Goal: Task Accomplishment & Management: Complete application form

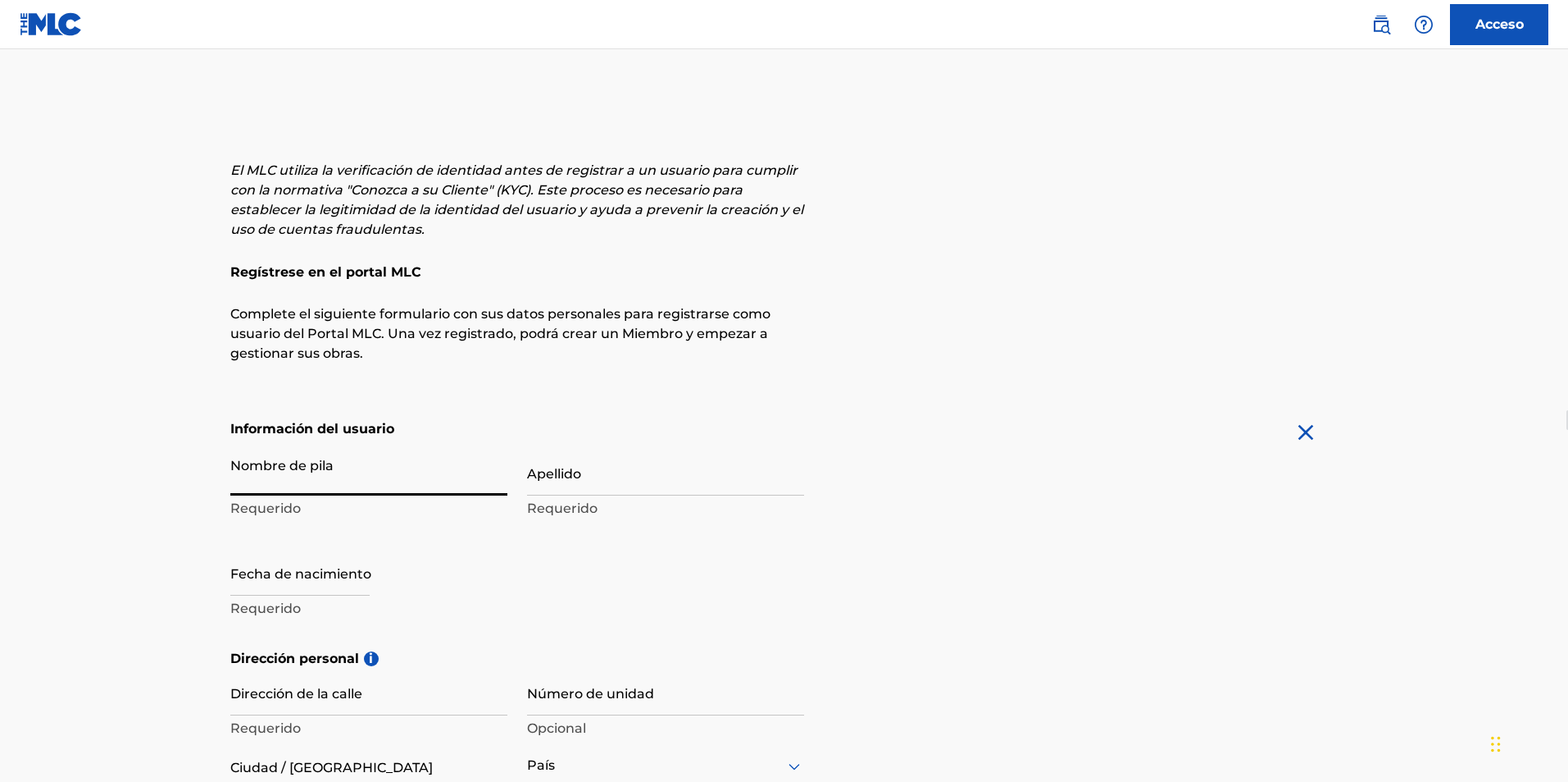
click at [313, 477] on input "Nombre de pila" at bounding box center [368, 472] width 277 height 47
type input "B"
type input "Sign up"
type input "[PERSON_NAME]"
click at [568, 480] on input "Apellido" at bounding box center [665, 472] width 277 height 47
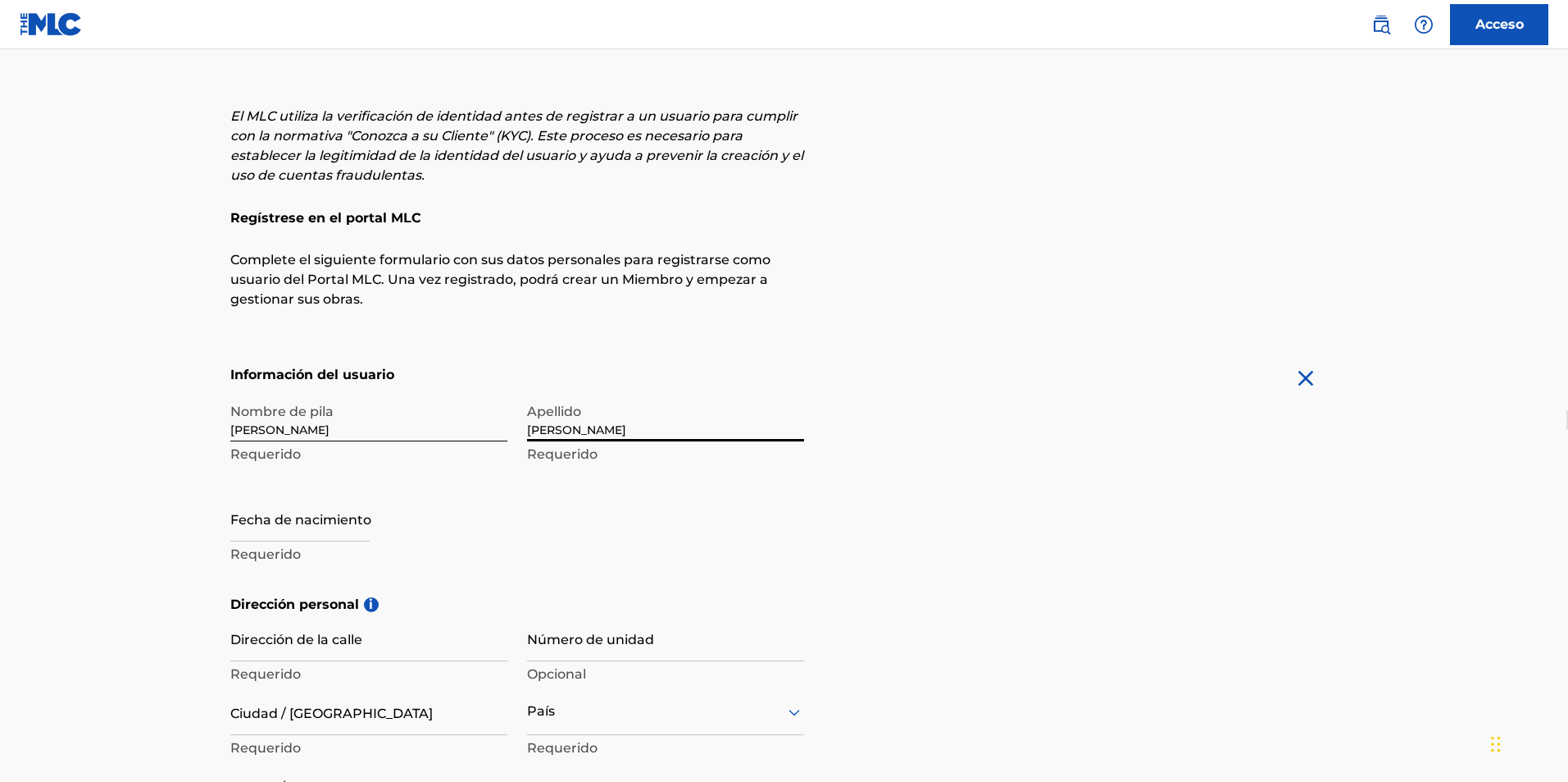
scroll to position [82, 0]
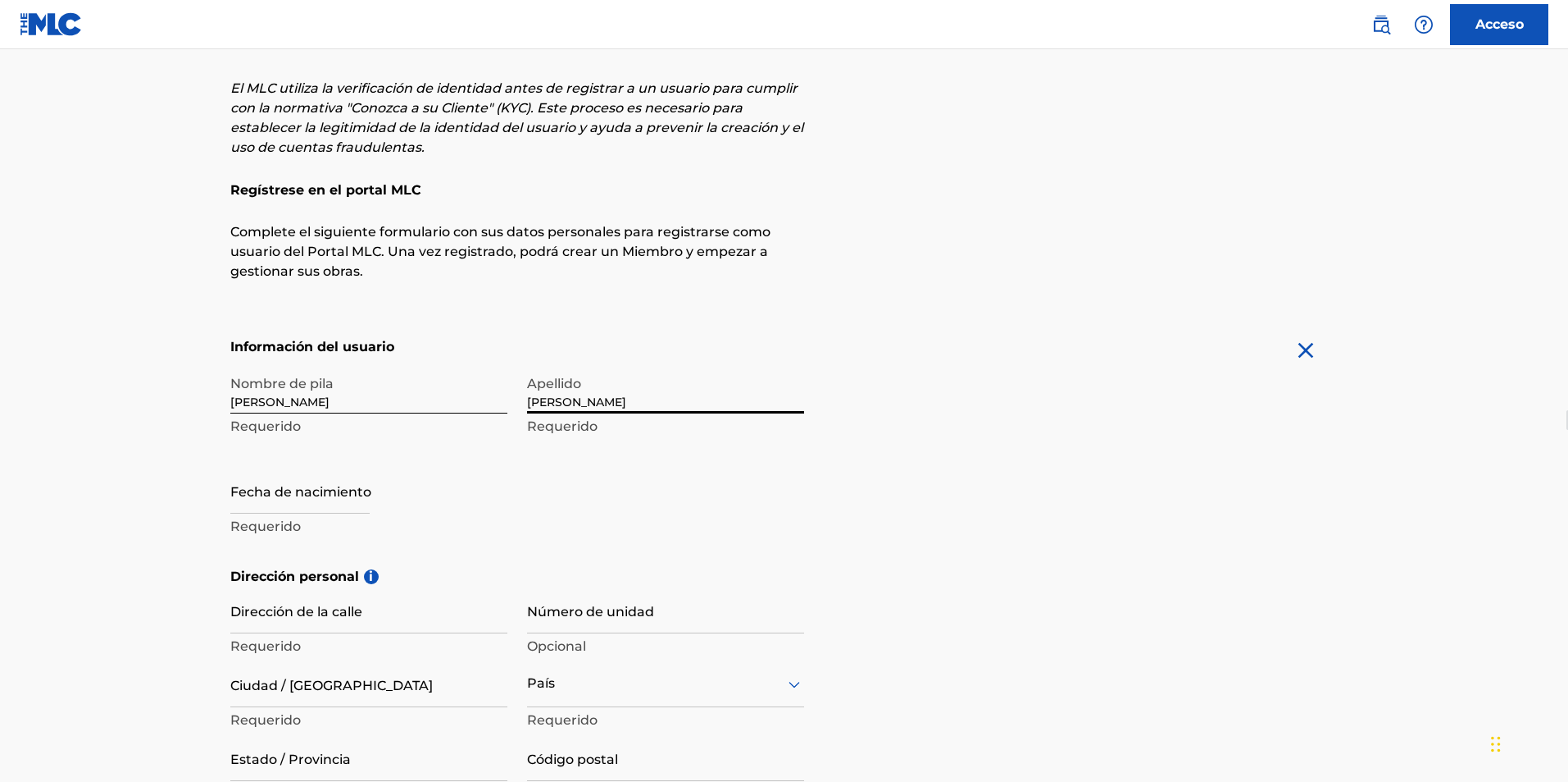
type input "[PERSON_NAME]"
select select "7"
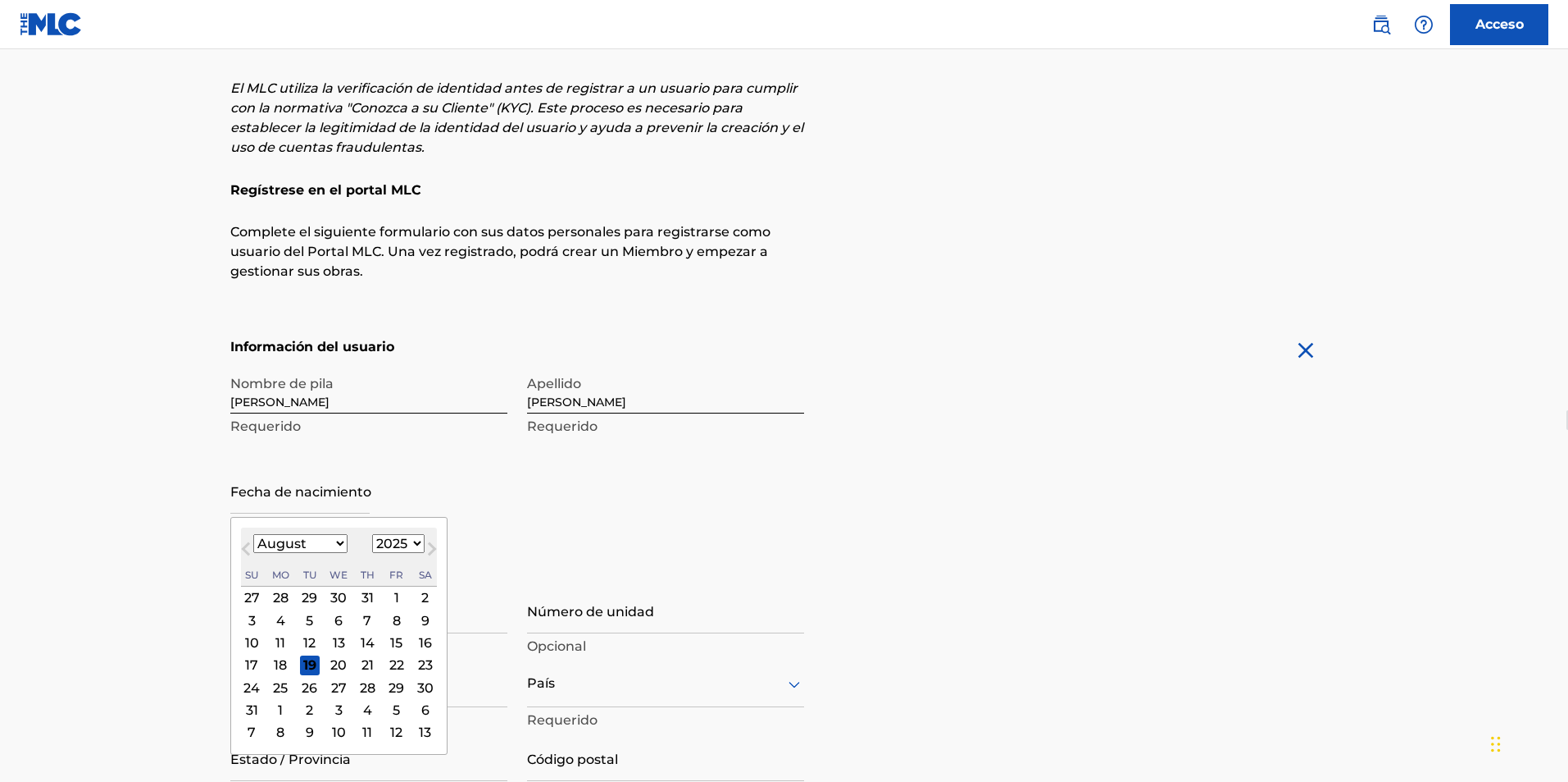
click at [320, 498] on input "text" at bounding box center [299, 490] width 139 height 47
click at [416, 543] on select "1899 1900 1901 1902 1903 1904 1905 1906 1907 1908 1909 1910 1911 1912 1913 1914…" at bounding box center [436, 543] width 52 height 18
select select "1990"
click at [410, 534] on select "1899 1900 1901 1902 1903 1904 1905 1906 1907 1908 1909 1910 1911 1912 1913 1914…" at bounding box center [436, 543] width 52 height 18
click at [337, 545] on select "Enero Febrero Marzo Abril Puede Junio [PERSON_NAME] Septiembre Octubre Noviembr…" at bounding box center [320, 543] width 133 height 18
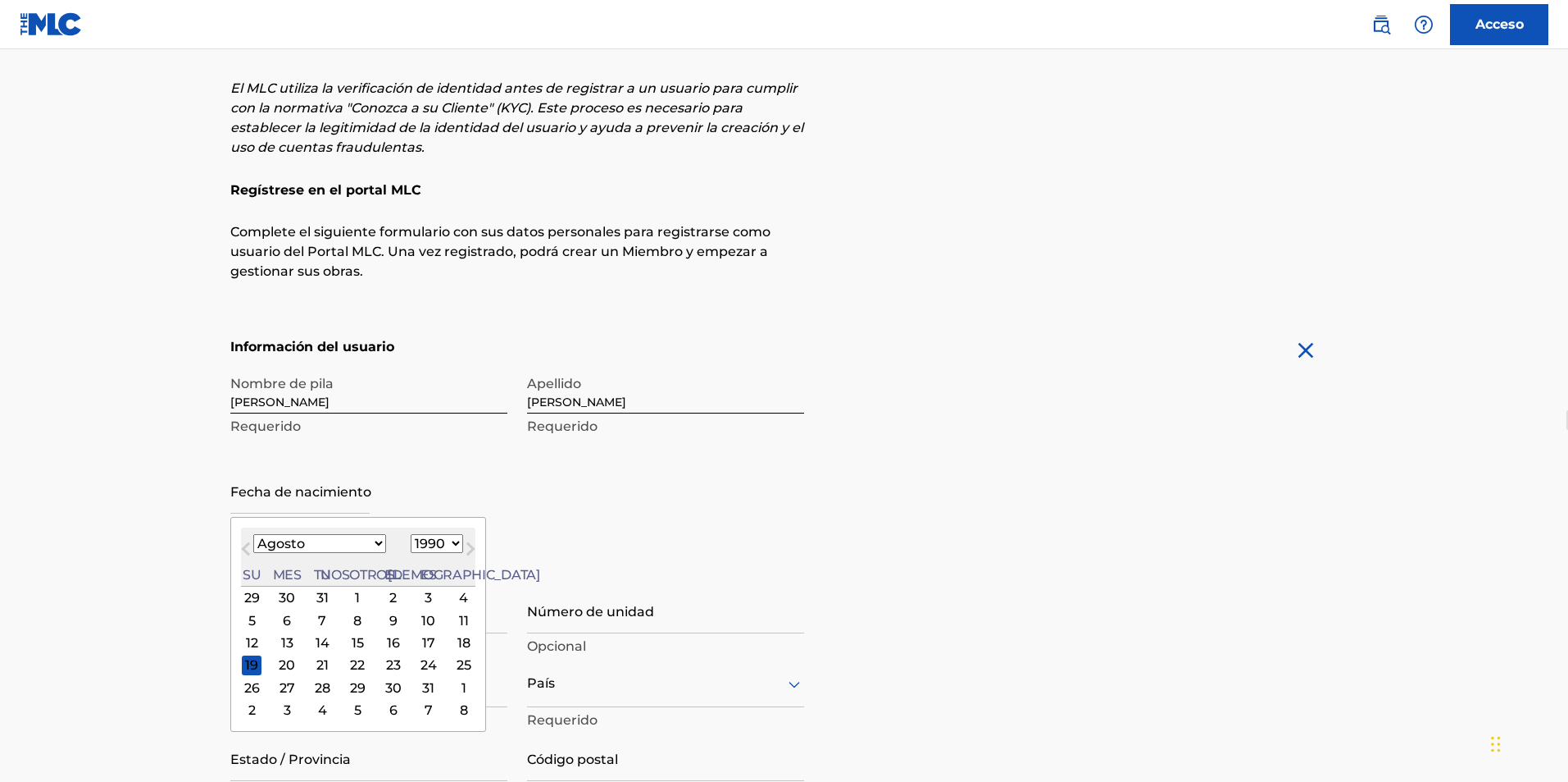
select select "2"
click at [254, 534] on select "Enero Febrero Marzo Abril Puede Junio [PERSON_NAME] Septiembre Octubre Noviembr…" at bounding box center [320, 543] width 133 height 18
click at [312, 685] on div "27" at bounding box center [322, 688] width 19 height 19
type input "[DATE]"
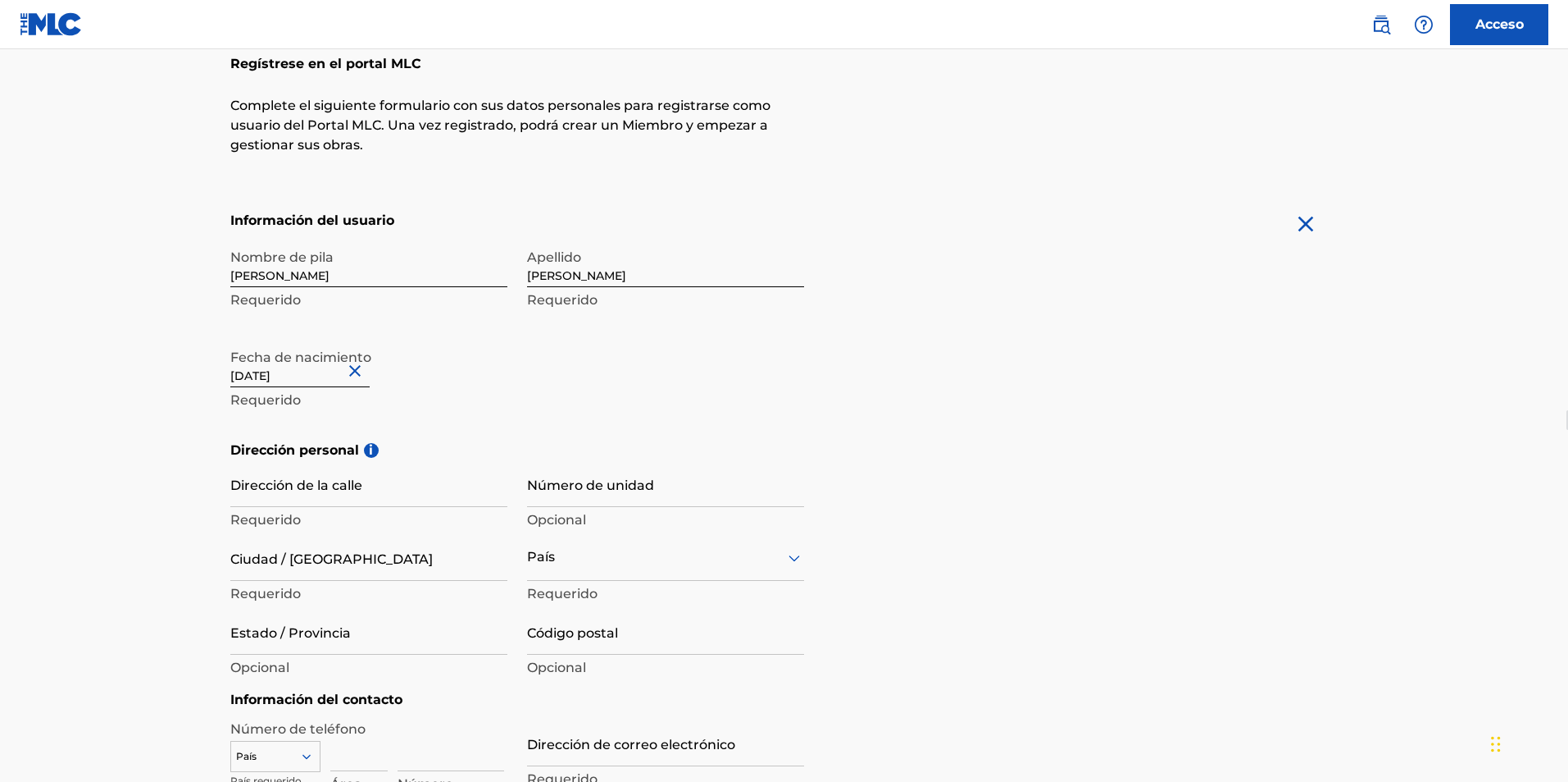
scroll to position [246, 0]
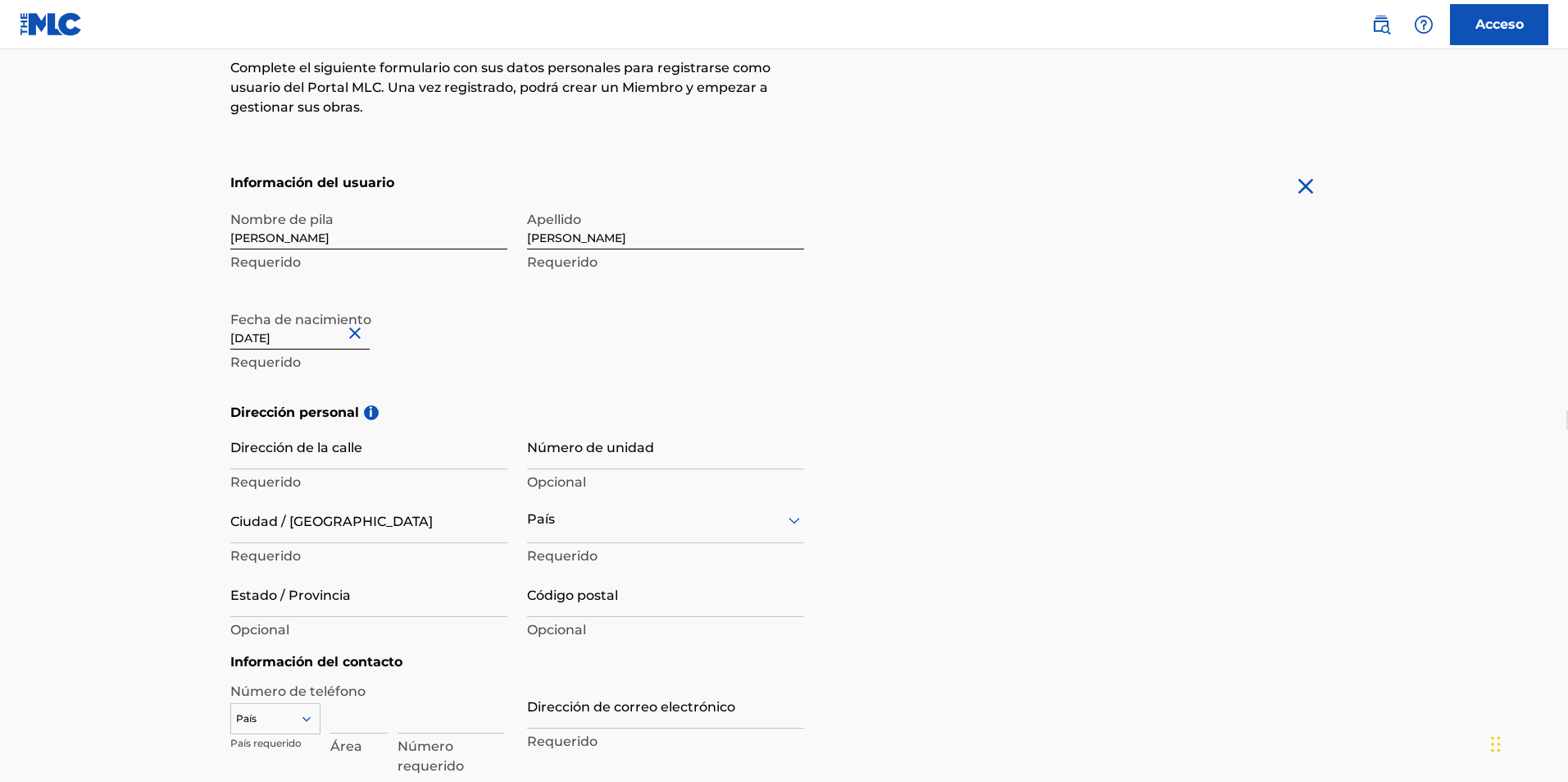
click at [309, 446] on input "Dirección de la calle" at bounding box center [368, 445] width 277 height 47
type input "calle 10 # 14-52 Edificio smart Clarisas"
type input "Piedecuesta"
type input "[GEOGRAPHIC_DATA]"
type input "Santander"
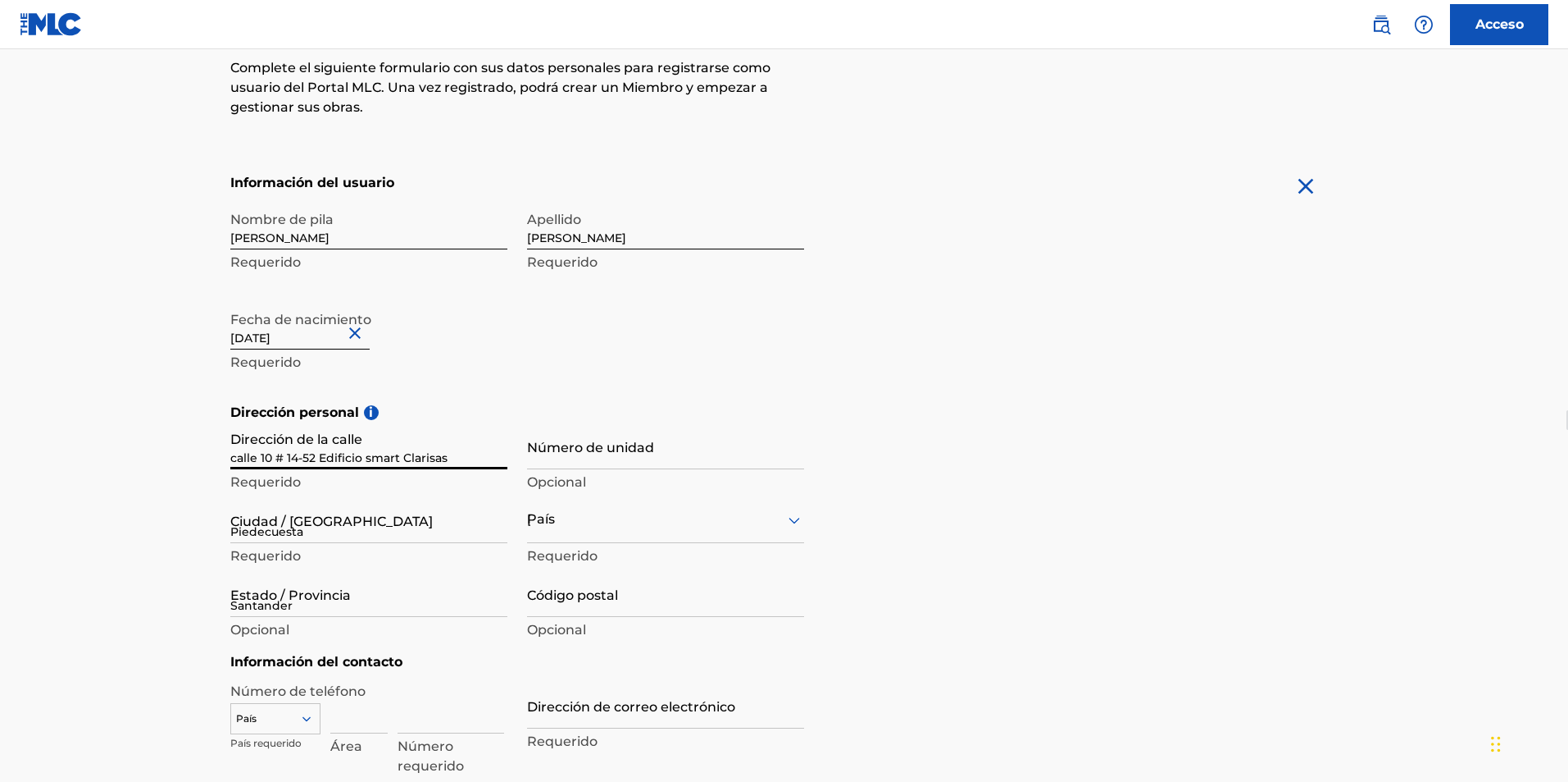
type input "681011"
type input "305"
type input "2954272"
click at [623, 448] on input "Número de unidad" at bounding box center [665, 445] width 277 height 47
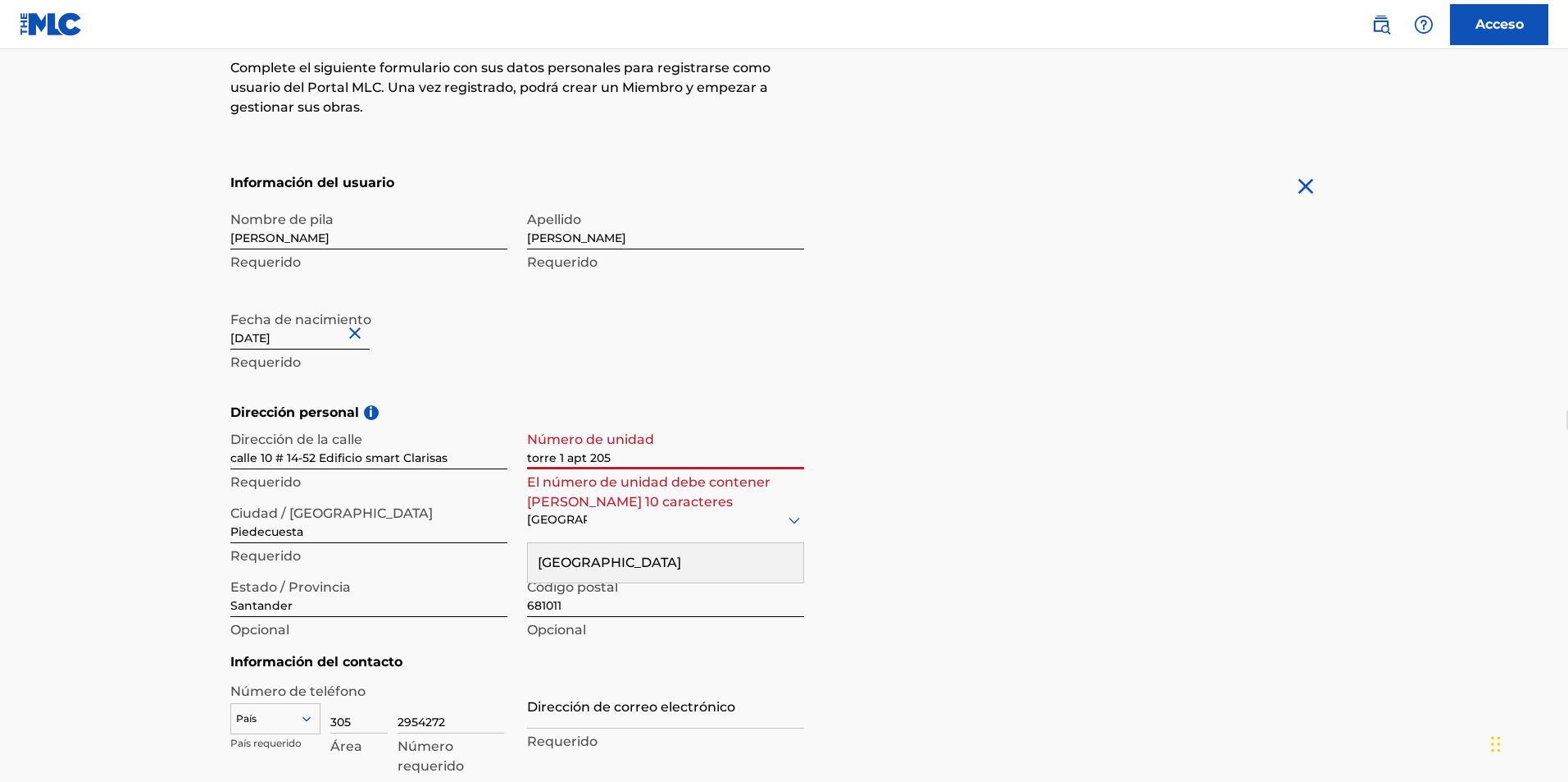
type input "torre 1 apt 205"
click at [841, 505] on div "Dirección personal i Dirección de la [STREET_ADDRESS] Edificio smart Clarisas R…" at bounding box center [784, 527] width 1108 height 249
drag, startPoint x: 624, startPoint y: 457, endPoint x: 520, endPoint y: 447, distance: 104.5
click at [520, 447] on div "Dirección de la [STREET_ADDRESS] Edificio smart Clarisas Requerido Número de un…" at bounding box center [517, 533] width 574 height 222
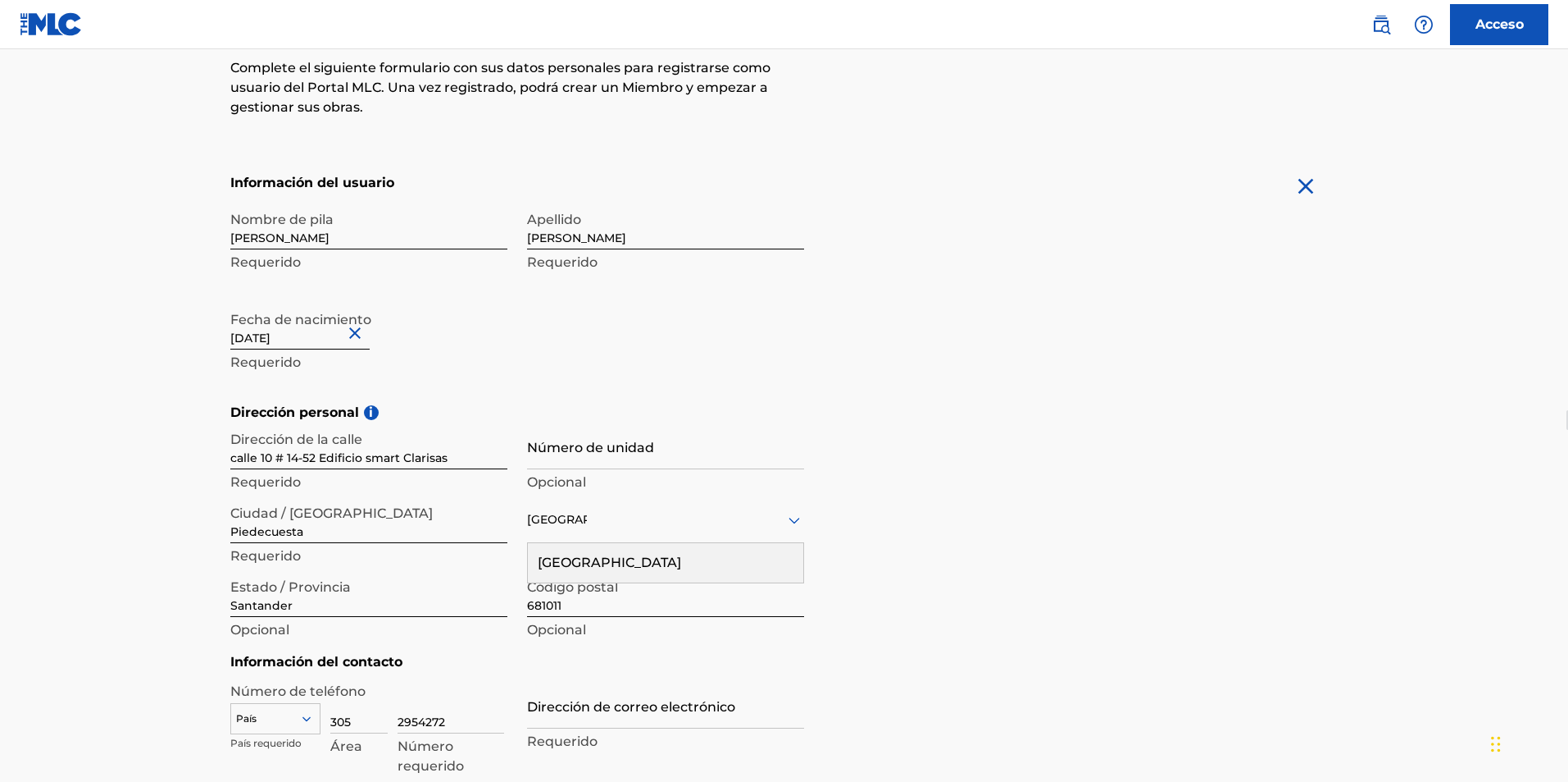
click at [912, 511] on div "Dirección personal i Dirección de la [STREET_ADDRESS] Edificio smart Clarisas R…" at bounding box center [784, 527] width 1108 height 249
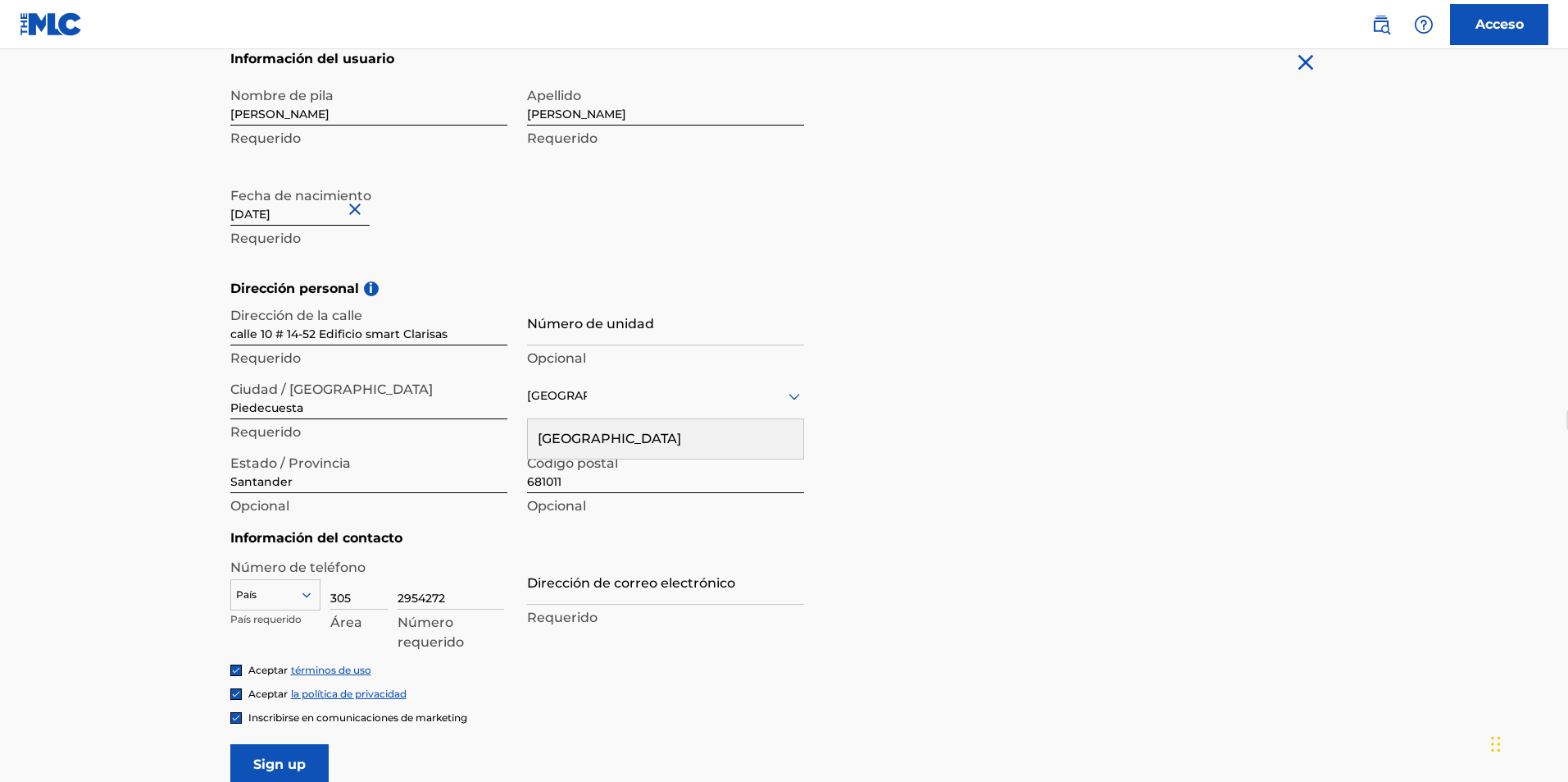
scroll to position [410, 0]
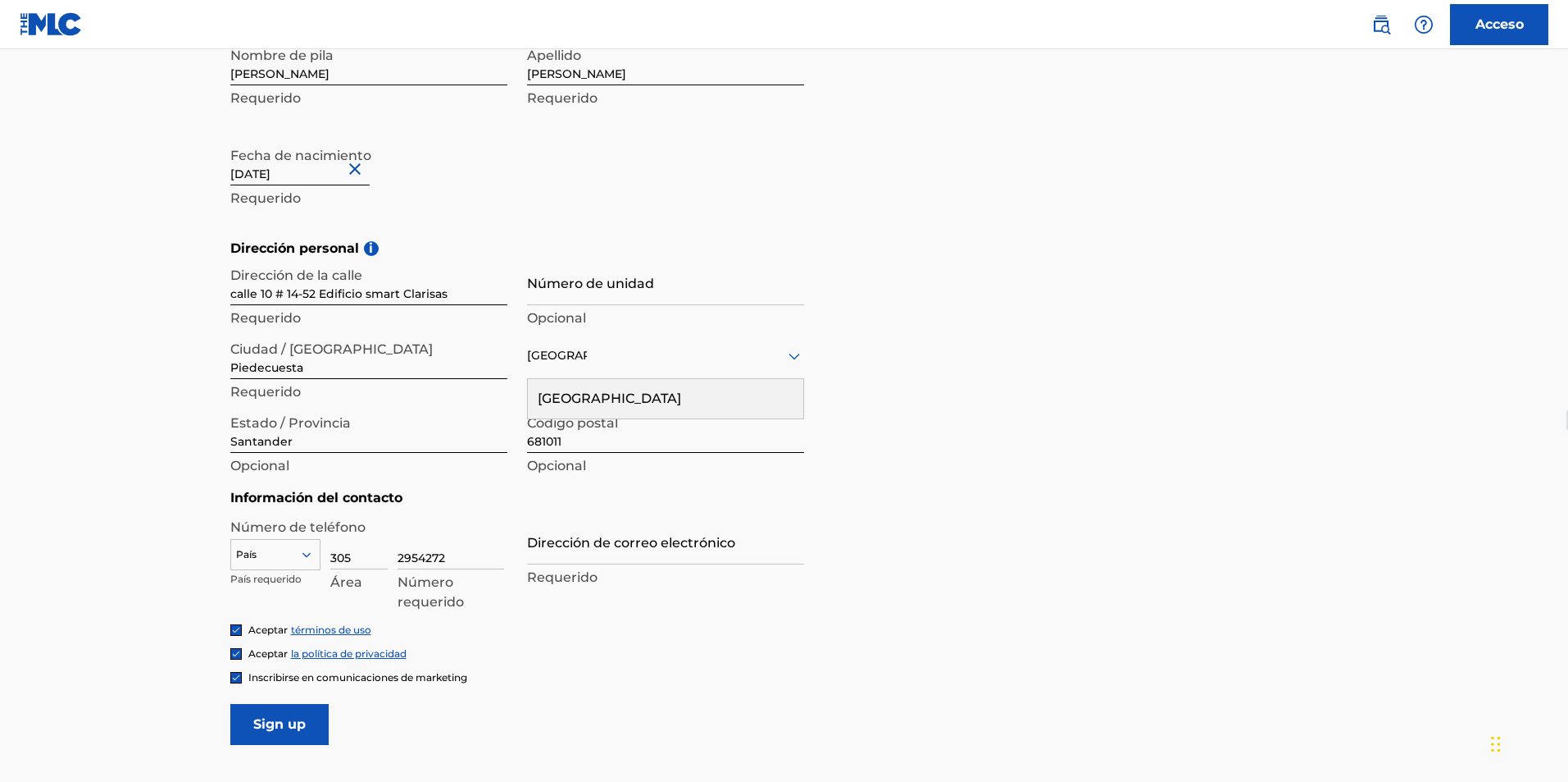
click at [304, 553] on div "País" at bounding box center [275, 551] width 90 height 24
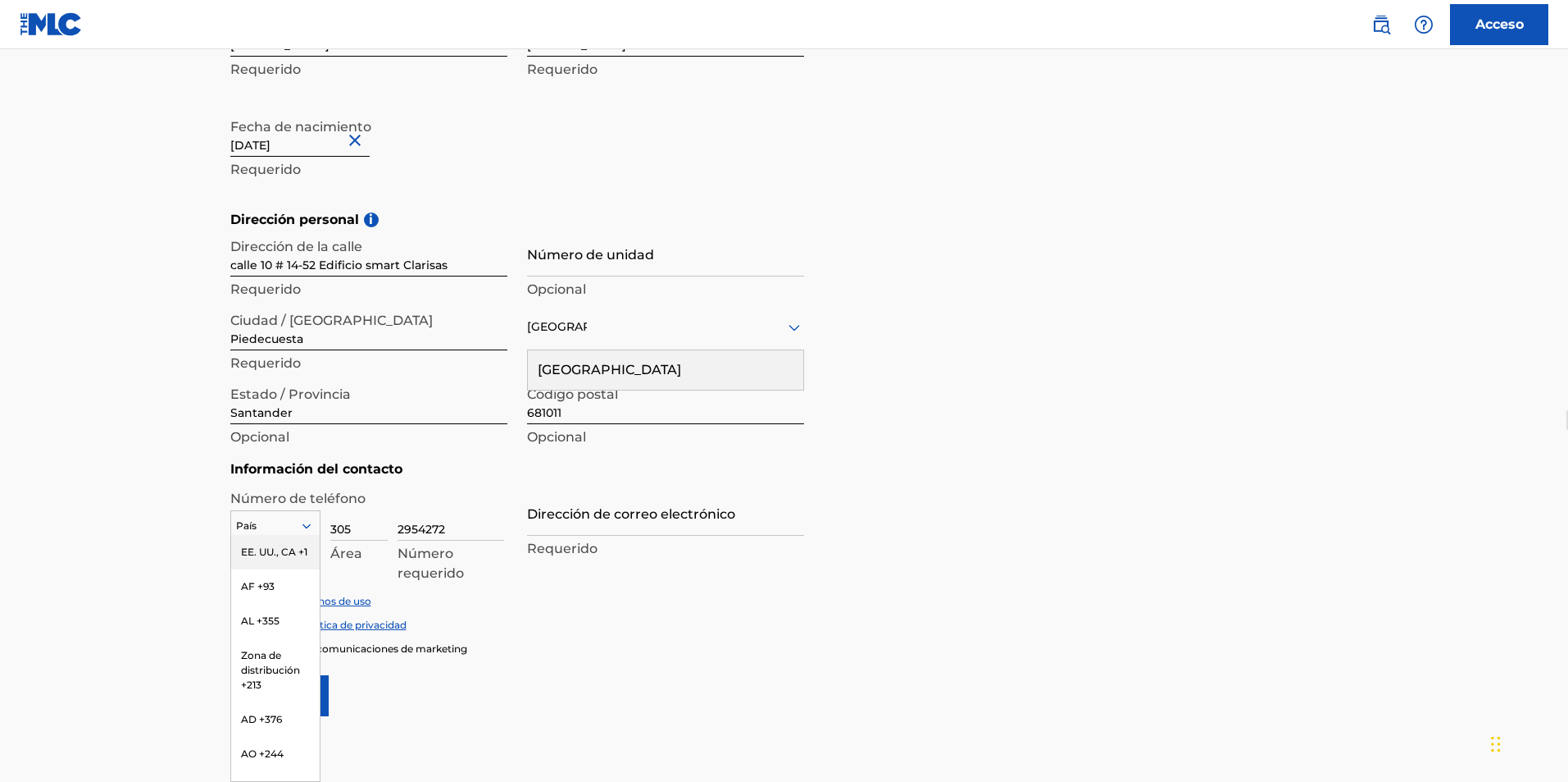
type input "c"
click at [274, 600] on font "CO +57" at bounding box center [259, 594] width 35 height 13
click at [423, 526] on input "2954272" at bounding box center [451, 517] width 107 height 47
drag, startPoint x: 455, startPoint y: 530, endPoint x: 381, endPoint y: 524, distance: 74.2
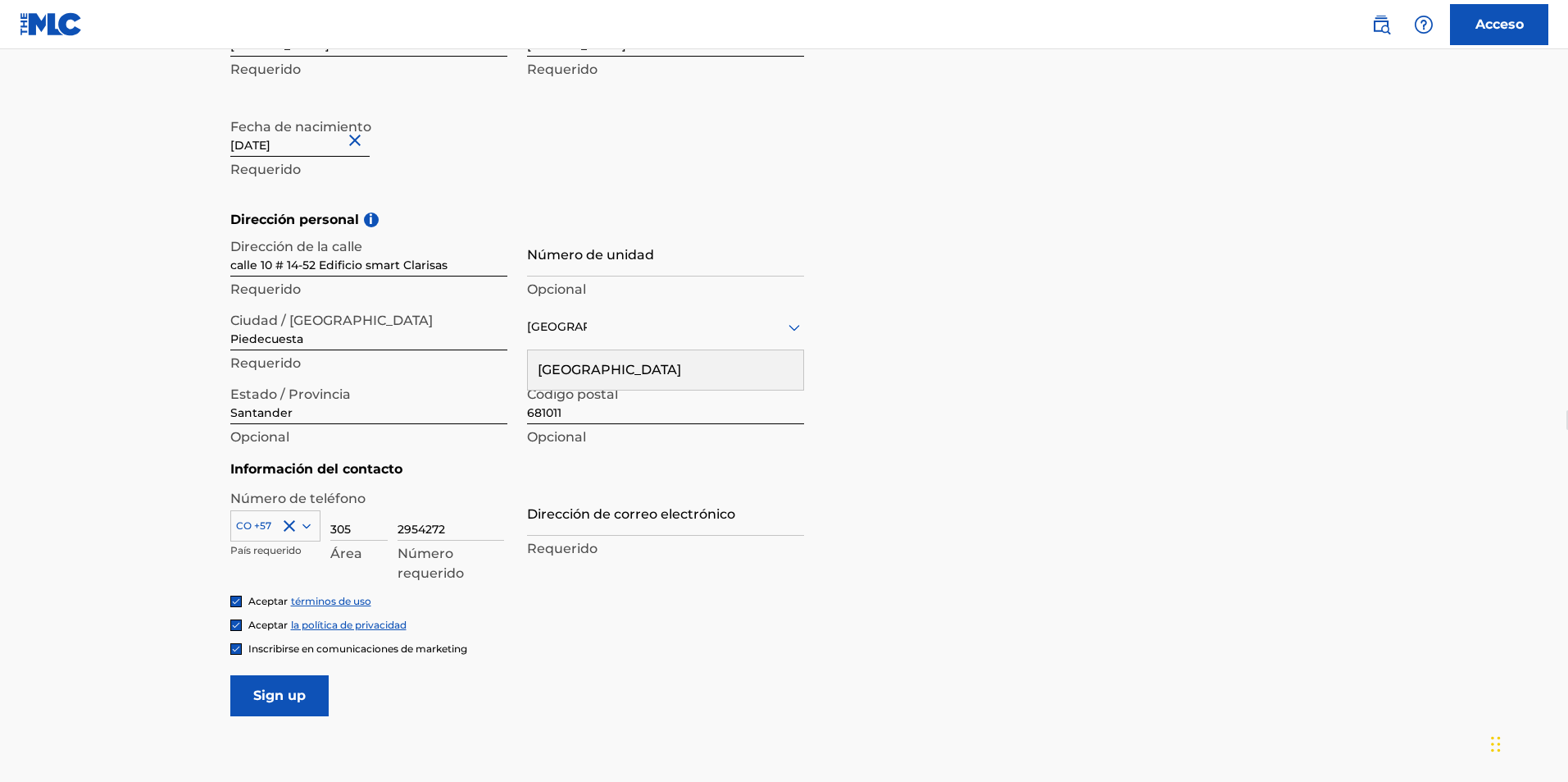
click at [381, 524] on div "CO +57 País requerido 305 Área 2954272 Número requerido" at bounding box center [368, 531] width 277 height 74
drag, startPoint x: 356, startPoint y: 526, endPoint x: 329, endPoint y: 524, distance: 27.1
click at [329, 524] on div "CO +57 País requerido 305 Área 2954272 Número requerido" at bounding box center [368, 531] width 277 height 74
type input "317"
click at [427, 531] on input "2954272" at bounding box center [451, 517] width 107 height 47
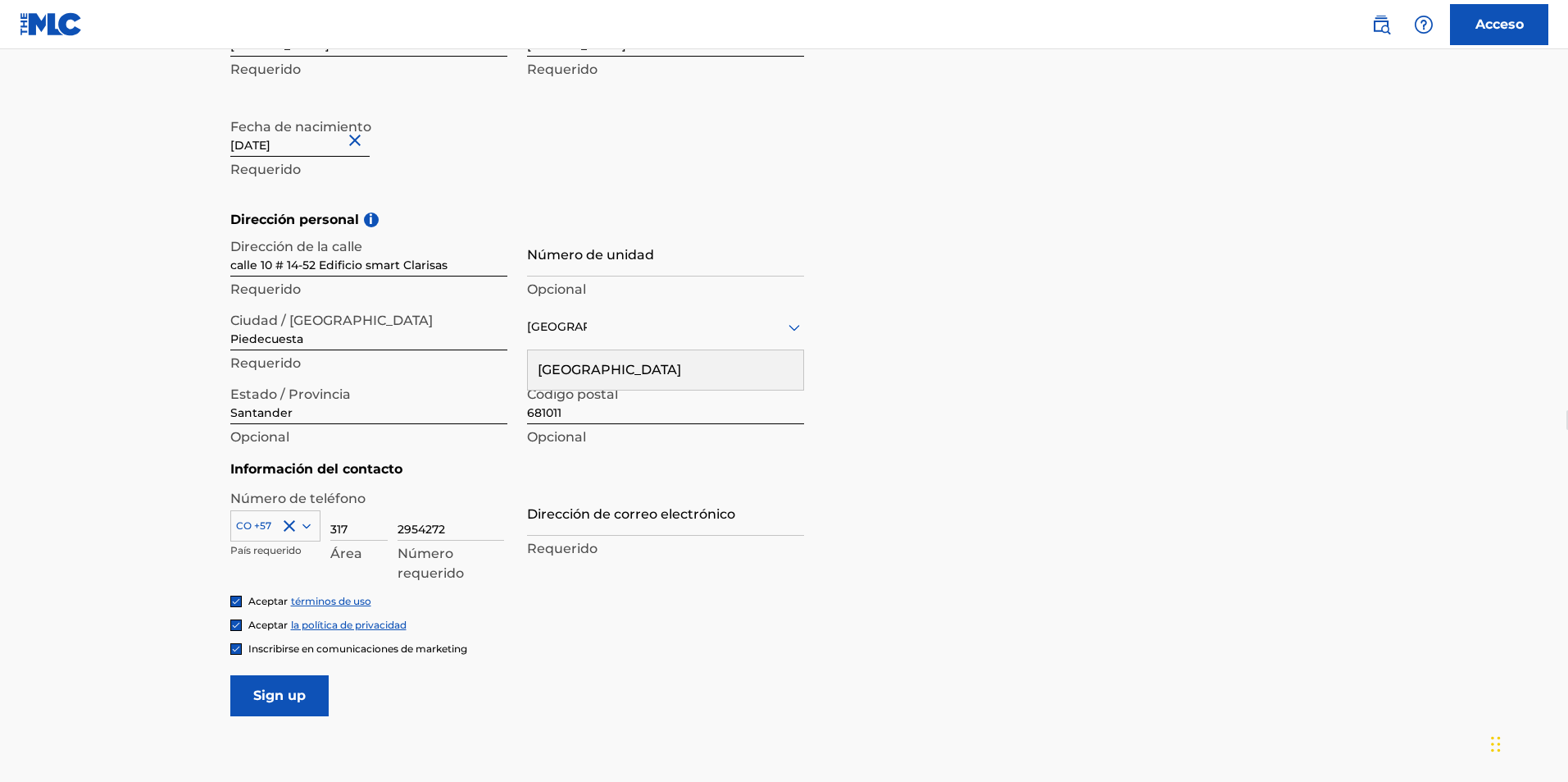
drag, startPoint x: 452, startPoint y: 522, endPoint x: 395, endPoint y: 520, distance: 57.0
click at [395, 520] on div "CO +57 País requerido 317 Área 2954272 Número requerido" at bounding box center [368, 531] width 277 height 74
type input "8858220"
click at [585, 526] on input "Dirección de correo electrónico" at bounding box center [665, 513] width 277 height 47
type input "[EMAIL_ADDRESS][DOMAIN_NAME]"
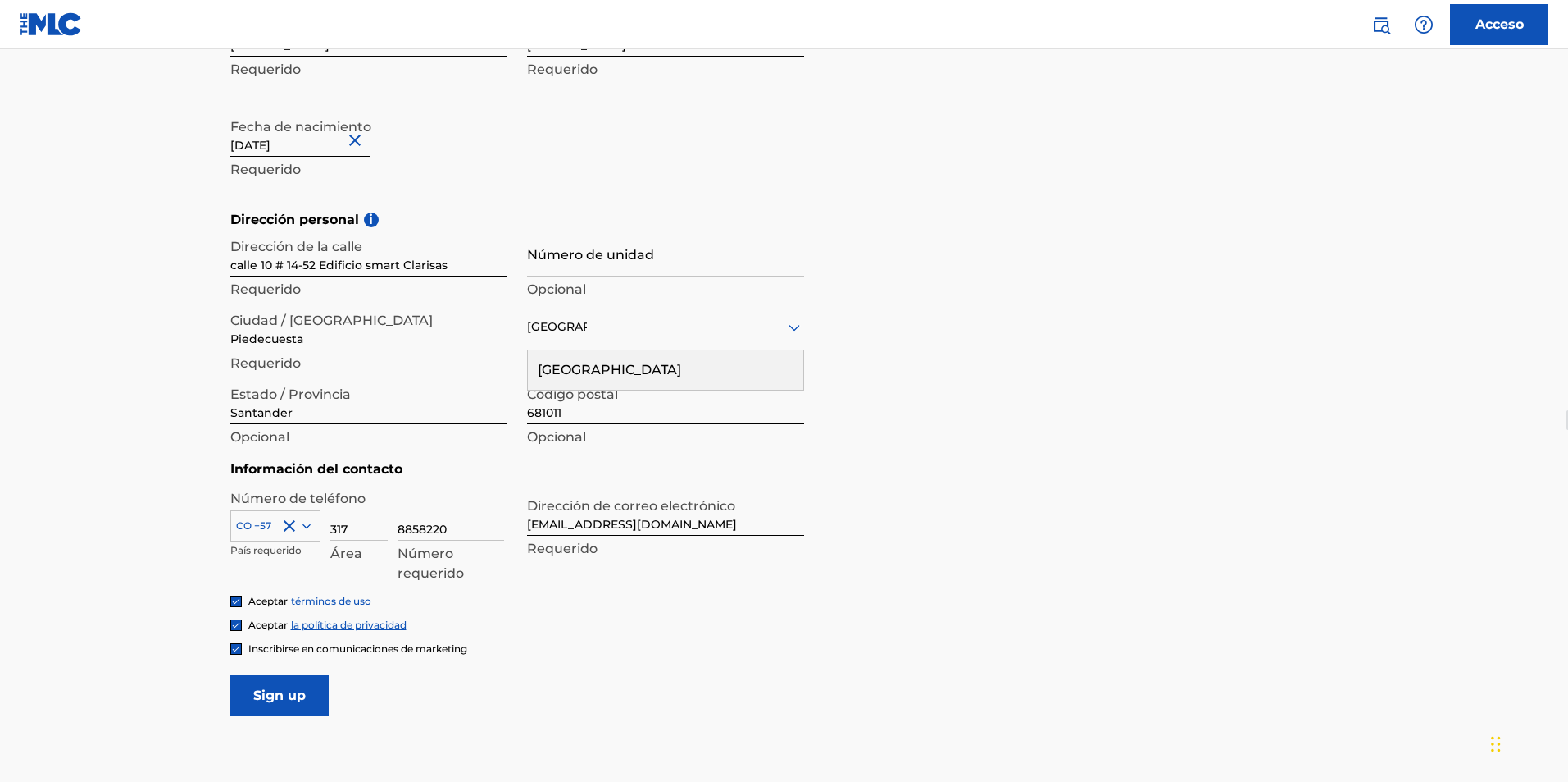
click at [285, 698] on input "Sign up" at bounding box center [279, 695] width 98 height 41
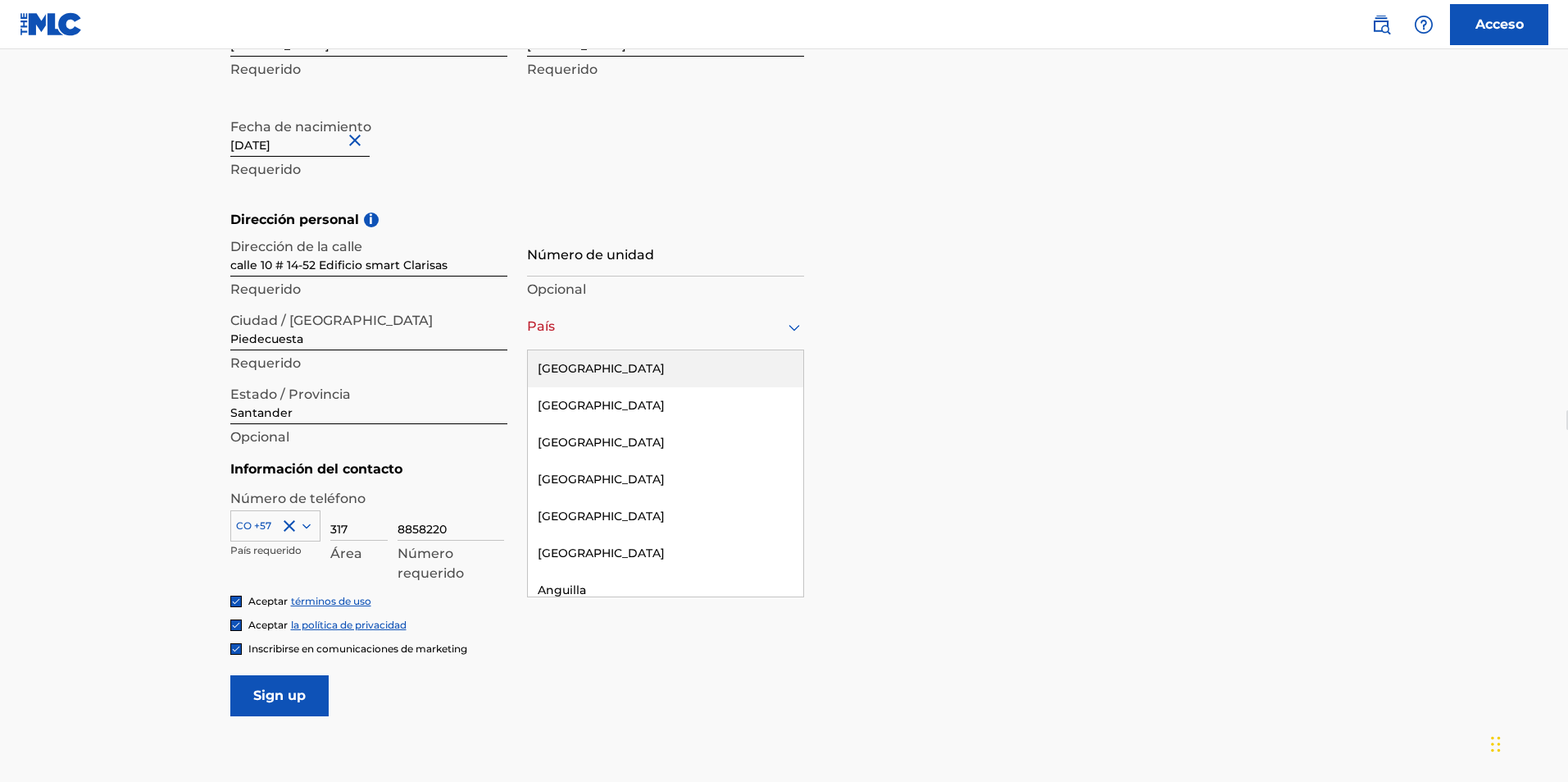
click at [604, 333] on div at bounding box center [665, 327] width 277 height 20
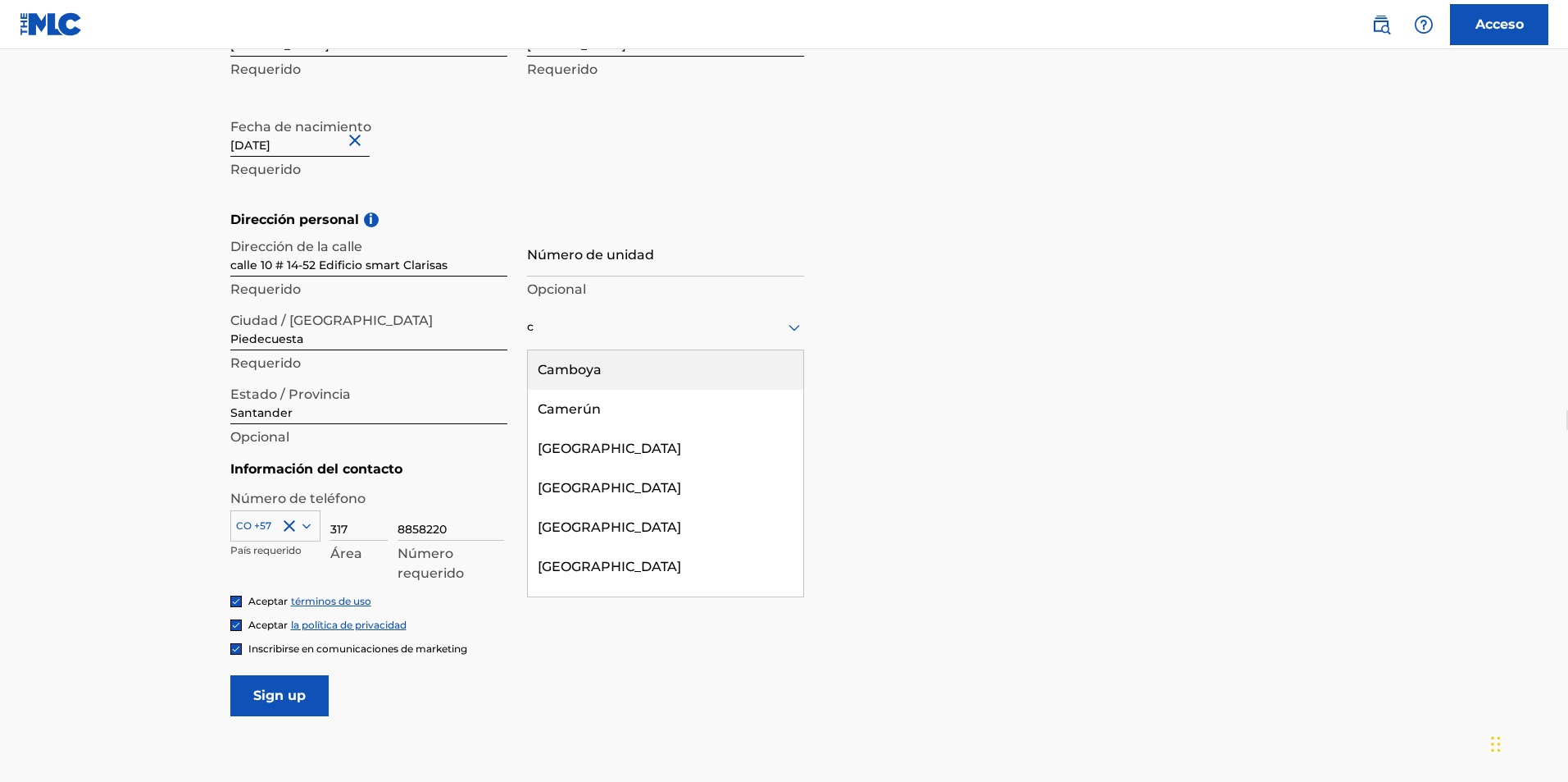
type input "[GEOGRAPHIC_DATA]"
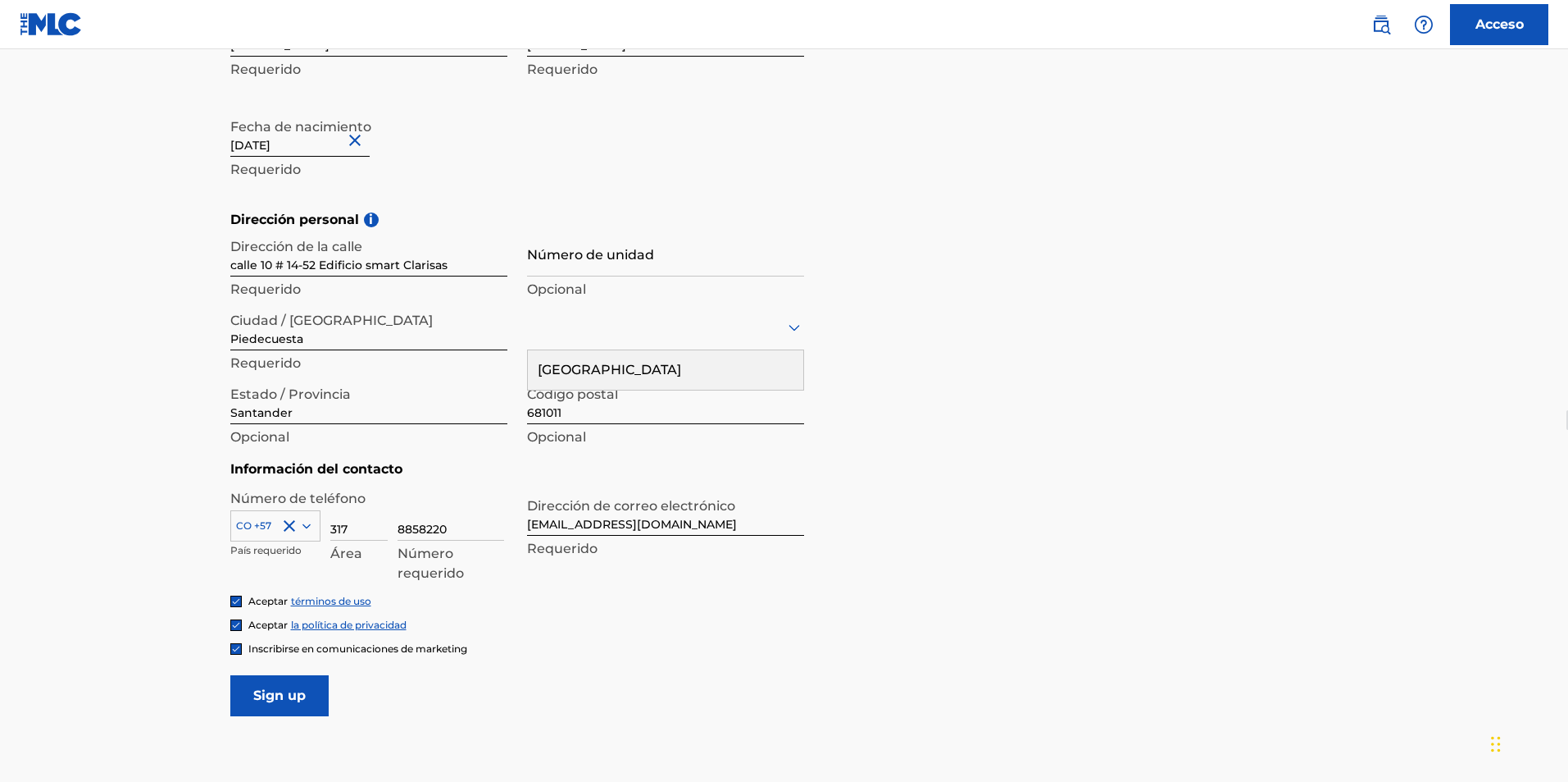
click at [293, 708] on input "Sign up" at bounding box center [279, 695] width 98 height 41
click at [544, 323] on div at bounding box center [665, 327] width 277 height 20
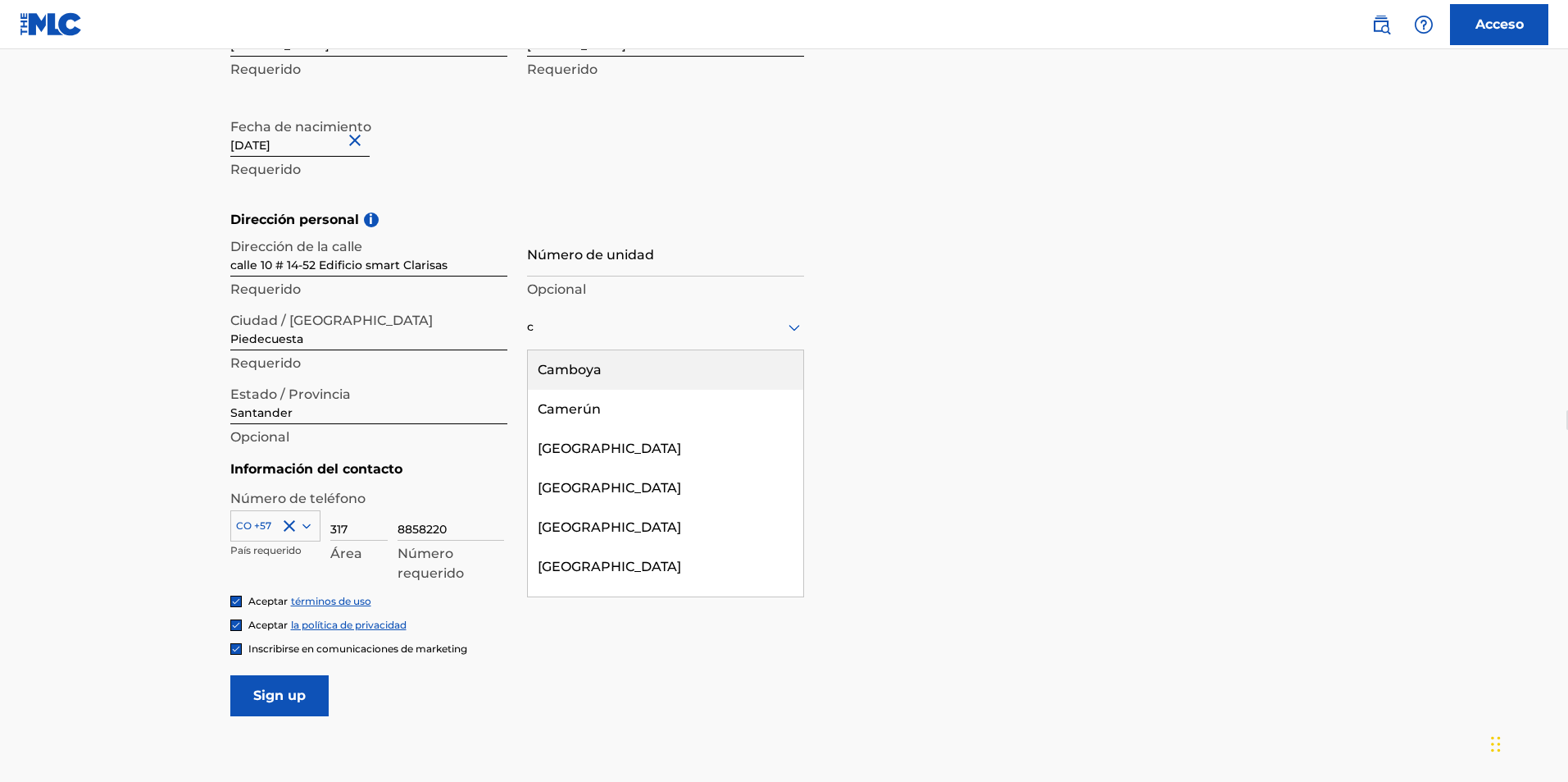
type input "[GEOGRAPHIC_DATA]"
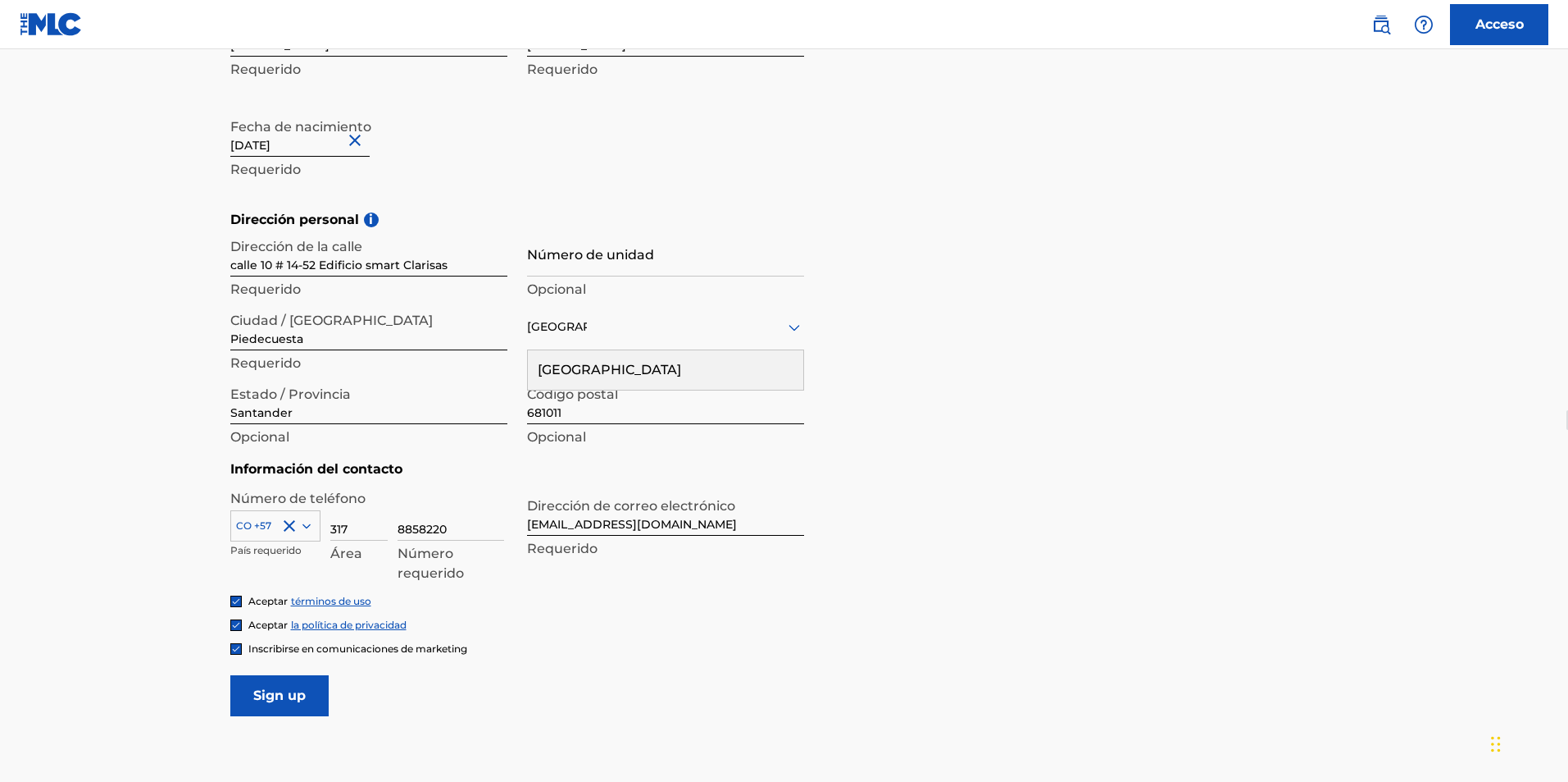
click at [601, 373] on div "[GEOGRAPHIC_DATA]" at bounding box center [665, 370] width 275 height 39
click at [296, 699] on input "Sign up" at bounding box center [279, 695] width 98 height 41
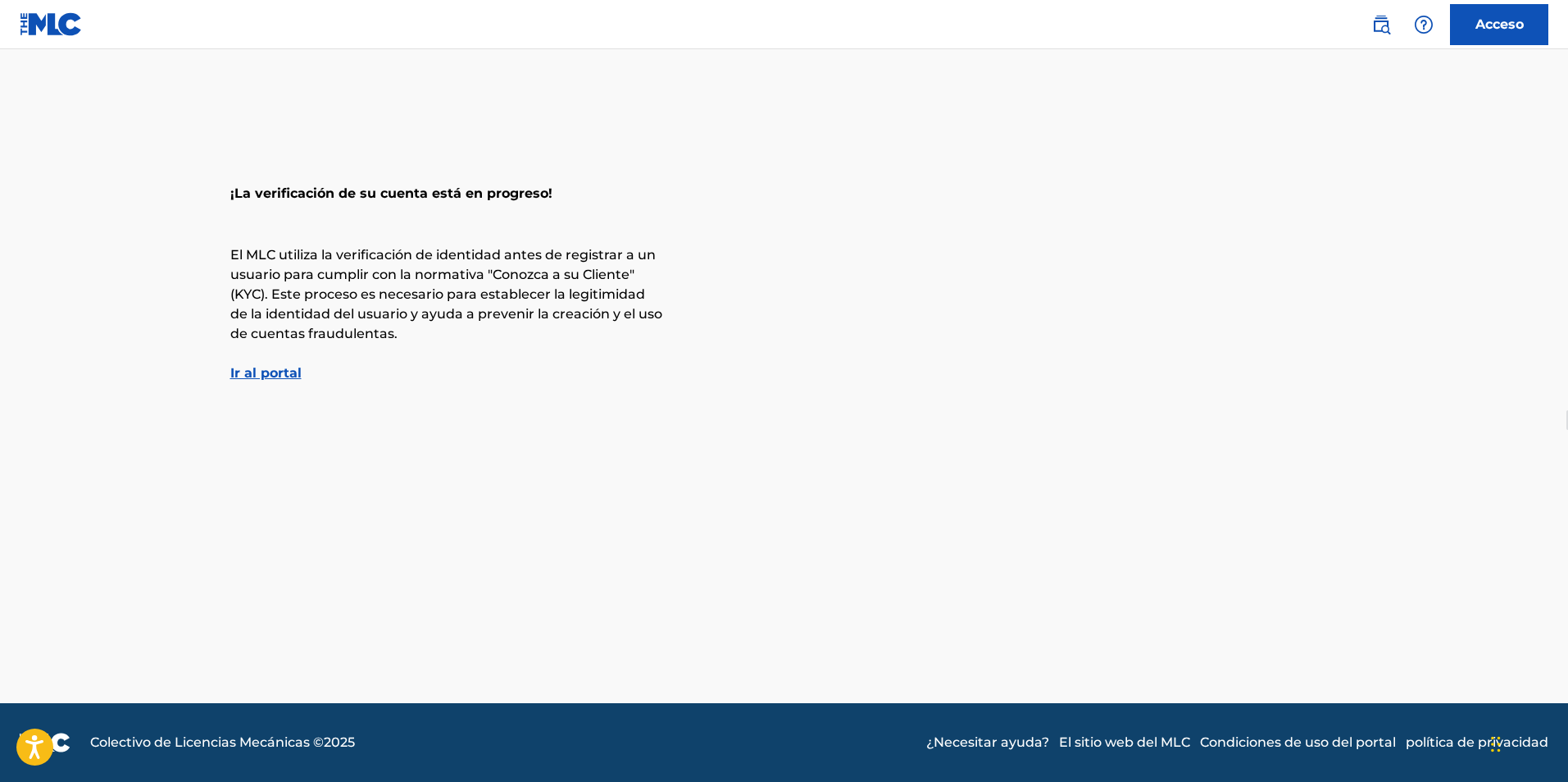
click at [260, 374] on font "Ir al portal" at bounding box center [265, 373] width 71 height 16
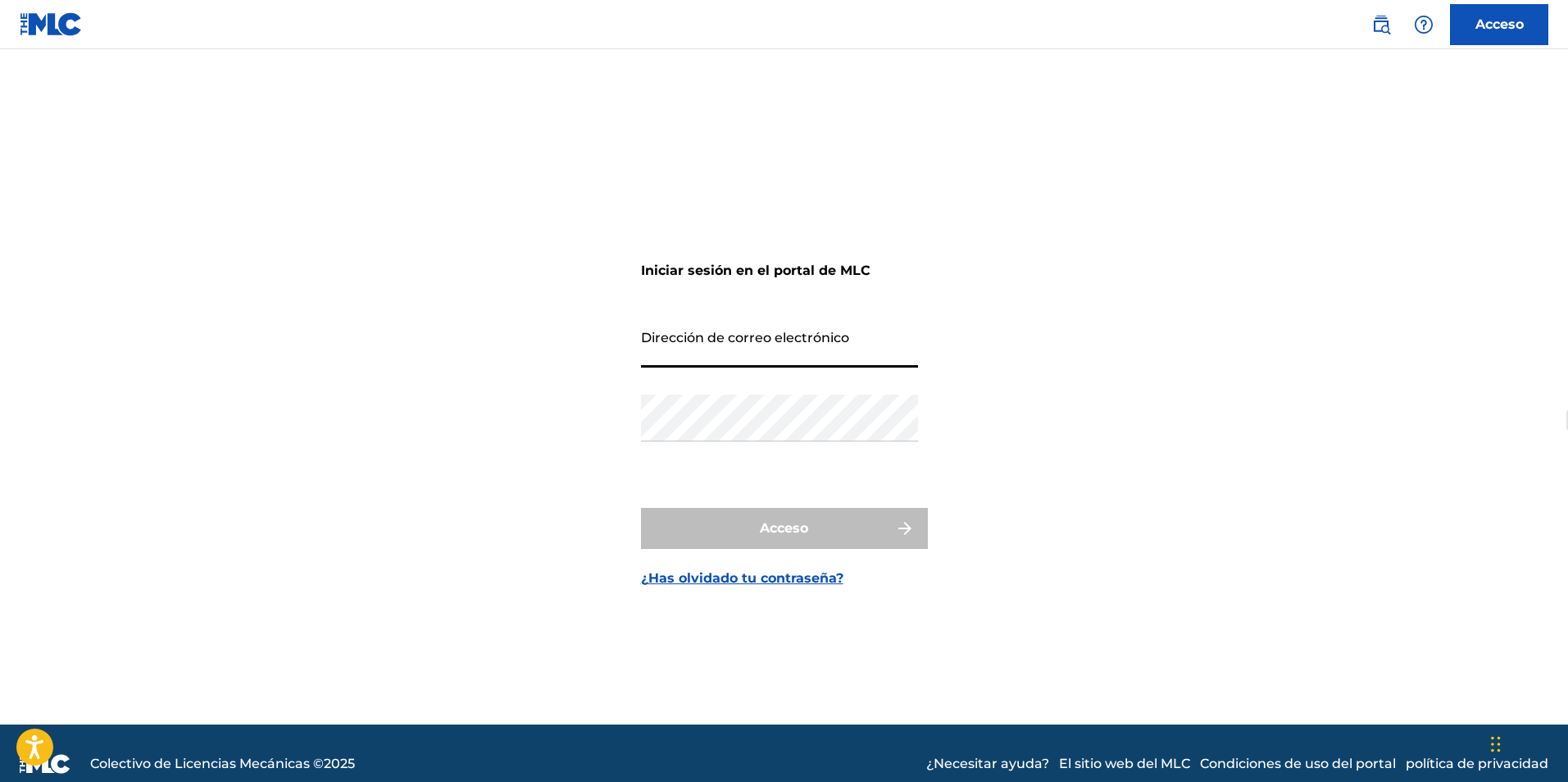
click at [709, 348] on input "Dirección de correo electrónico" at bounding box center [779, 344] width 277 height 47
type input "[EMAIL_ADDRESS][DOMAIN_NAME]"
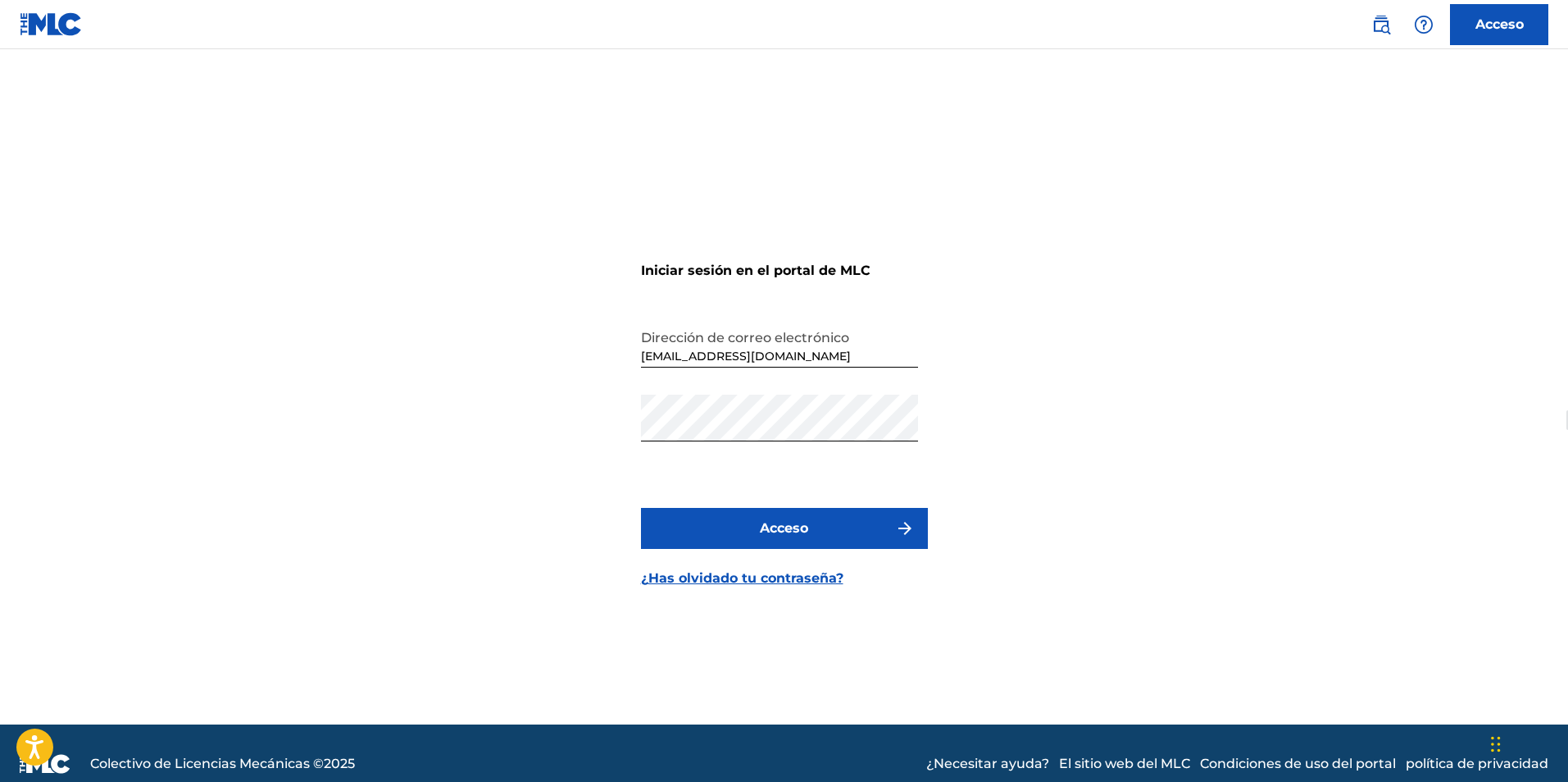
click at [791, 535] on font "Acceso" at bounding box center [784, 528] width 49 height 16
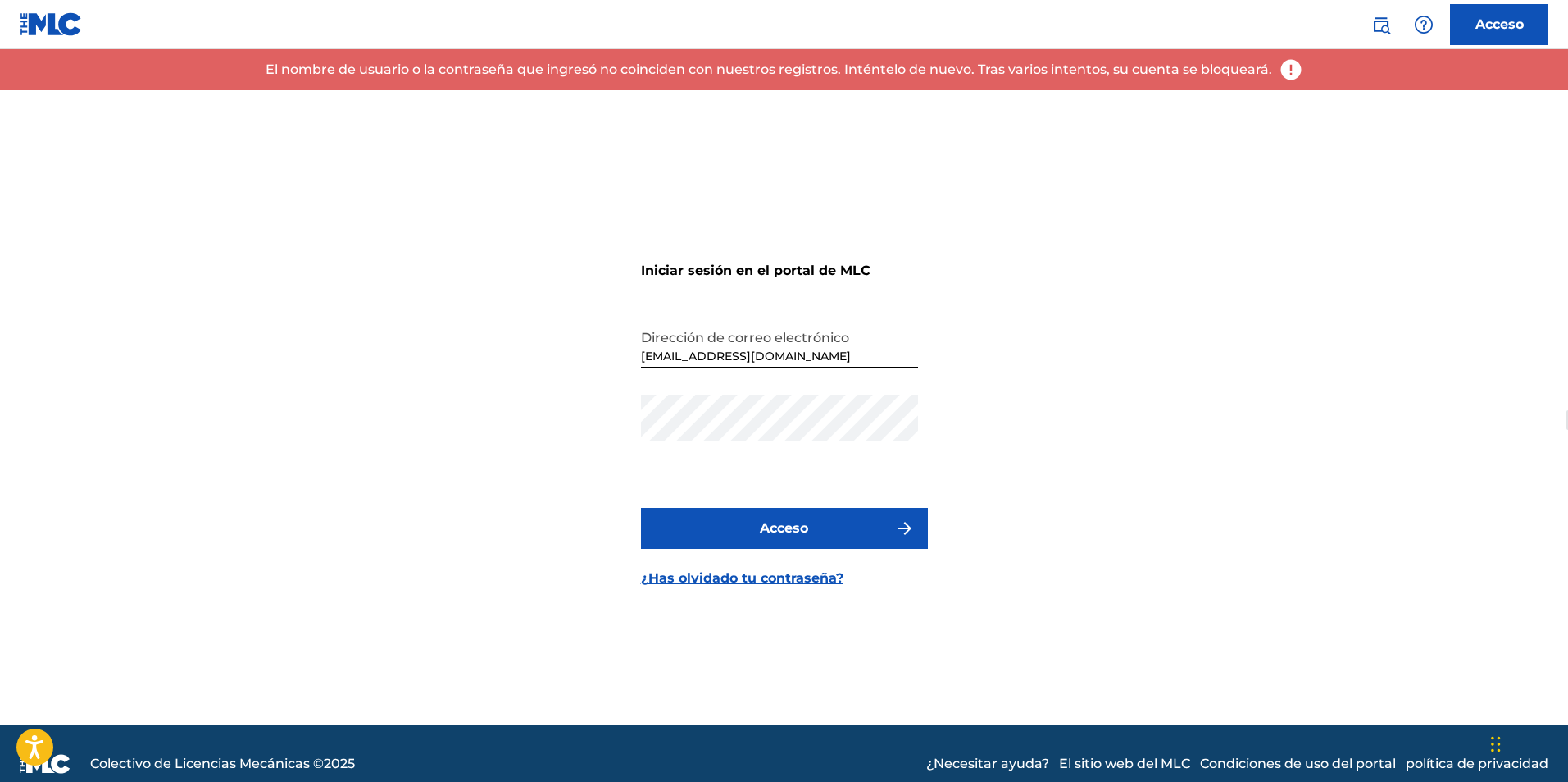
click at [895, 531] on img "submit" at bounding box center [905, 528] width 19 height 19
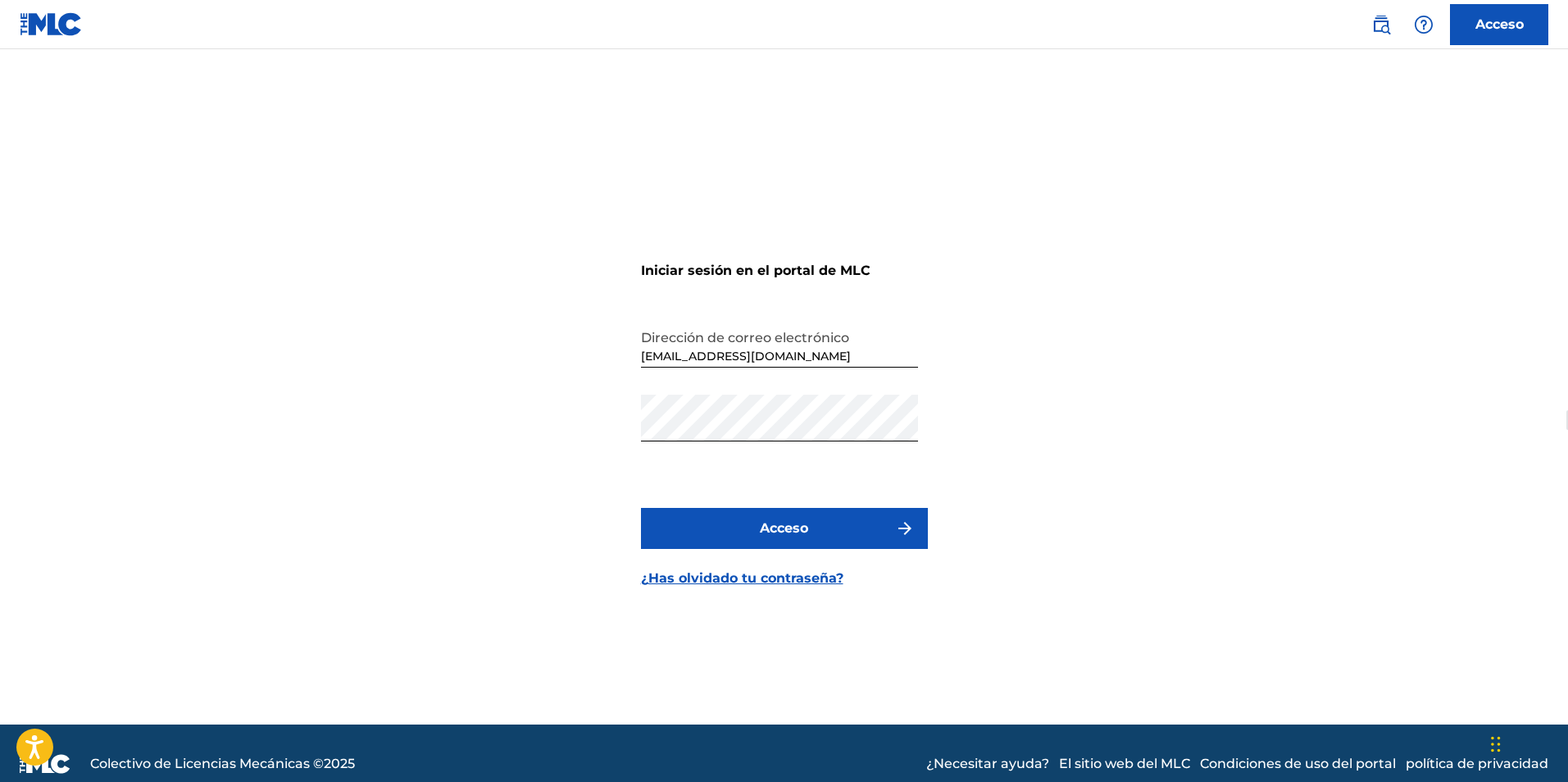
click at [750, 575] on font "¿Has olvidado tu contraseña?" at bounding box center [742, 578] width 202 height 16
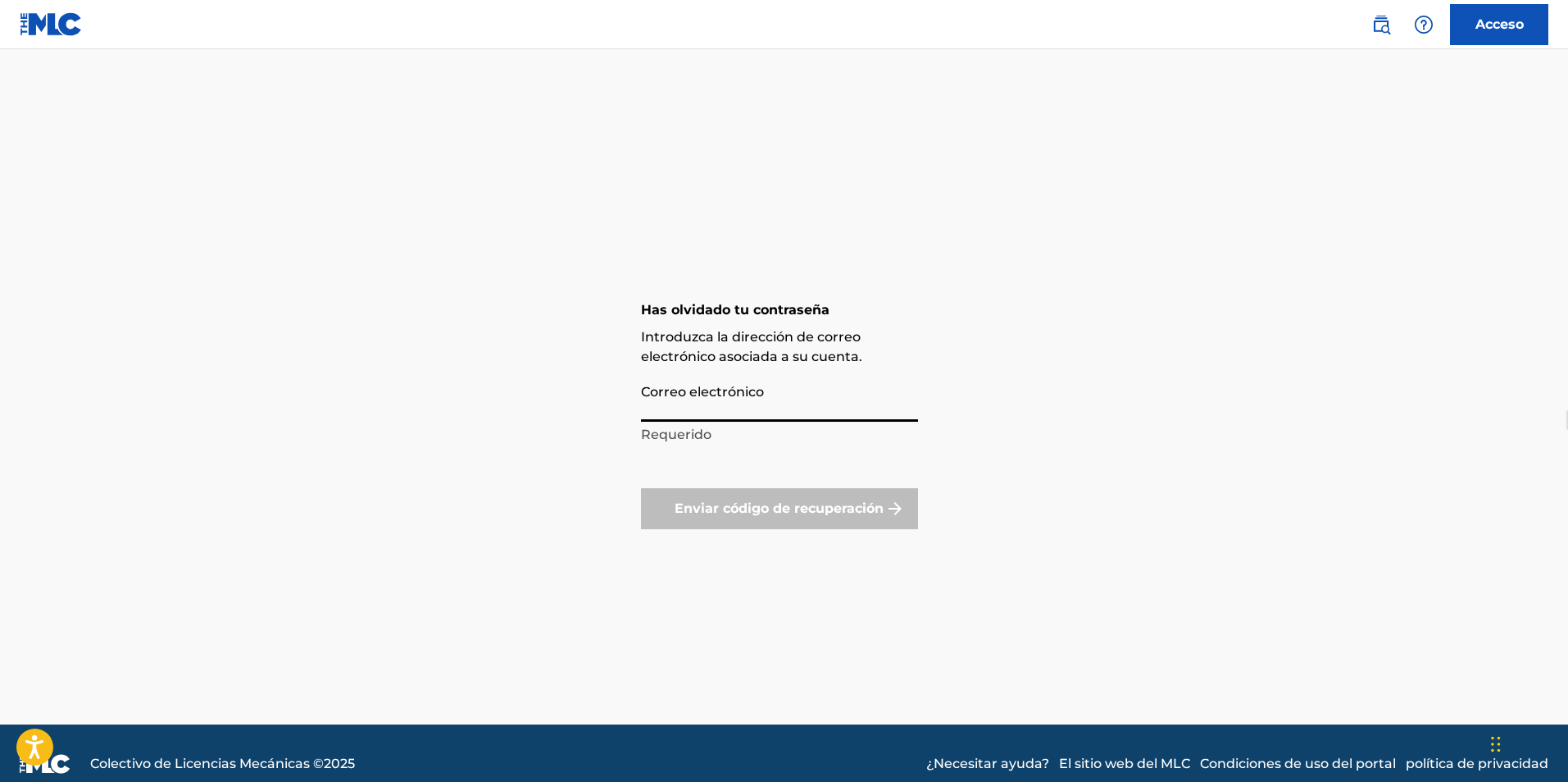
click at [729, 406] on input "Correo electrónico" at bounding box center [779, 398] width 277 height 47
type input "[EMAIL_ADDRESS][DOMAIN_NAME]"
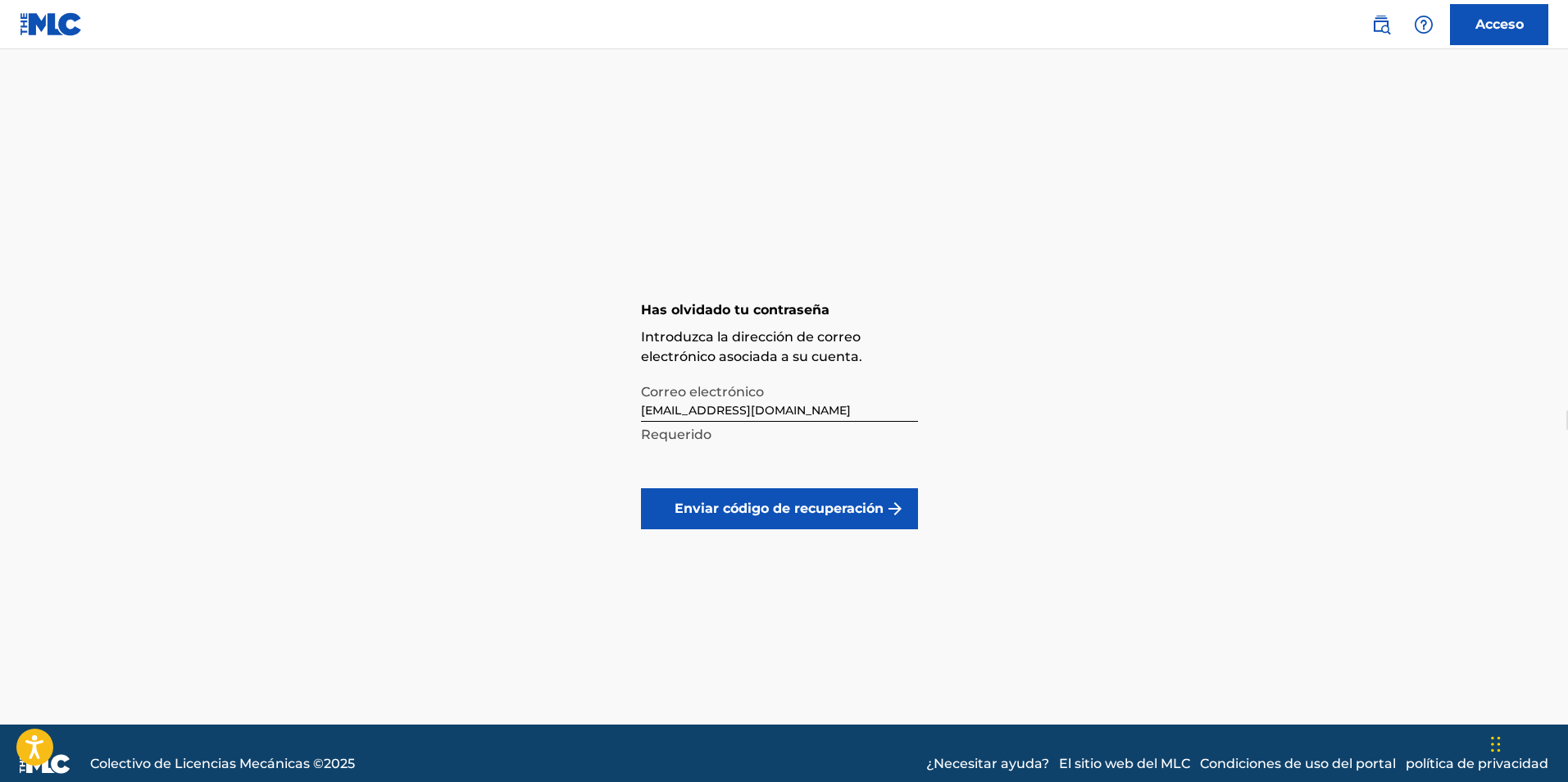
click at [759, 505] on font "Enviar código de recuperación" at bounding box center [779, 508] width 209 height 16
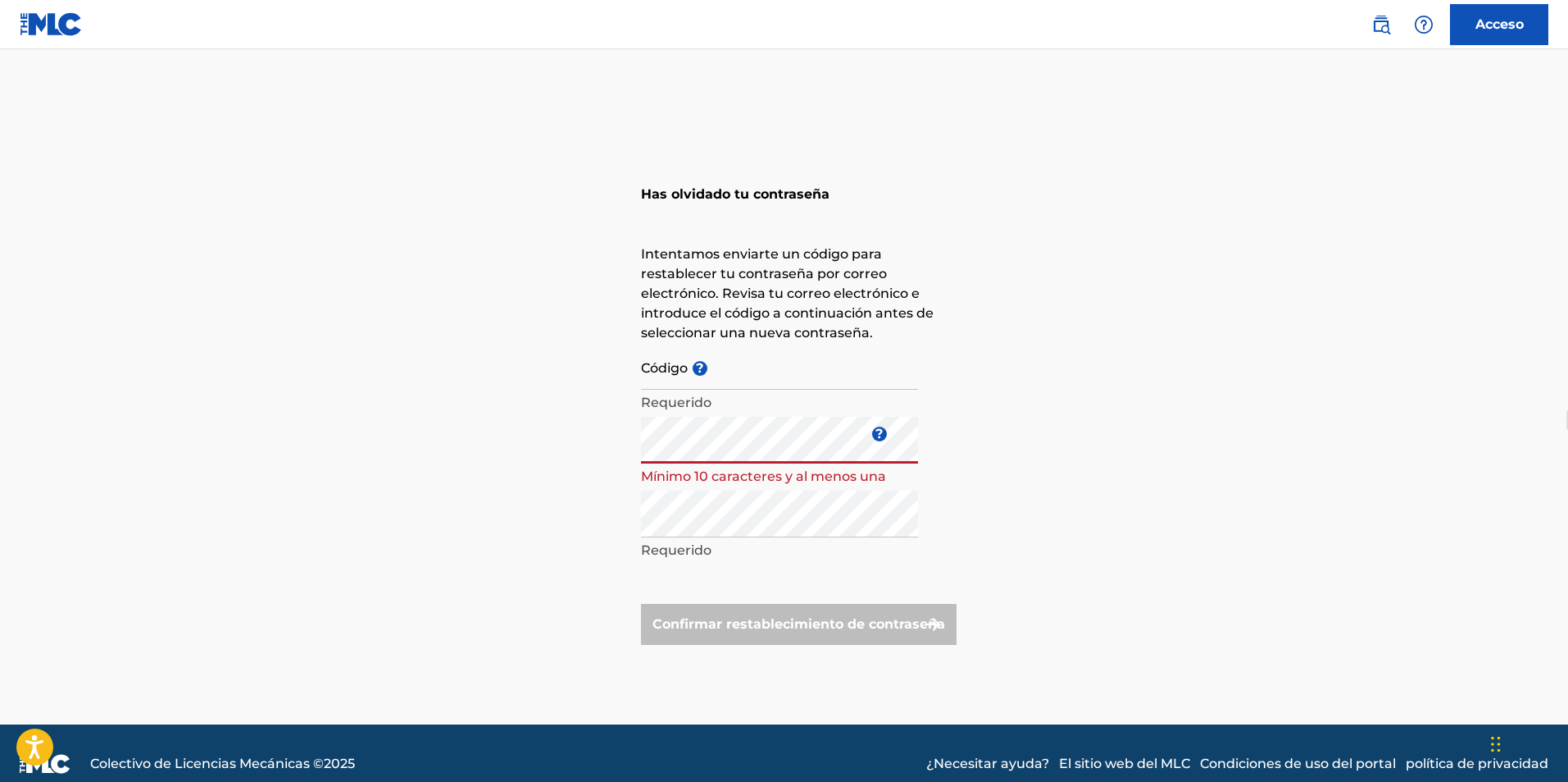
click at [606, 441] on div "Has olvidado tu contraseña Intentamos enviarte un código para restablecer tu co…" at bounding box center [784, 408] width 1148 height 634
click at [815, 573] on form "Código ? Requerido Introduzca una nueva contraseña ? Mínimo 10 caracteres y al …" at bounding box center [798, 493] width 316 height 302
click at [695, 396] on font "Requerido" at bounding box center [676, 403] width 71 height 16
click at [718, 376] on input "Código ?" at bounding box center [779, 366] width 277 height 47
click at [749, 382] on input "Código ?" at bounding box center [779, 366] width 277 height 47
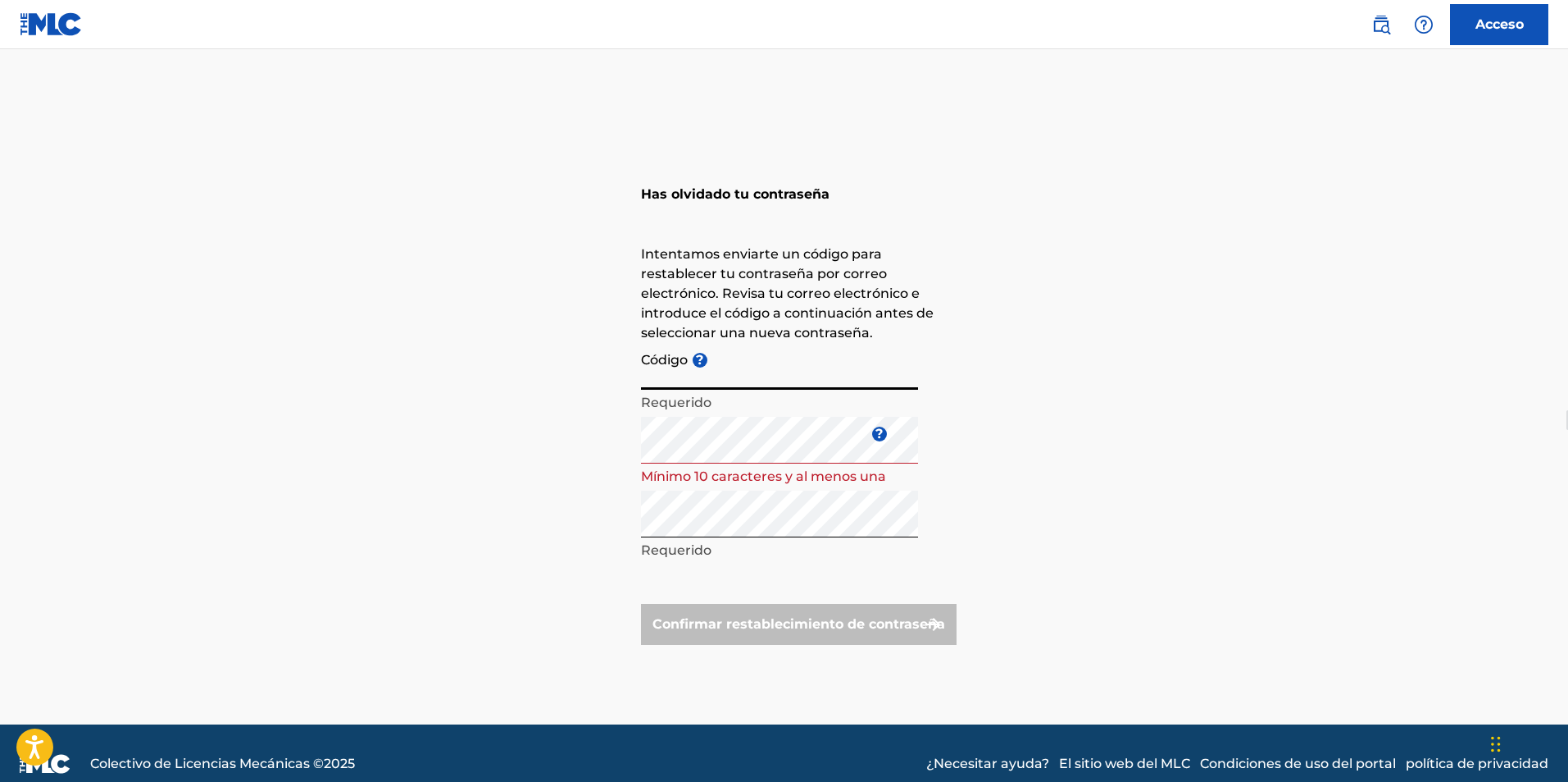
paste input "FP_ 7b781bc291618cad435feb2073f2"
click at [786, 615] on div "Confirmar restablecimiento de contraseña" at bounding box center [798, 624] width 316 height 41
click at [767, 551] on p "Requerido" at bounding box center [779, 551] width 277 height 19
click at [780, 469] on font "Mínimo 10 caracteres y al menos una mayúscula, una minúscula, un número y un ca…" at bounding box center [776, 496] width 271 height 54
click at [784, 389] on input "FP_ 7b781bc291618cad435feb2073f2" at bounding box center [779, 366] width 277 height 47
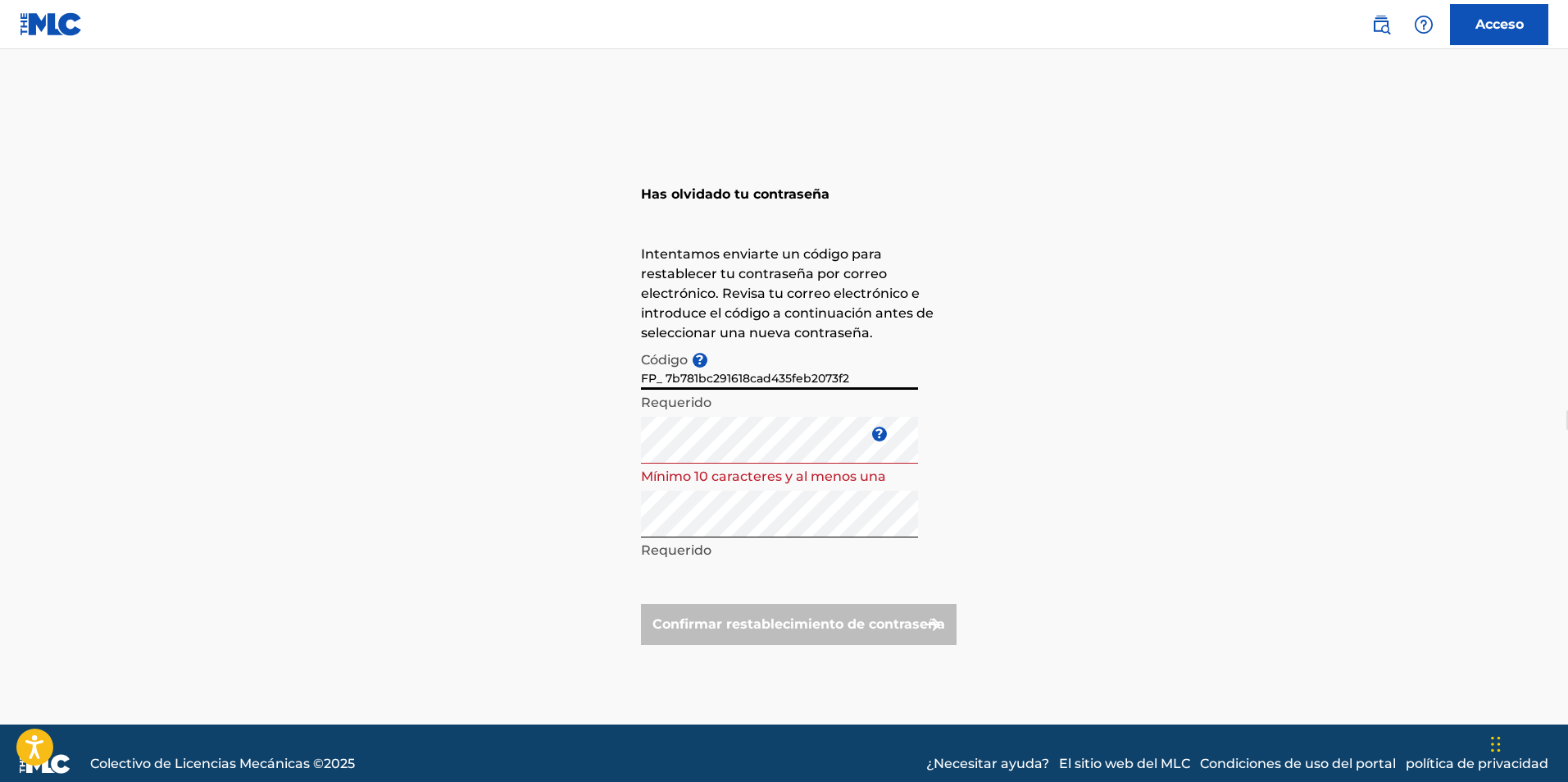
click at [859, 376] on input "FP_ 7b781bc291618cad435feb2073f2" at bounding box center [779, 366] width 277 height 47
click at [779, 285] on font "Intentamos enviarte un código para restablecer tu contraseña por correo electró…" at bounding box center [786, 293] width 293 height 94
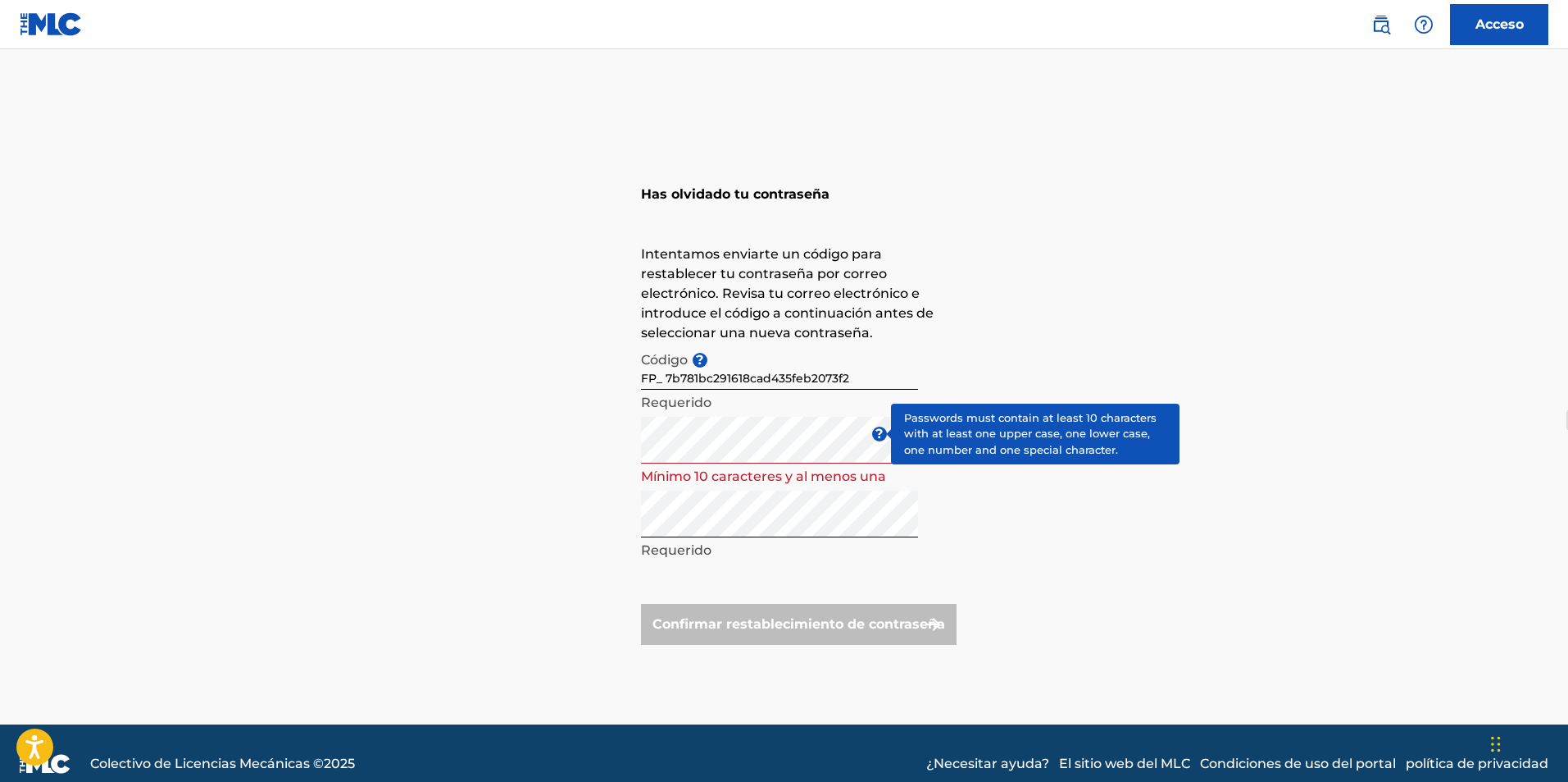
click at [876, 431] on font "?" at bounding box center [880, 434] width 8 height 16
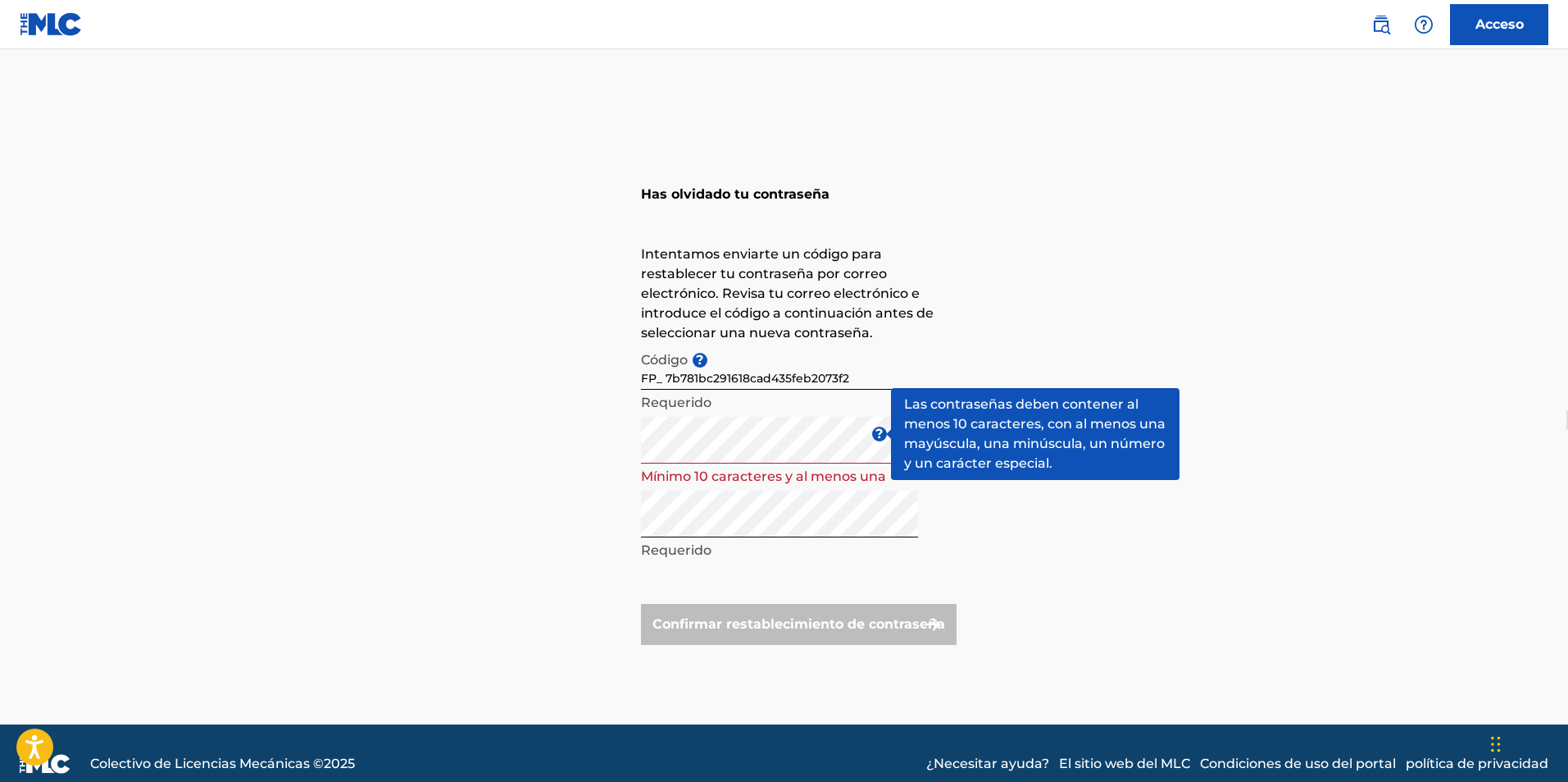
click at [876, 431] on font "?" at bounding box center [880, 434] width 8 height 16
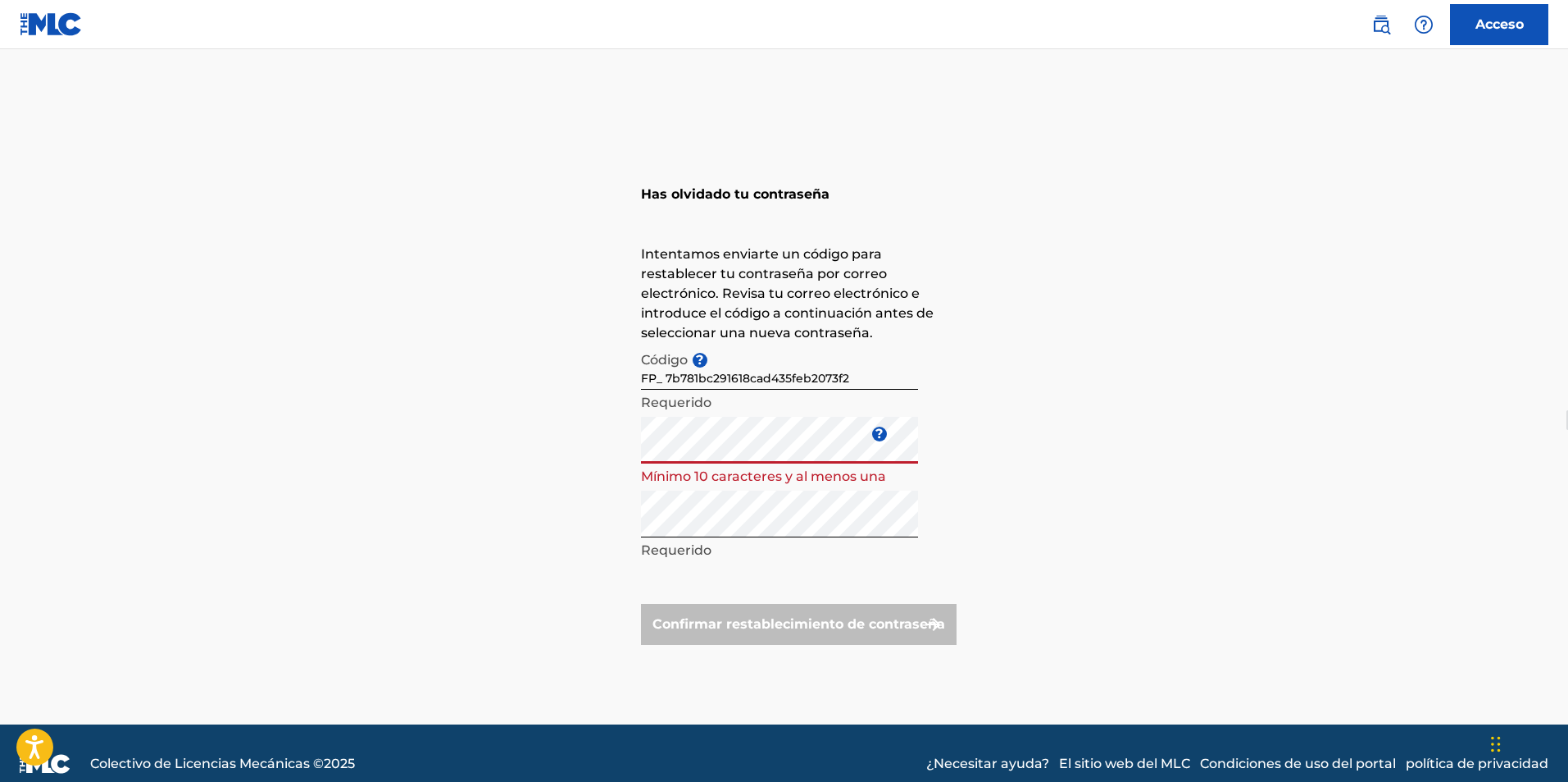
click at [597, 434] on div "Has olvidado tu contraseña Intentamos enviarte un código para restablecer tu co…" at bounding box center [784, 408] width 1148 height 634
click at [709, 480] on font "Mínimo 10 caracteres y al menos una mayúscula, una minúscula, un número y un ca…" at bounding box center [776, 496] width 271 height 54
click at [613, 437] on div "Has olvidado tu contraseña Intentamos enviarte un código para restablecer tu co…" at bounding box center [784, 408] width 1148 height 634
click at [588, 443] on div "Has olvidado tu contraseña Intentamos enviarte un código para restablecer tu co…" at bounding box center [784, 408] width 1148 height 634
click at [599, 514] on div "Has olvidado tu contraseña Intentamos enviarte un código para restablecer tu co…" at bounding box center [784, 408] width 1148 height 634
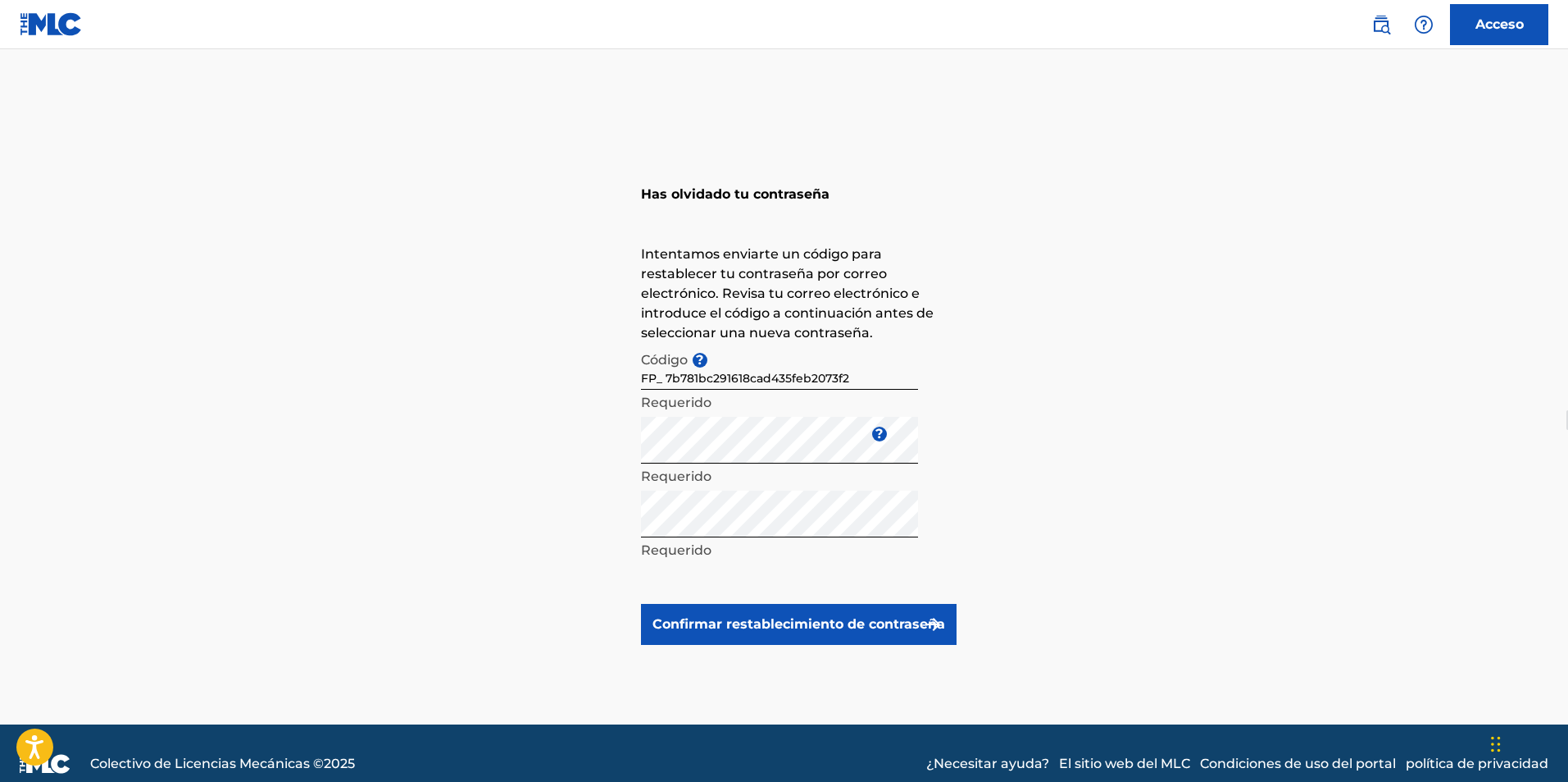
click at [769, 625] on font "Confirmar restablecimiento de contraseña" at bounding box center [798, 623] width 293 height 16
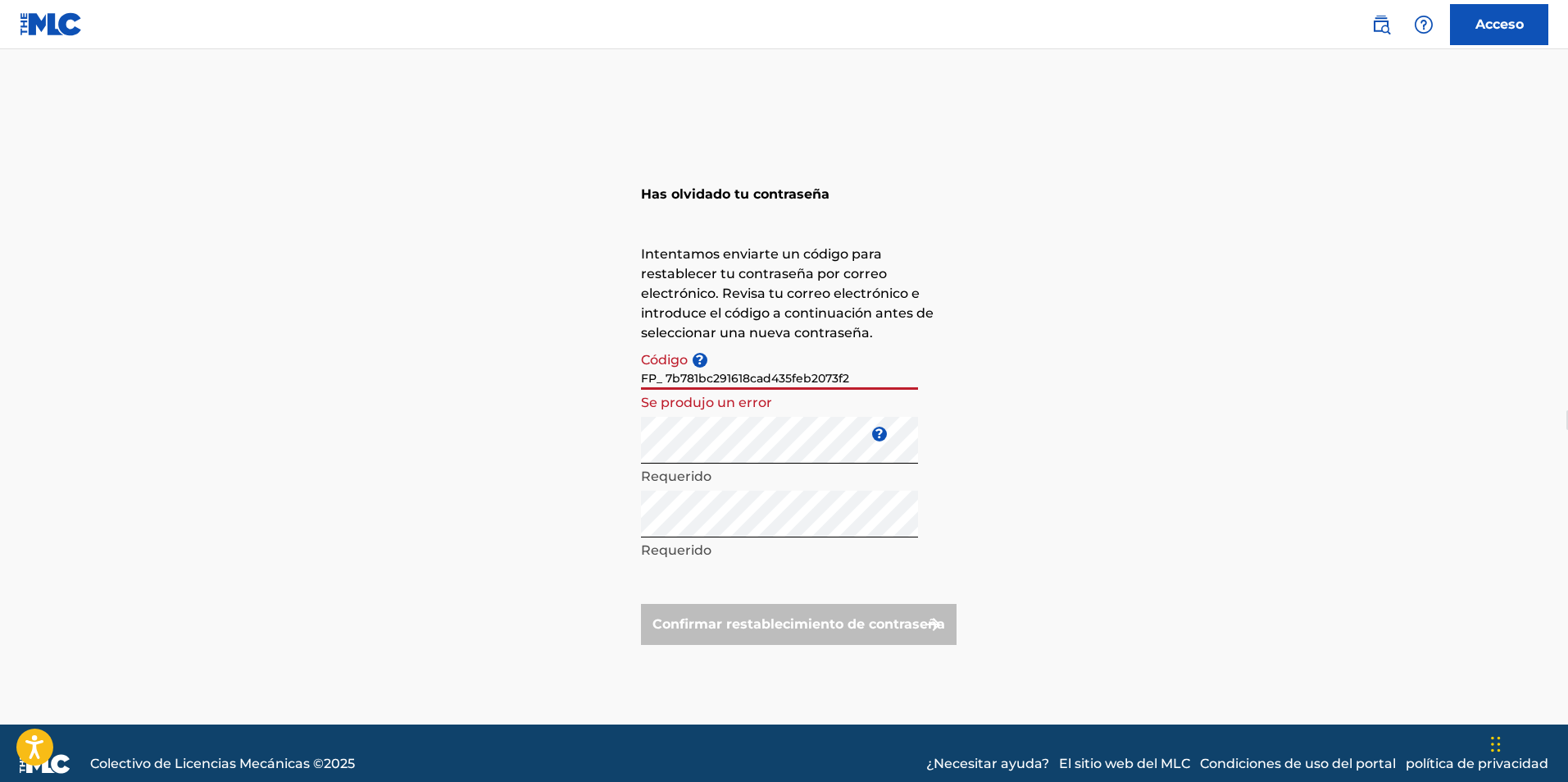
drag, startPoint x: 666, startPoint y: 376, endPoint x: 601, endPoint y: 369, distance: 65.4
click at [601, 369] on div "Has olvidado tu contraseña Intentamos enviarte un código para restablecer tu co…" at bounding box center [784, 408] width 1148 height 634
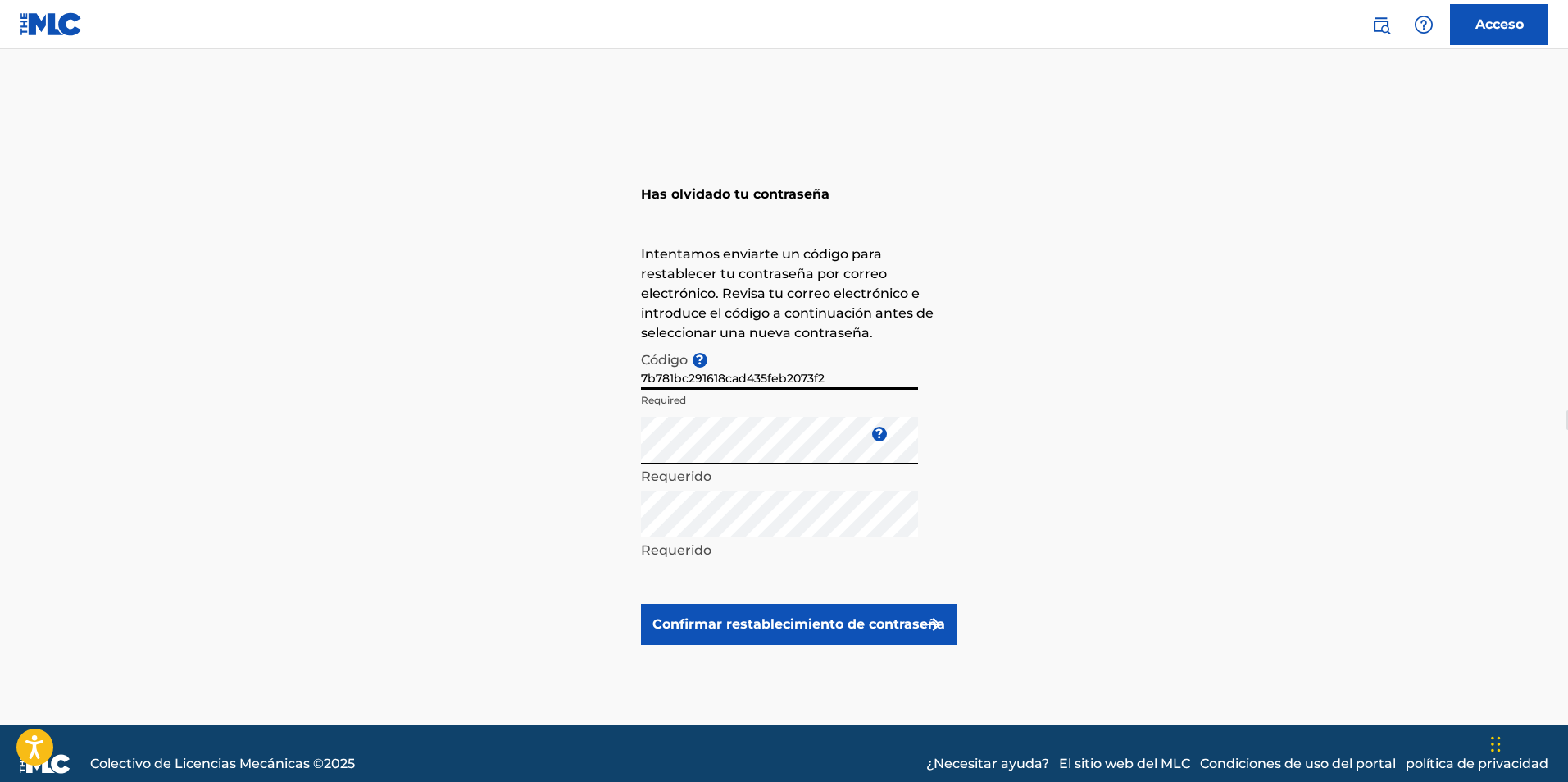
click at [641, 604] on button "Confirmar restablecimiento de contraseña" at bounding box center [798, 624] width 316 height 41
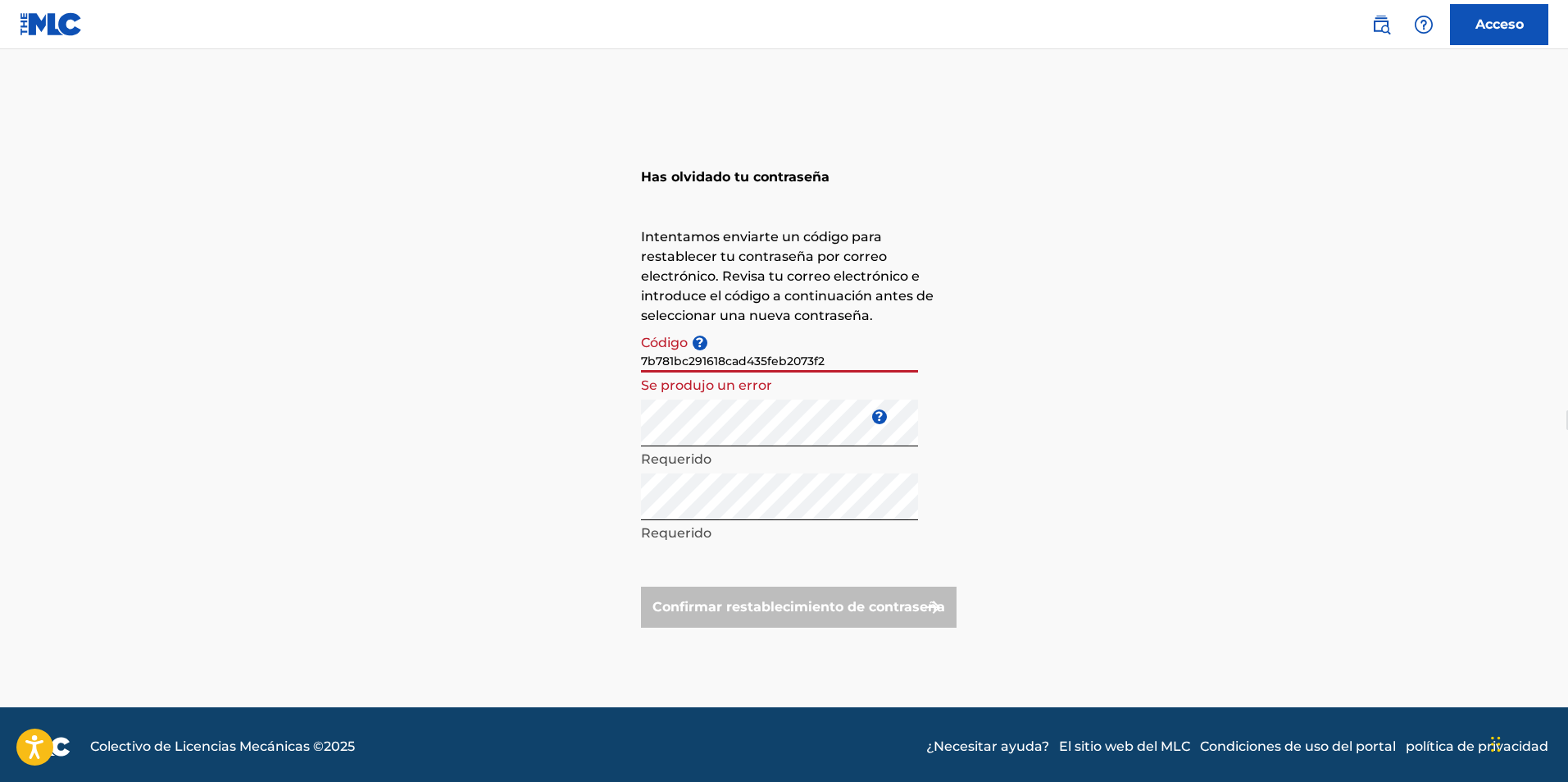
scroll to position [21, 0]
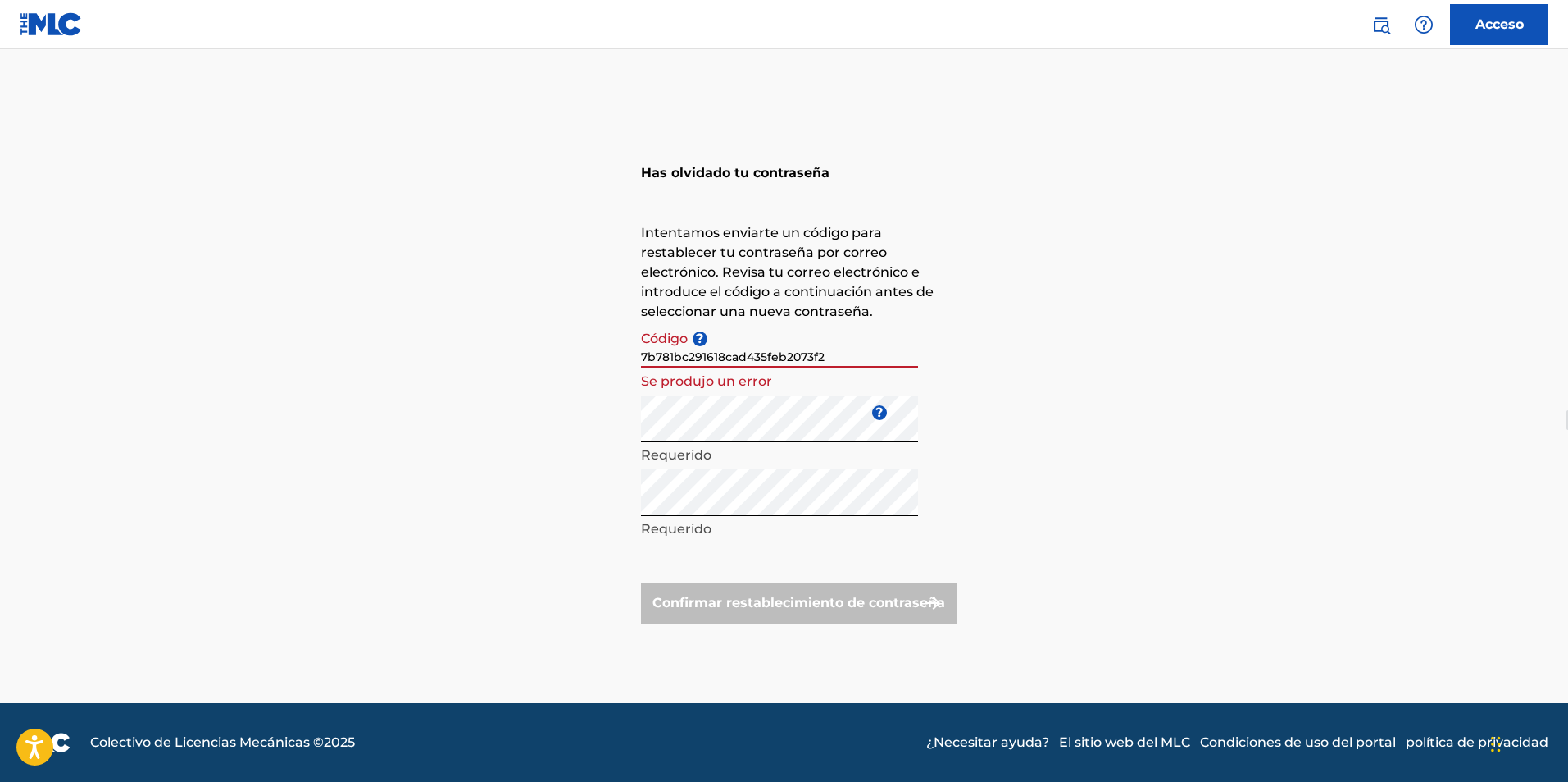
drag, startPoint x: 830, startPoint y: 353, endPoint x: 612, endPoint y: 343, distance: 218.2
click at [612, 343] on div "Has olvidado tu contraseña Intentamos enviarte un código para restablecer tu co…" at bounding box center [784, 386] width 1148 height 634
paste input "FP_"
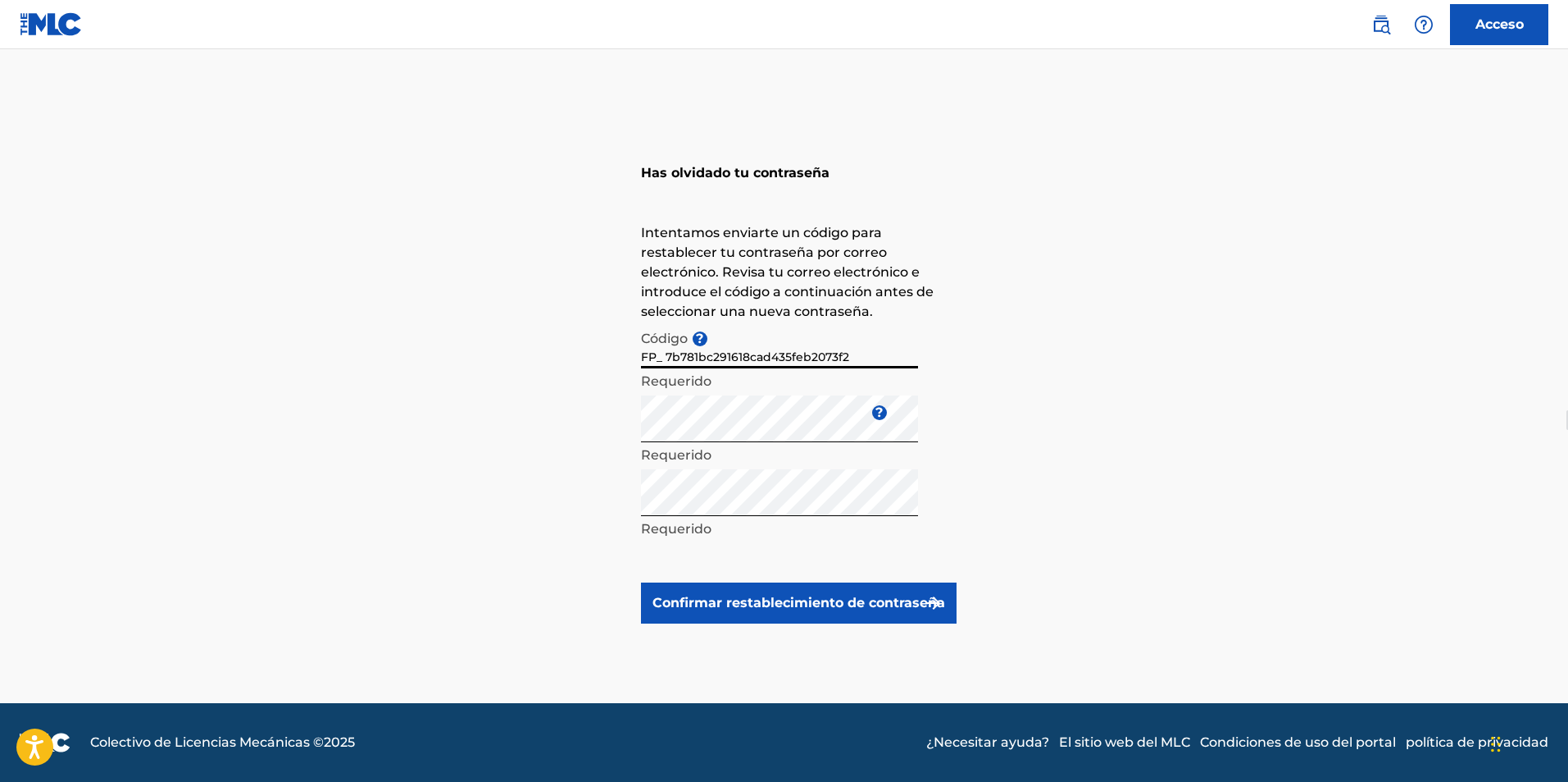
click at [798, 596] on font "Confirmar restablecimiento de contraseña" at bounding box center [798, 602] width 293 height 16
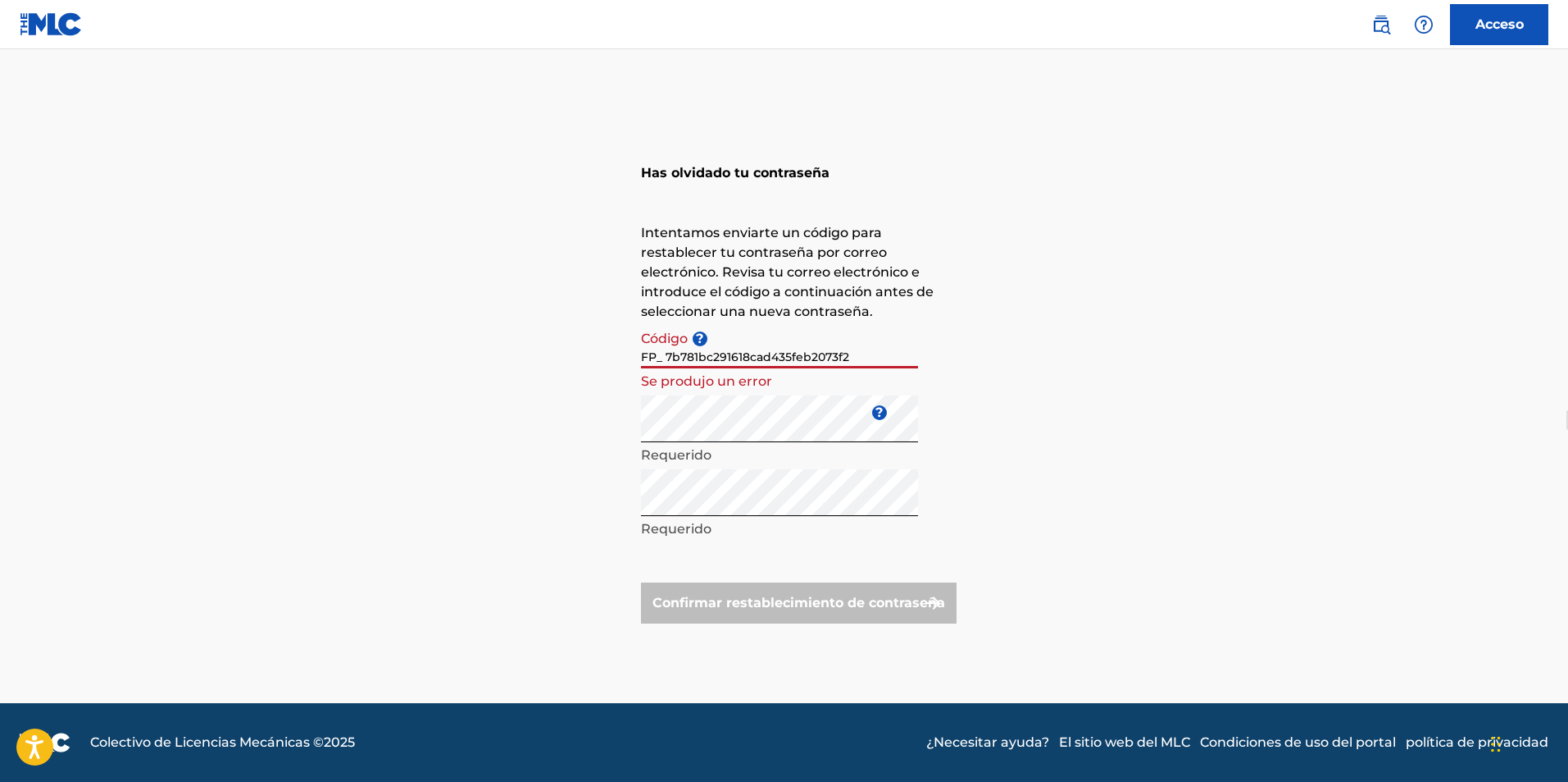
drag, startPoint x: 867, startPoint y: 356, endPoint x: 499, endPoint y: 340, distance: 368.3
click at [499, 340] on div "Has olvidado tu contraseña Intentamos enviarte un código para restablecer tu co…" at bounding box center [784, 386] width 1148 height 634
paste input
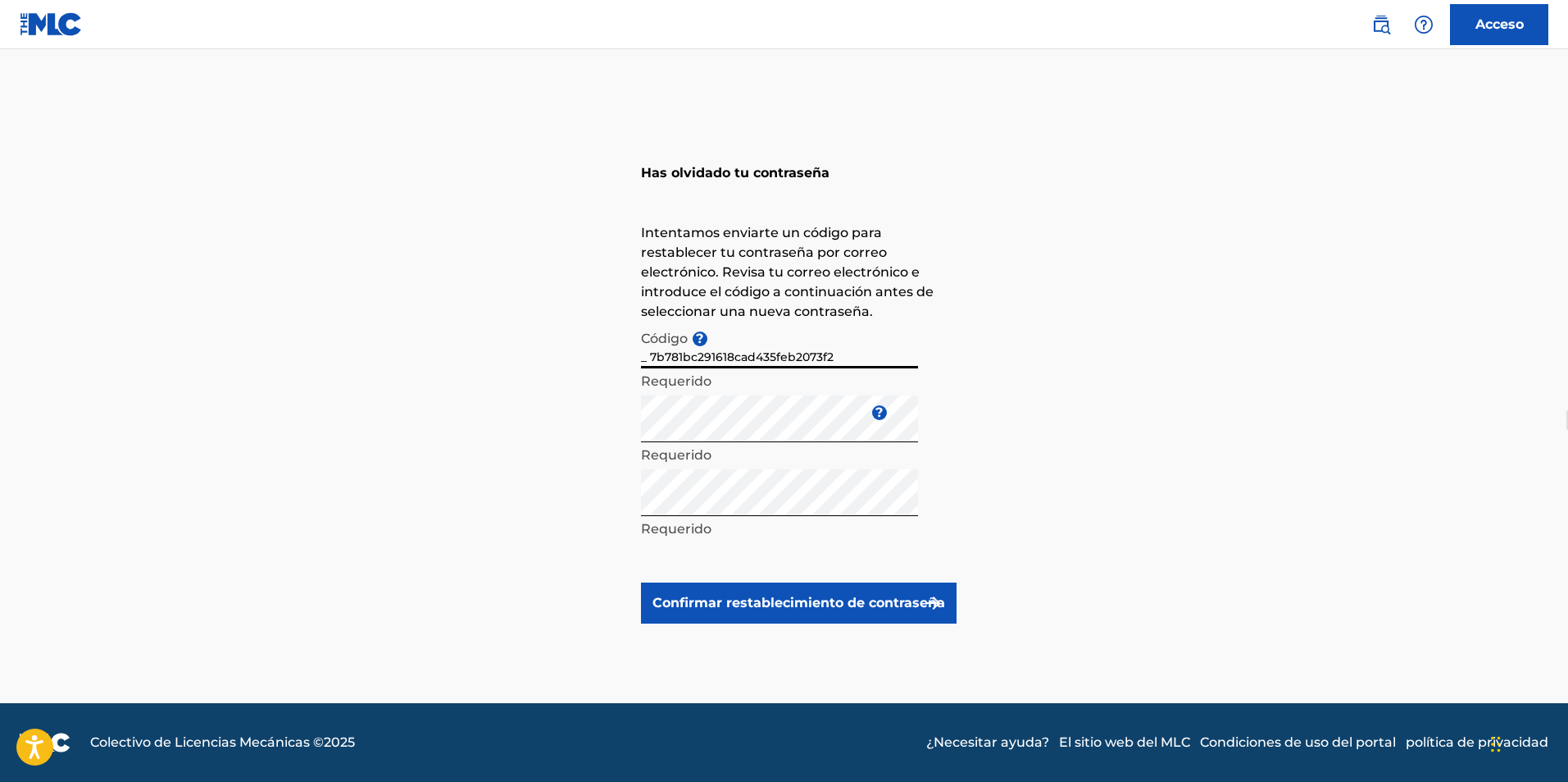
click at [860, 603] on font "Confirmar restablecimiento de contraseña" at bounding box center [798, 602] width 293 height 16
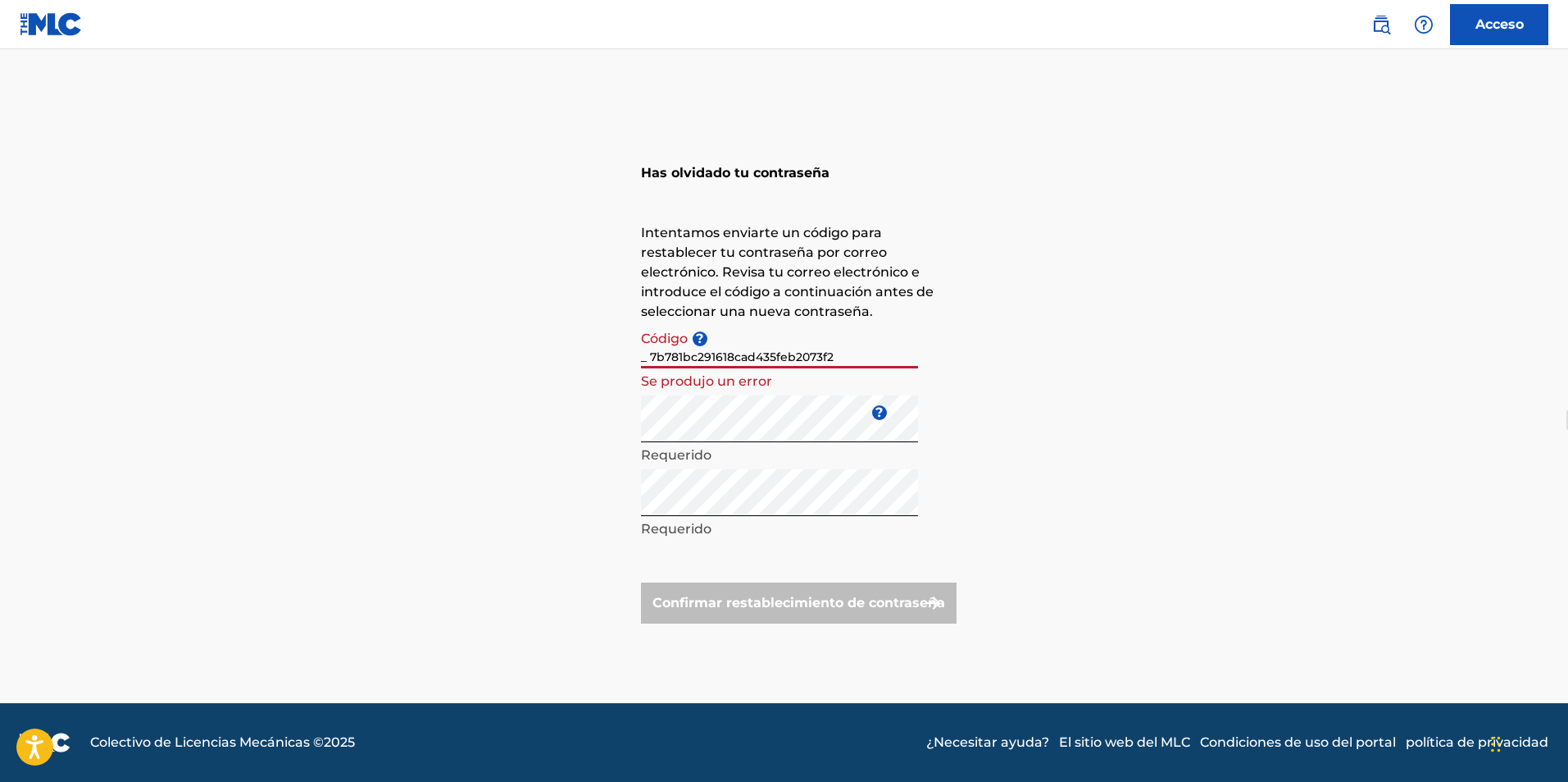
drag, startPoint x: 785, startPoint y: 342, endPoint x: 499, endPoint y: 312, distance: 287.6
click at [499, 312] on div "Has olvidado tu contraseña Intentamos enviarte un código para restablecer tu co…" at bounding box center [784, 386] width 1148 height 634
paste input "FP"
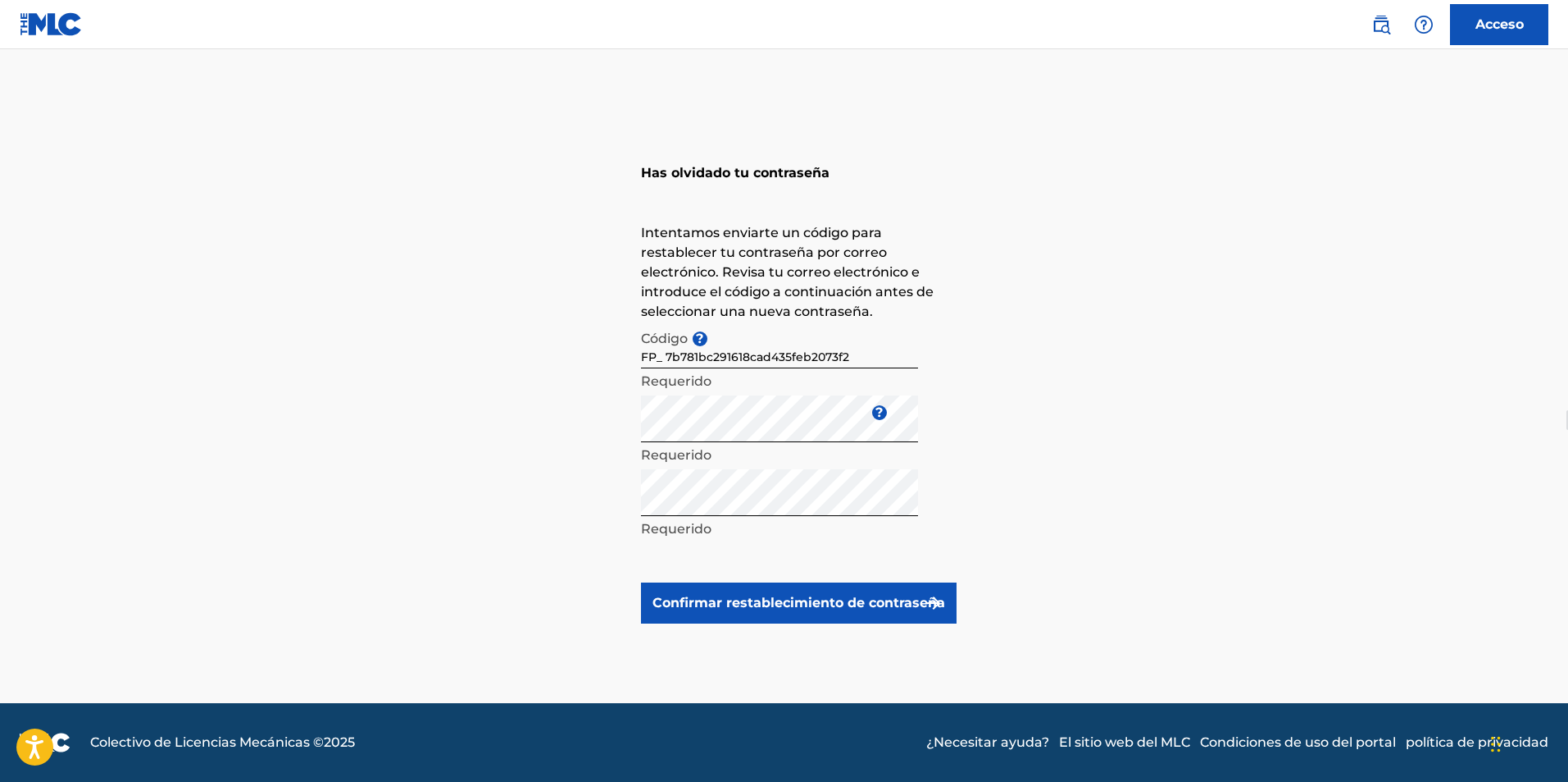
click at [834, 599] on font "Confirmar restablecimiento de contraseña" at bounding box center [798, 602] width 293 height 16
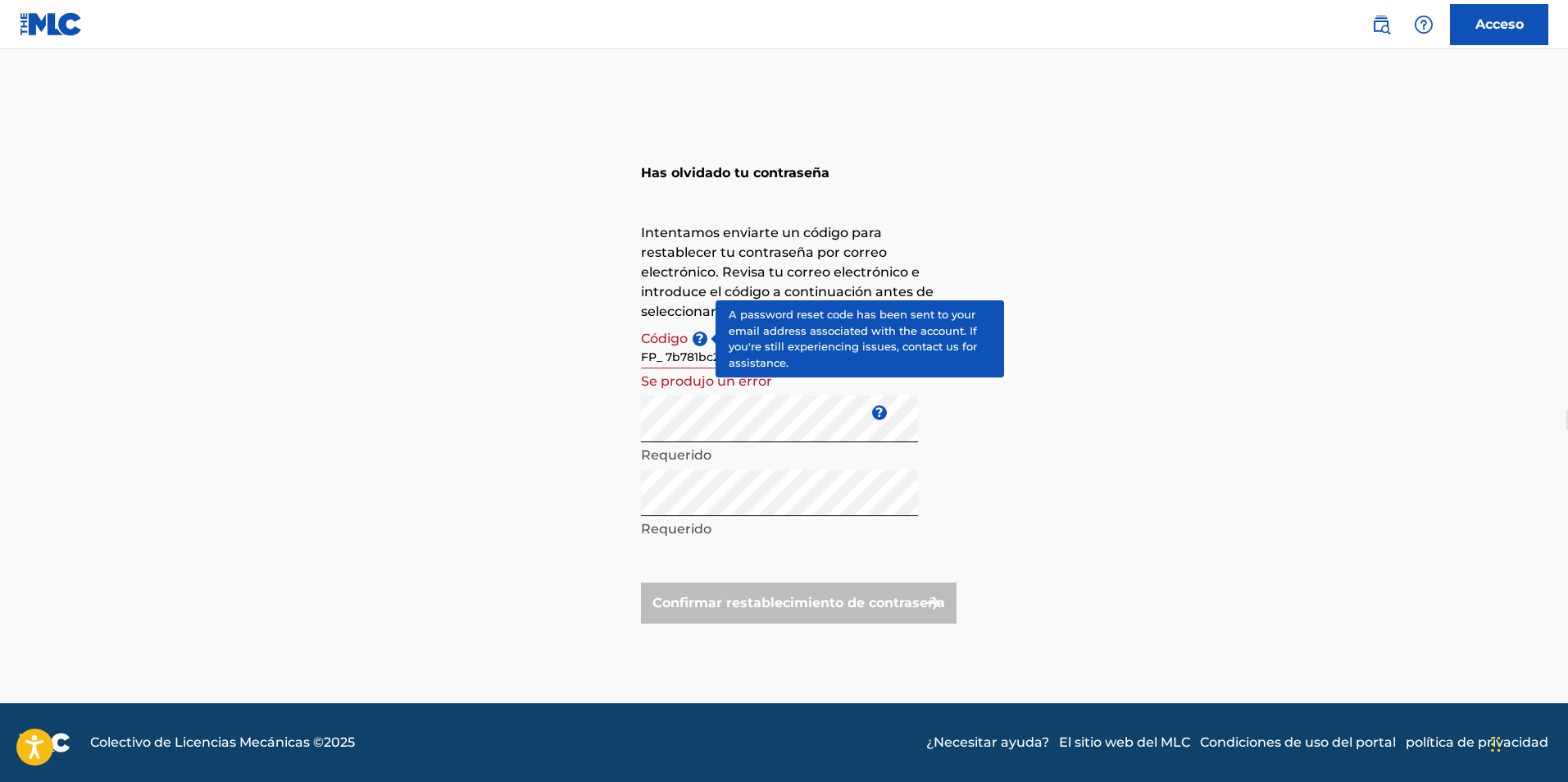
click at [699, 342] on font "?" at bounding box center [700, 338] width 8 height 16
click at [699, 342] on input "FP_ 7b781bc291618cad435feb2073f2" at bounding box center [779, 345] width 277 height 47
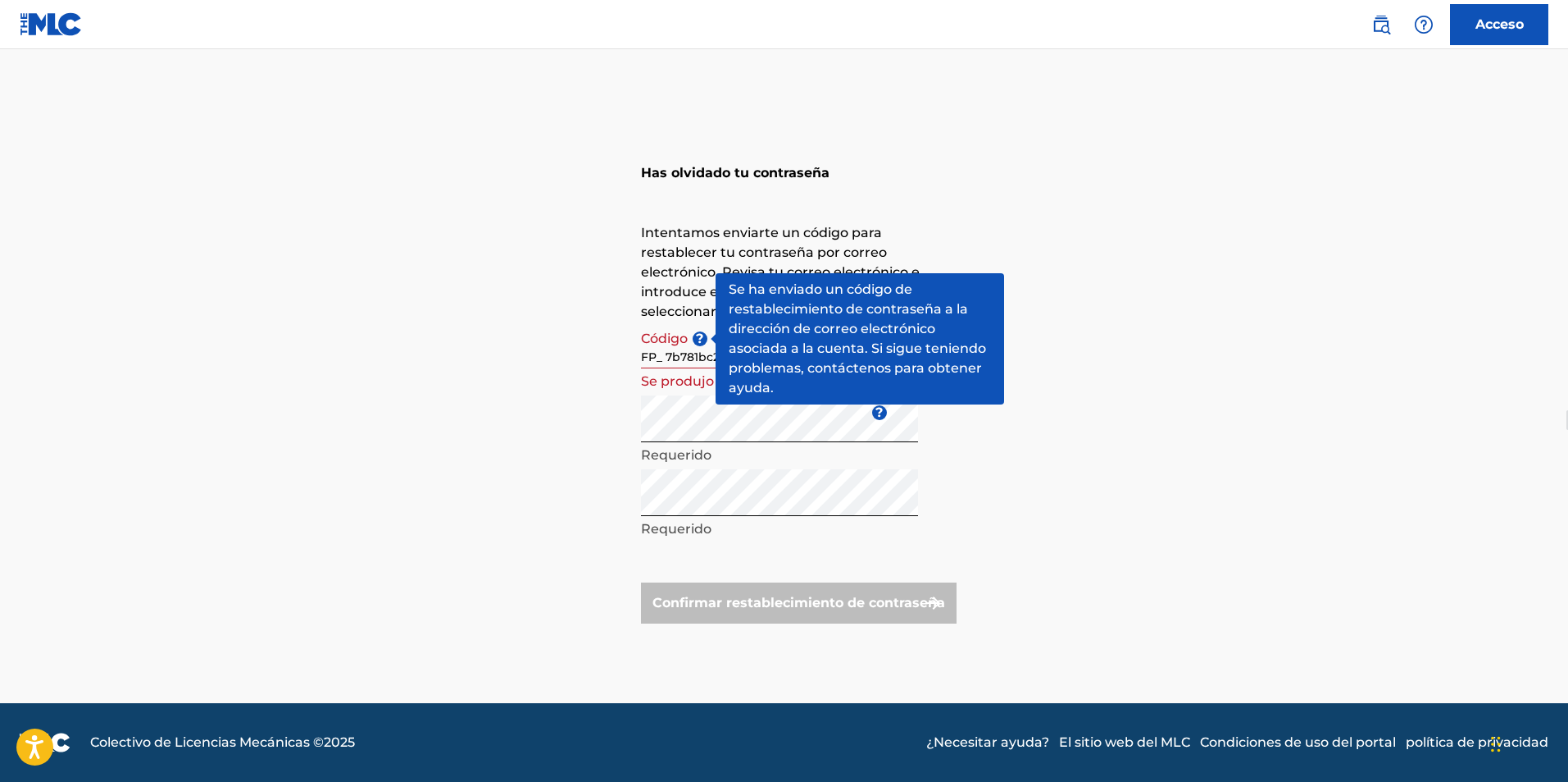
click at [702, 333] on font "?" at bounding box center [700, 338] width 8 height 16
click at [702, 333] on input "FP_ 7b781bc291618cad435feb2073f2" at bounding box center [779, 345] width 277 height 47
click at [698, 338] on font "?" at bounding box center [700, 338] width 8 height 16
click at [698, 338] on input "FP_ 7b781bc291618cad435feb2073f2" at bounding box center [779, 345] width 277 height 47
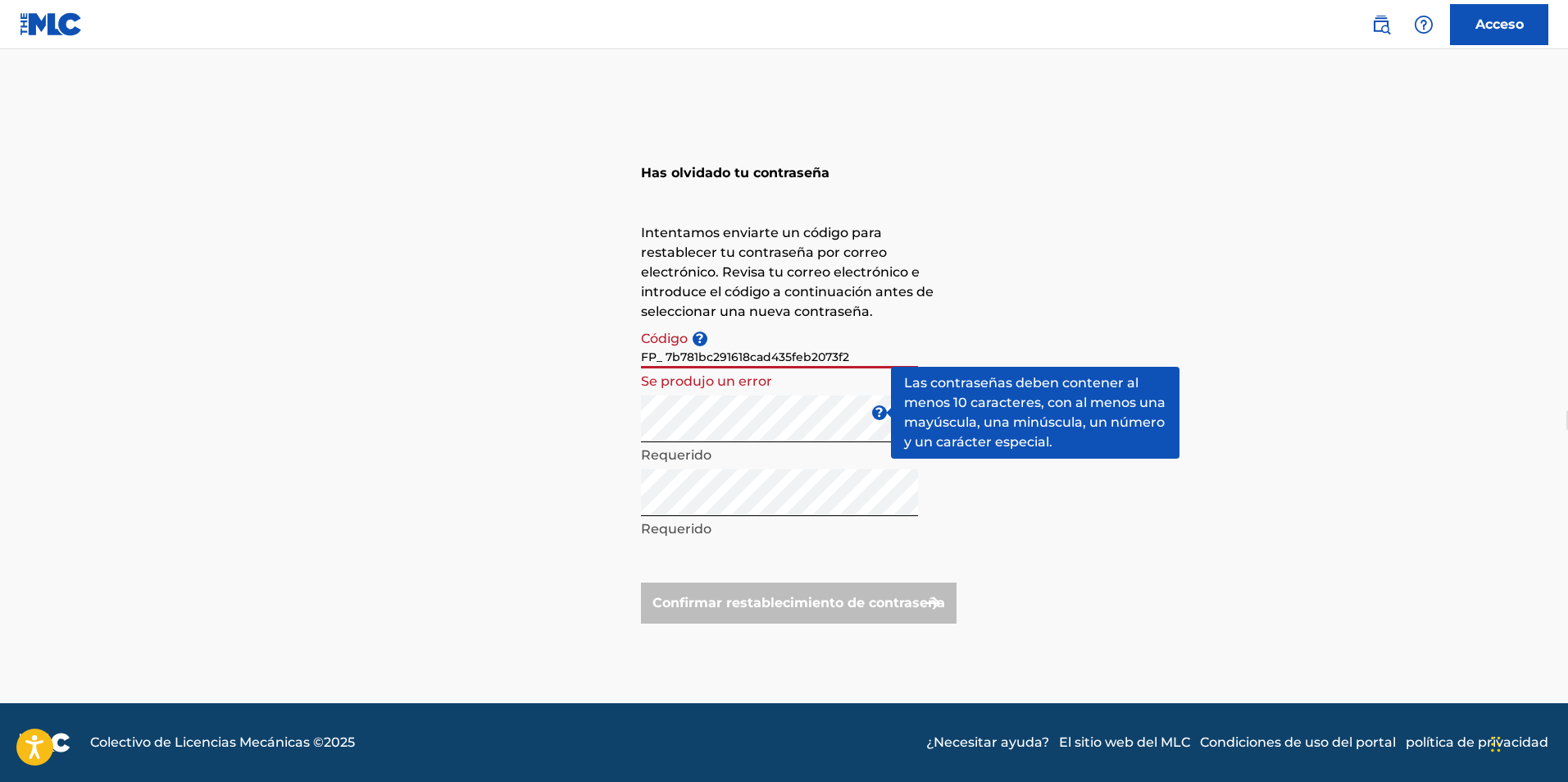
click at [872, 410] on span "?" at bounding box center [879, 412] width 15 height 15
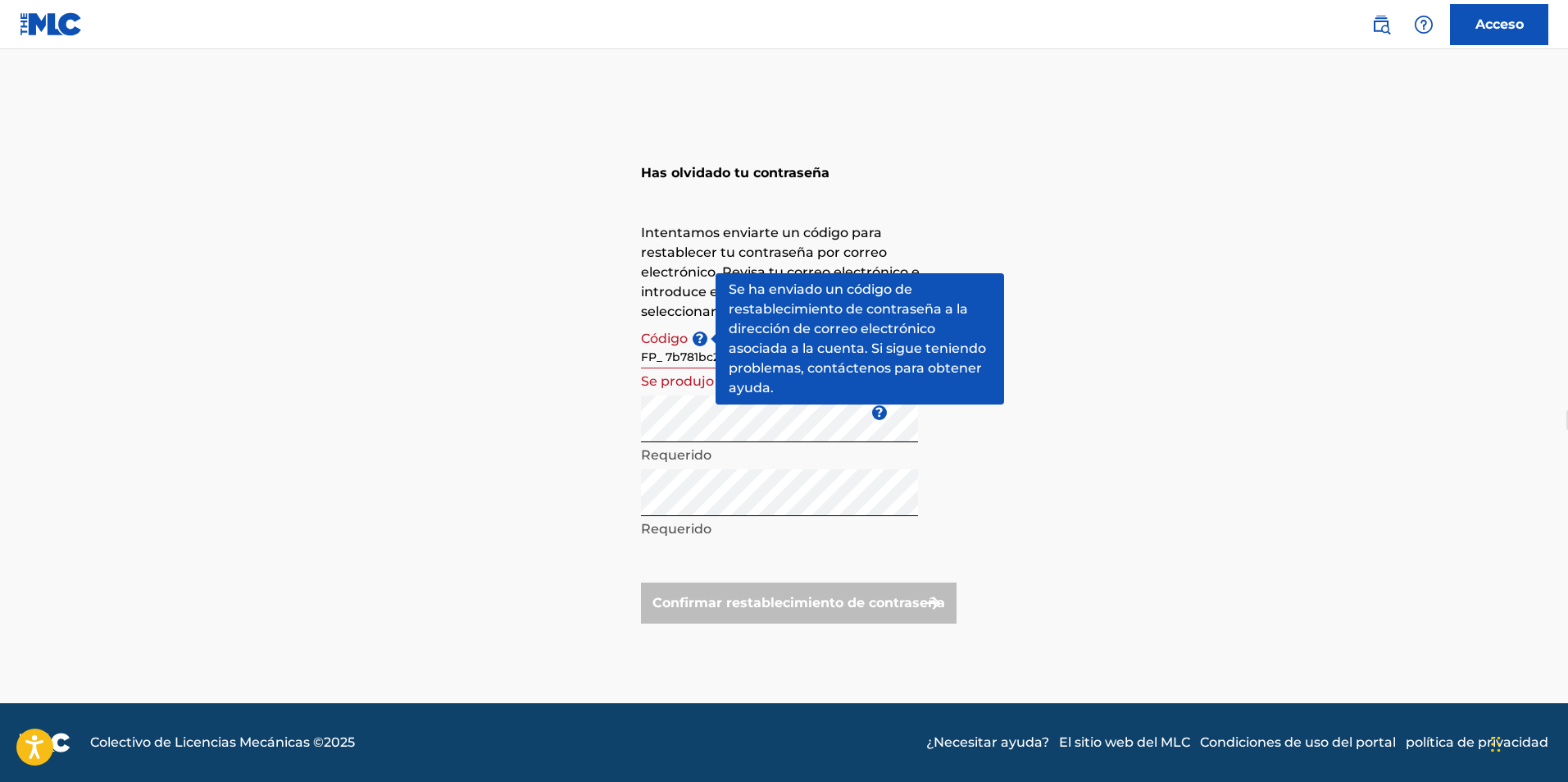
click at [699, 338] on font "?" at bounding box center [700, 338] width 8 height 16
click at [699, 338] on input "FP_ 7b781bc291618cad435feb2073f2" at bounding box center [779, 345] width 277 height 47
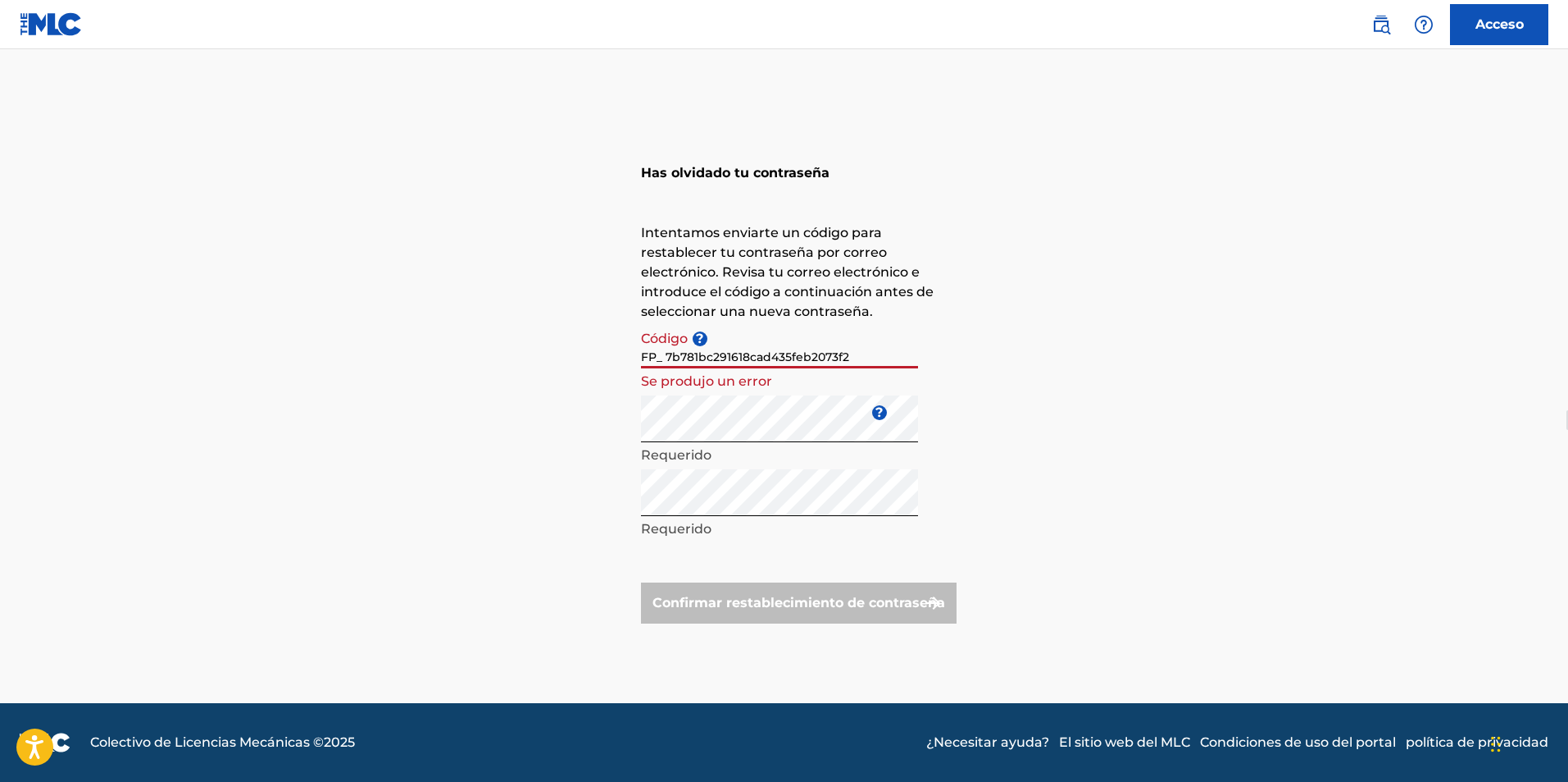
click at [666, 181] on h3 "Has olvidado tu contraseña" at bounding box center [798, 169] width 316 height 29
drag, startPoint x: 850, startPoint y: 359, endPoint x: 618, endPoint y: 353, distance: 232.1
click at [618, 353] on div "Has olvidado tu contraseña Intentamos enviarte un código para restablecer tu co…" at bounding box center [784, 386] width 1148 height 634
paste input
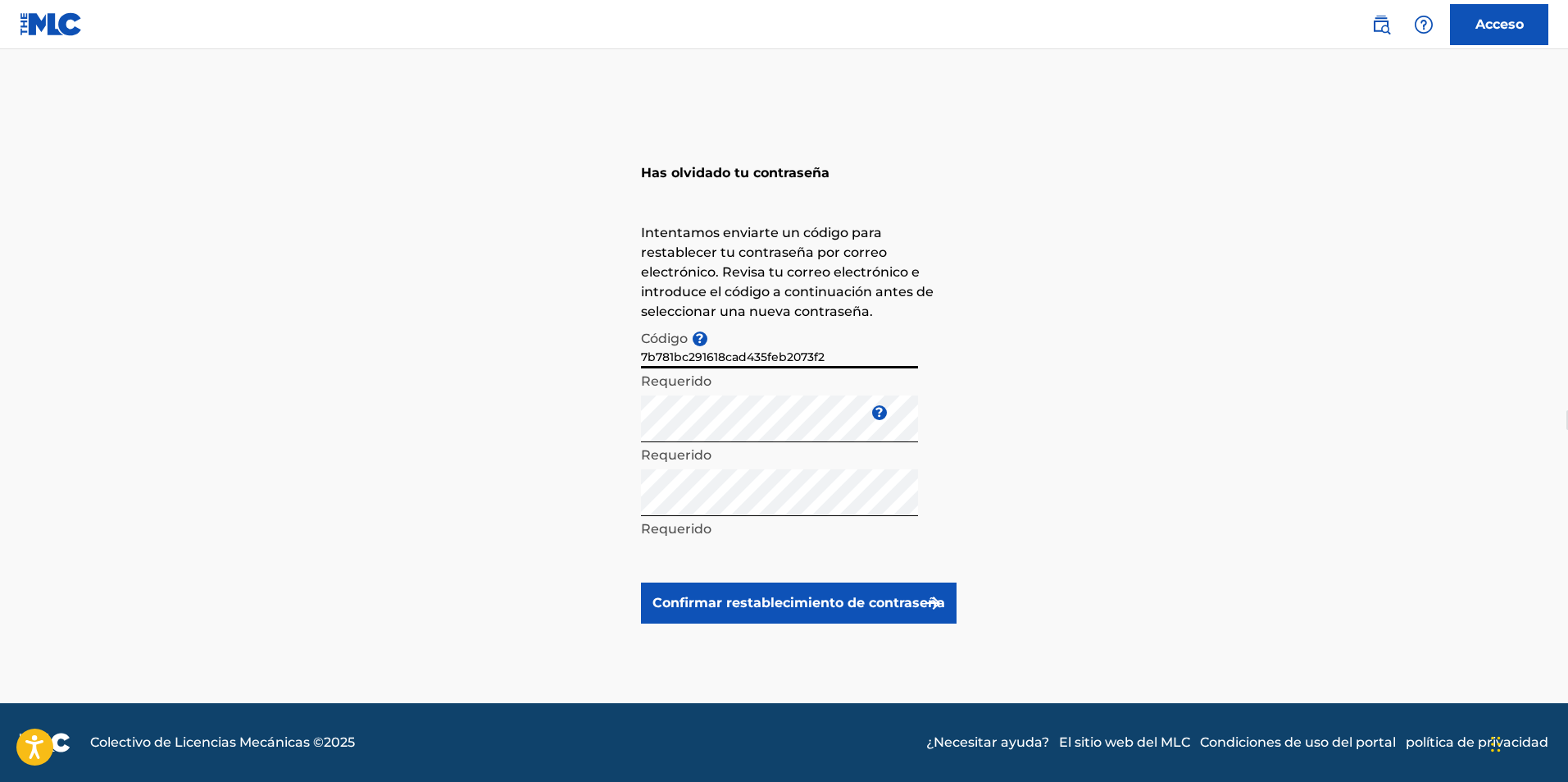
type input "7b781bc291618cad435feb2073f2"
click at [831, 609] on font "Confirmar restablecimiento de contraseña" at bounding box center [798, 602] width 293 height 16
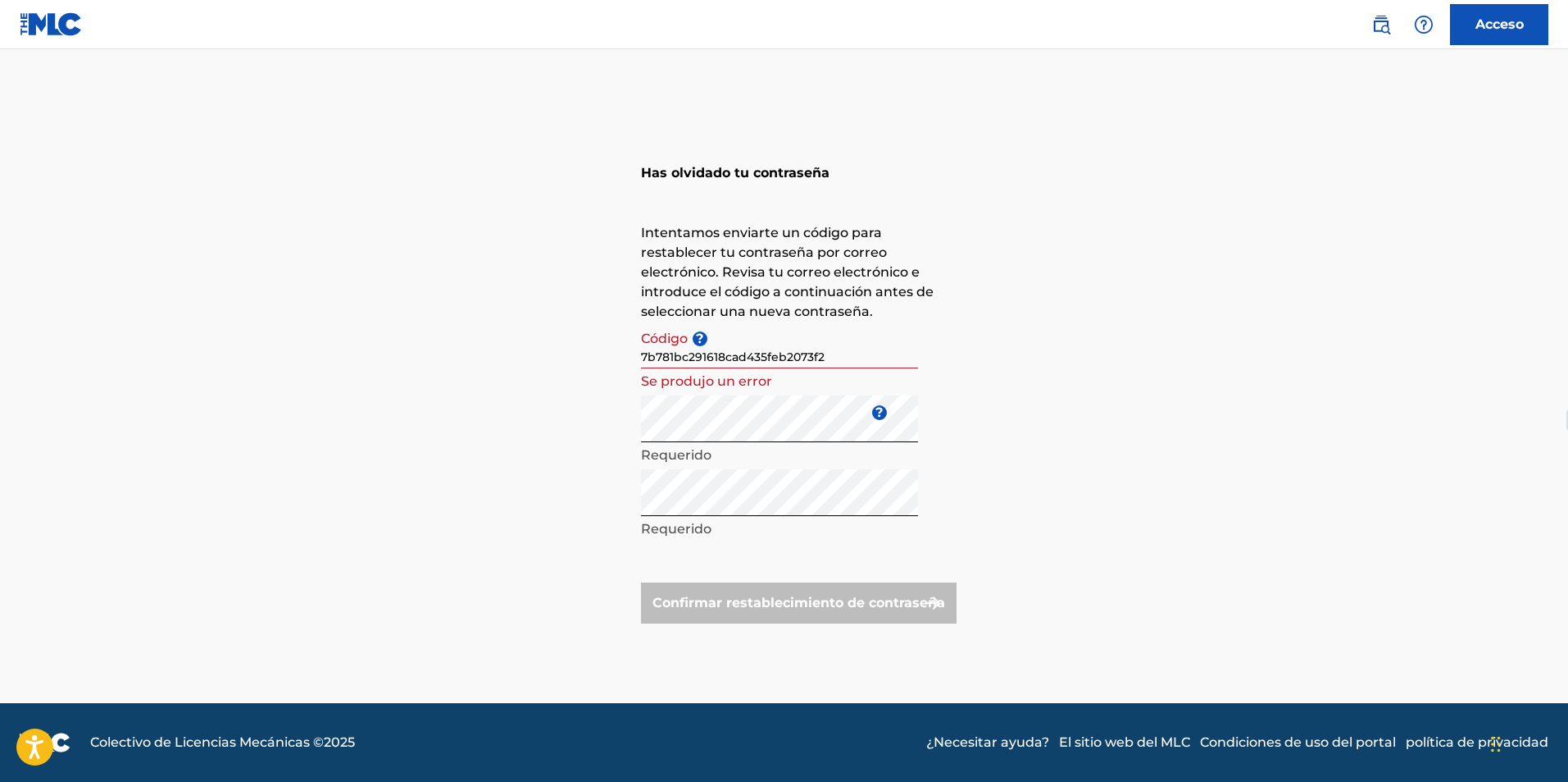
click at [745, 382] on font "Se produjo un error" at bounding box center [706, 381] width 131 height 16
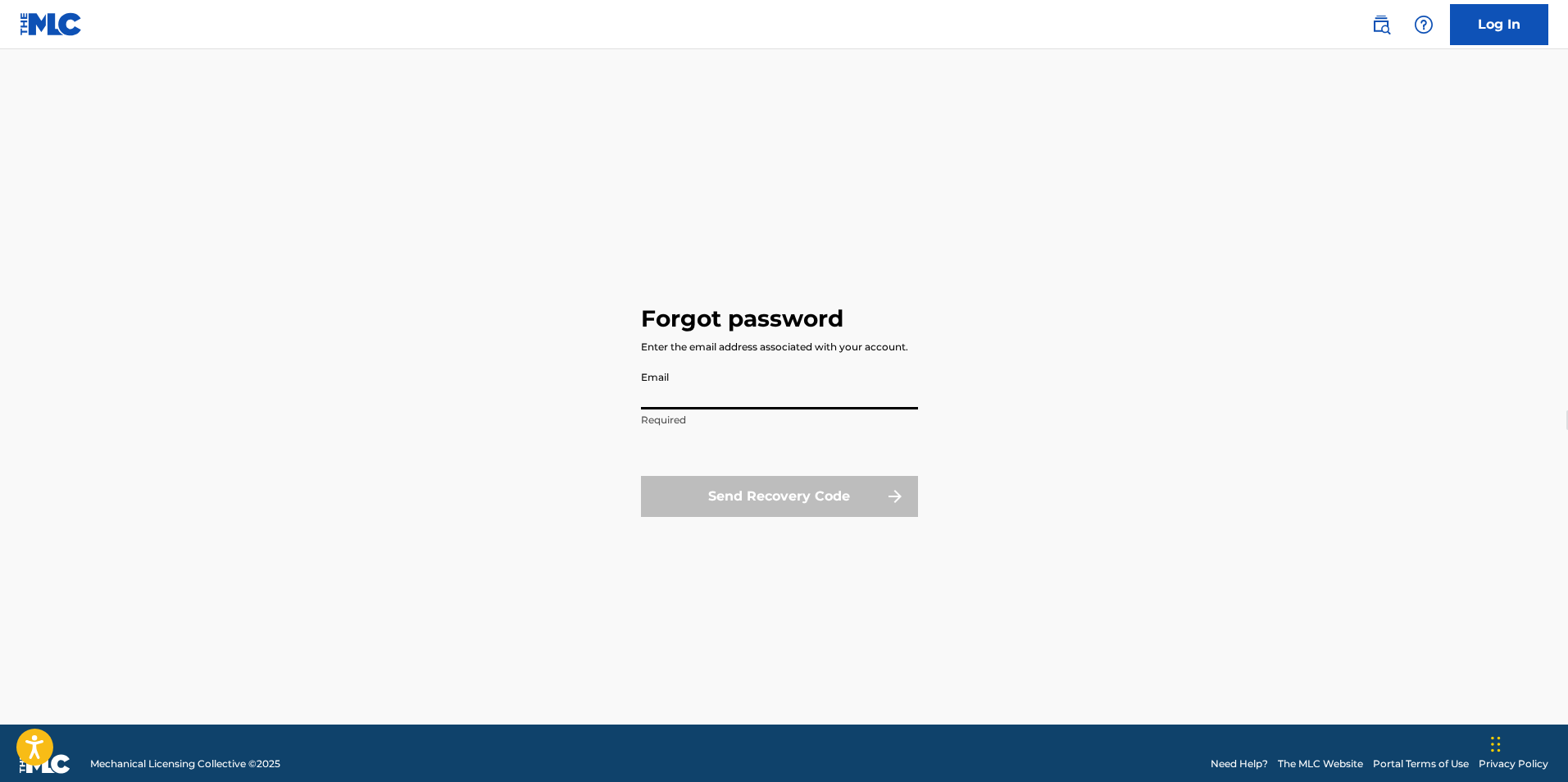
click at [709, 392] on input "Email" at bounding box center [779, 386] width 277 height 47
type input "[EMAIL_ADDRESS][DOMAIN_NAME]"
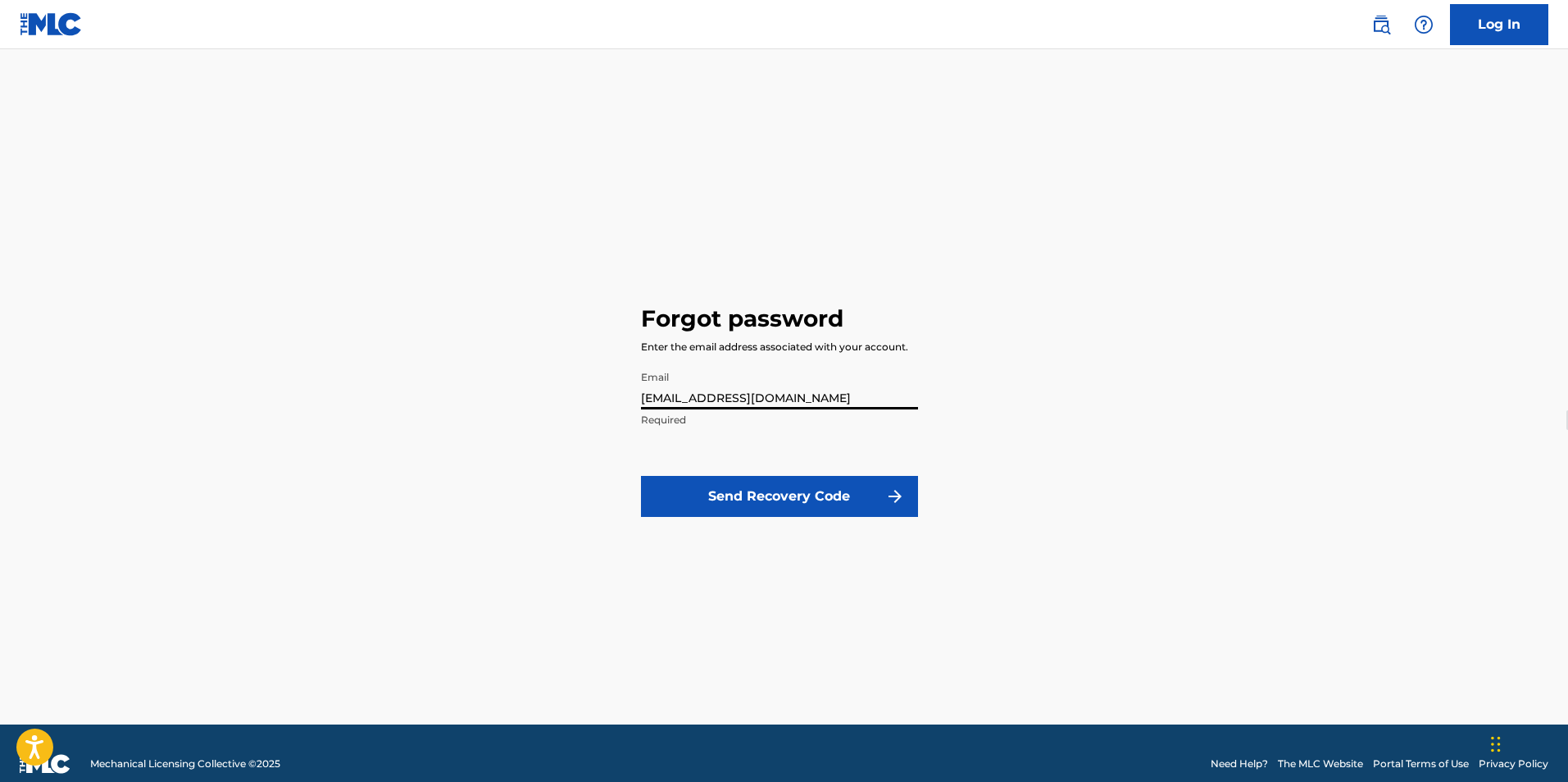
click at [682, 420] on p "Required" at bounding box center [779, 419] width 277 height 15
click at [886, 494] on img "submit" at bounding box center [895, 496] width 19 height 19
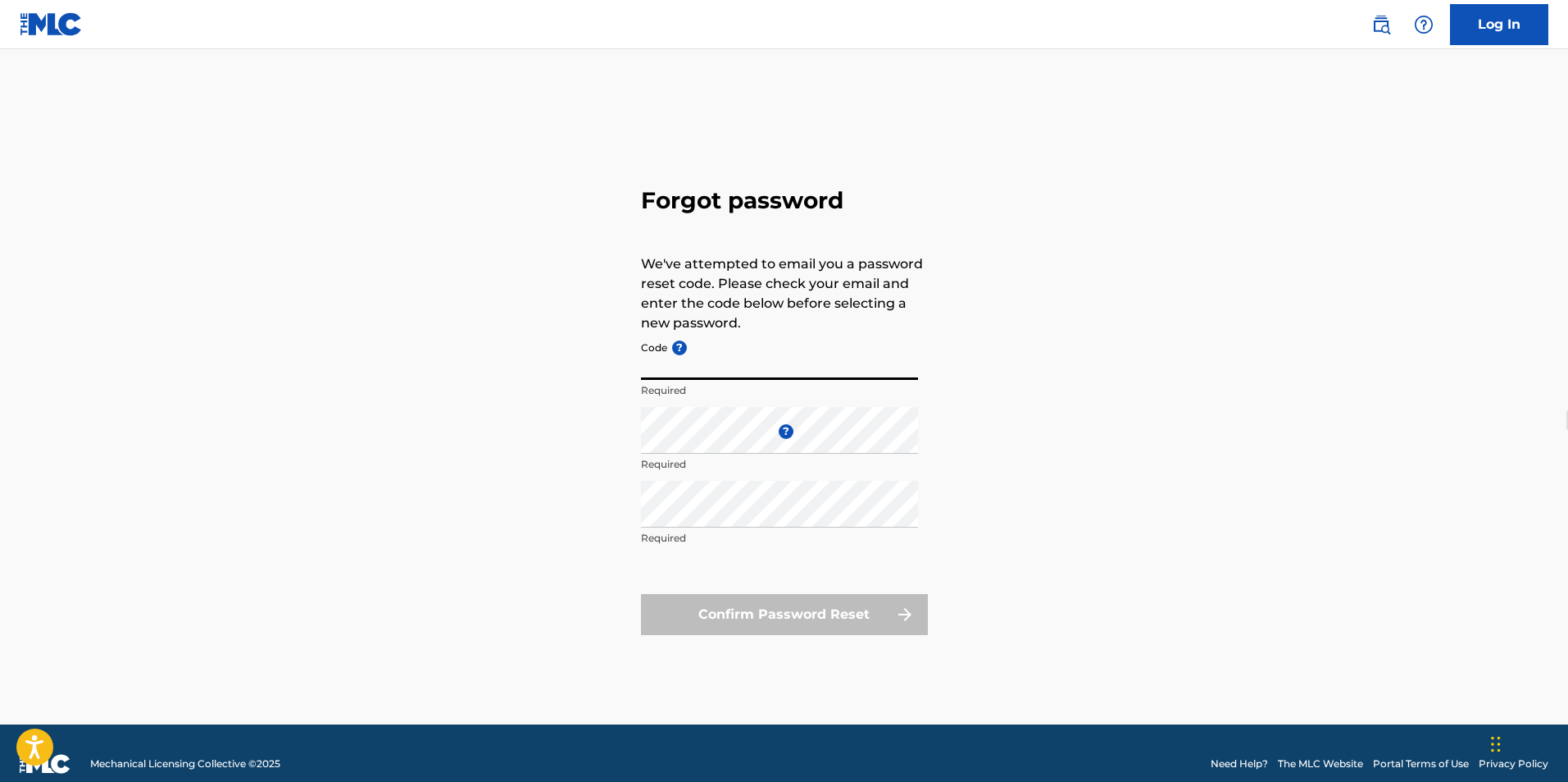
click at [737, 368] on input "Code ?" at bounding box center [779, 356] width 277 height 47
paste input "FP_ e789c7abe8990482139f2ca128c6"
click at [635, 433] on div "Forgot password We've attempted to email you a password reset code. Please chec…" at bounding box center [784, 408] width 1148 height 634
click at [566, 506] on div "Forgot password We've attempted to email you a password reset code. Please chec…" at bounding box center [784, 408] width 1148 height 634
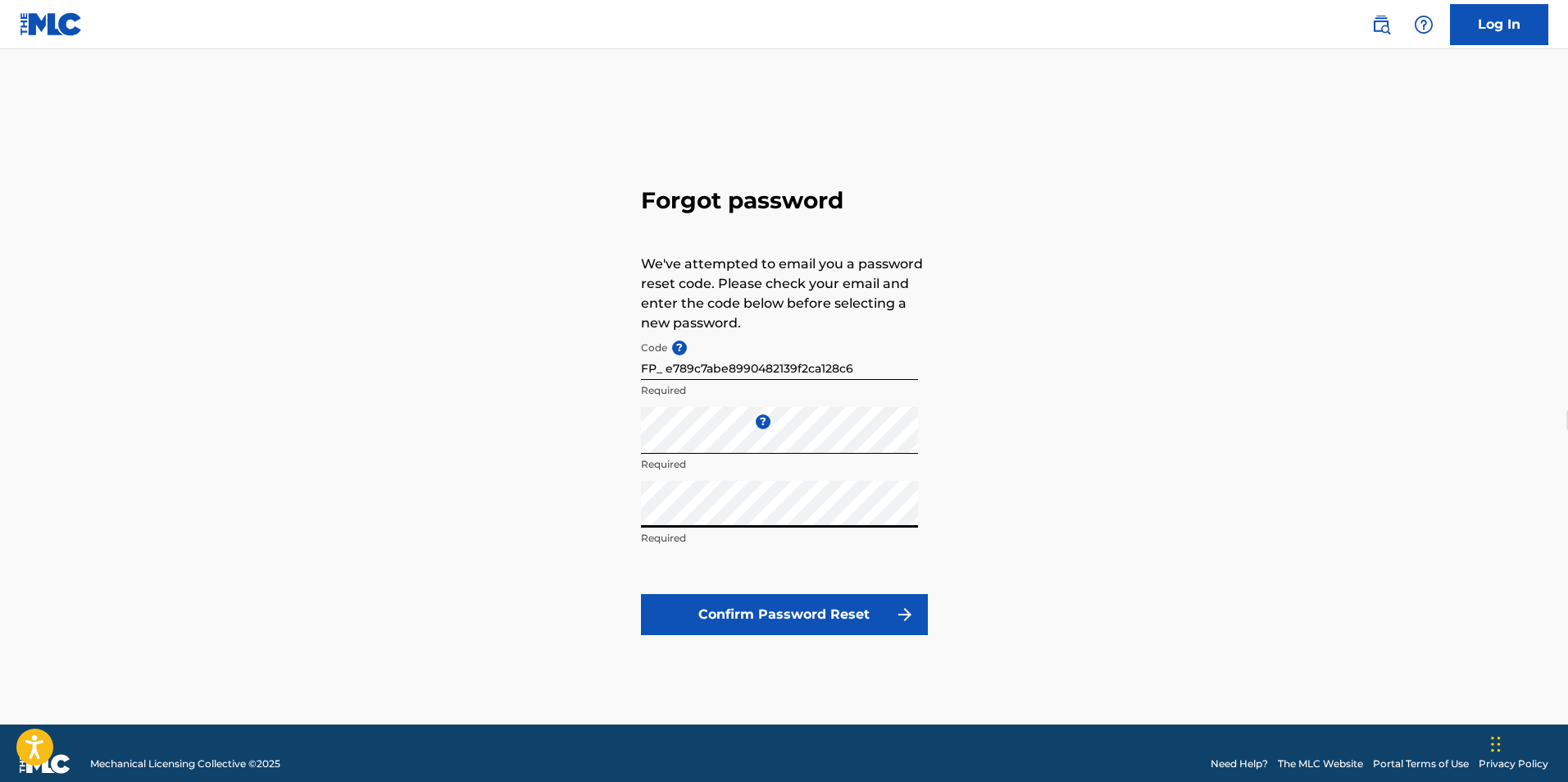
click at [723, 604] on button "Confirm Password Reset" at bounding box center [784, 615] width 287 height 41
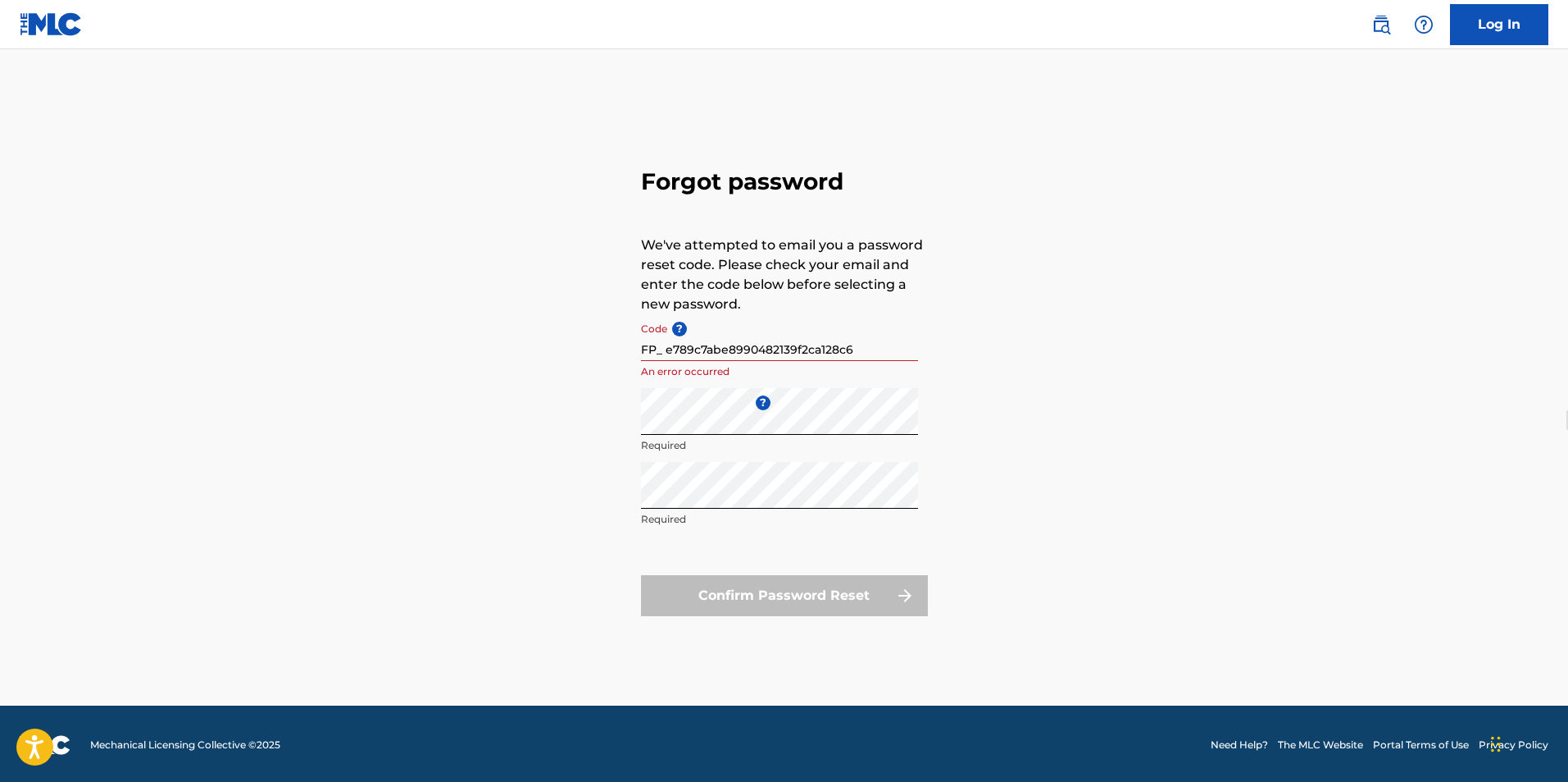
scroll to position [21, 0]
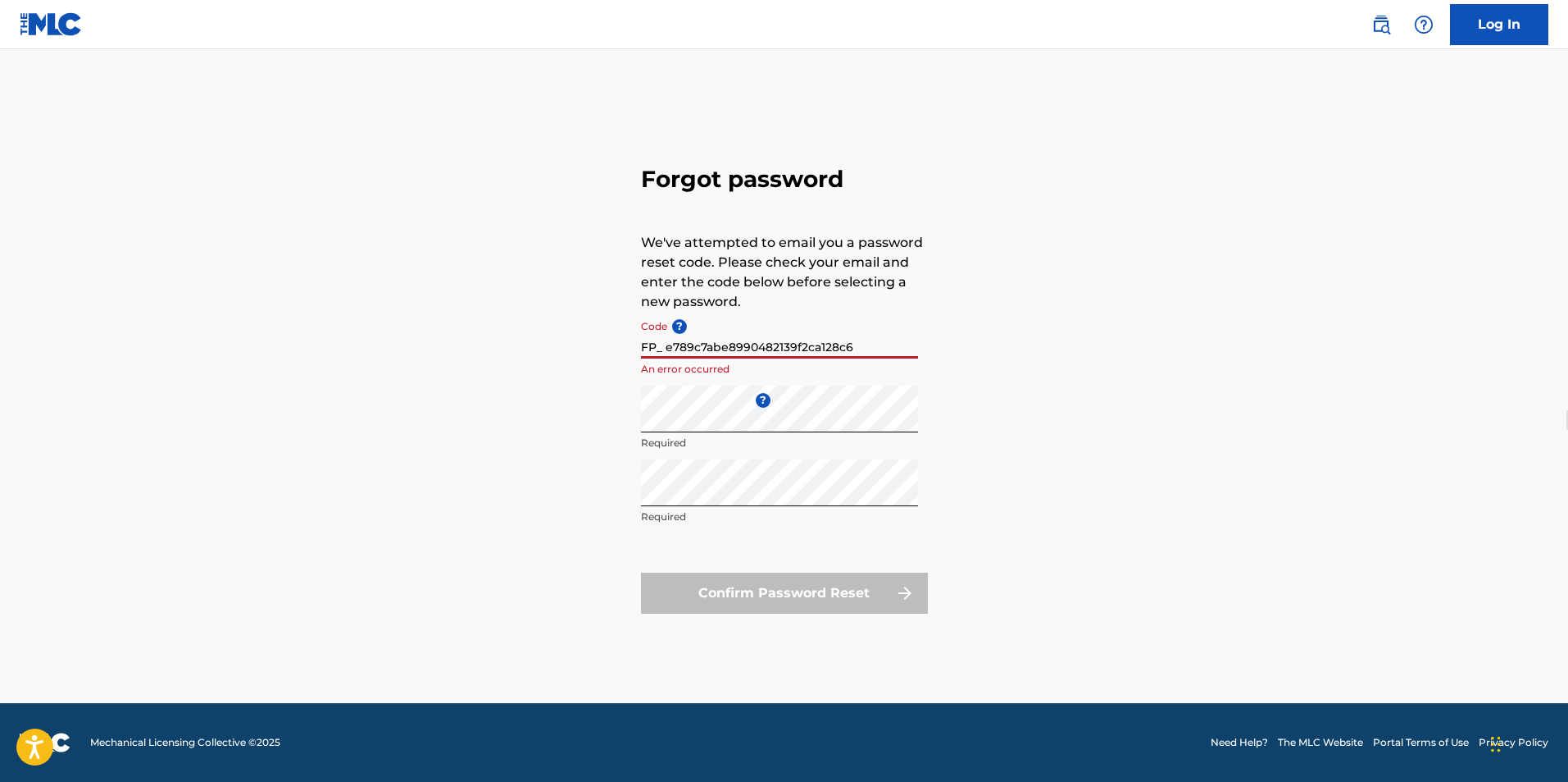
click at [656, 327] on input "FP_ e789c7abe8990482139f2ca128c6" at bounding box center [779, 335] width 277 height 47
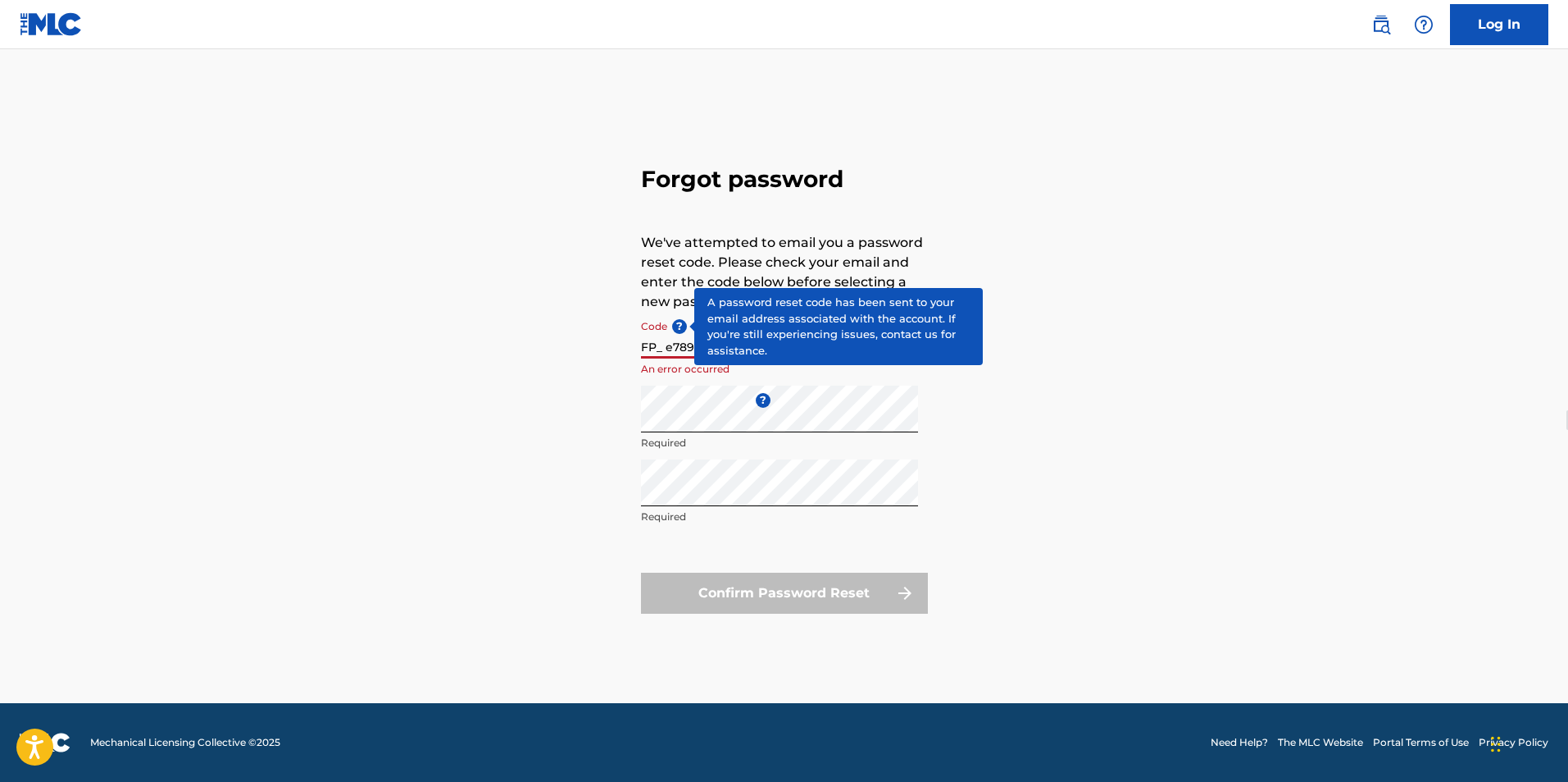
click at [680, 327] on span "?" at bounding box center [679, 326] width 15 height 15
click at [680, 327] on input "FP_ e789c7abe8990482139f2ca128c6" at bounding box center [779, 335] width 277 height 47
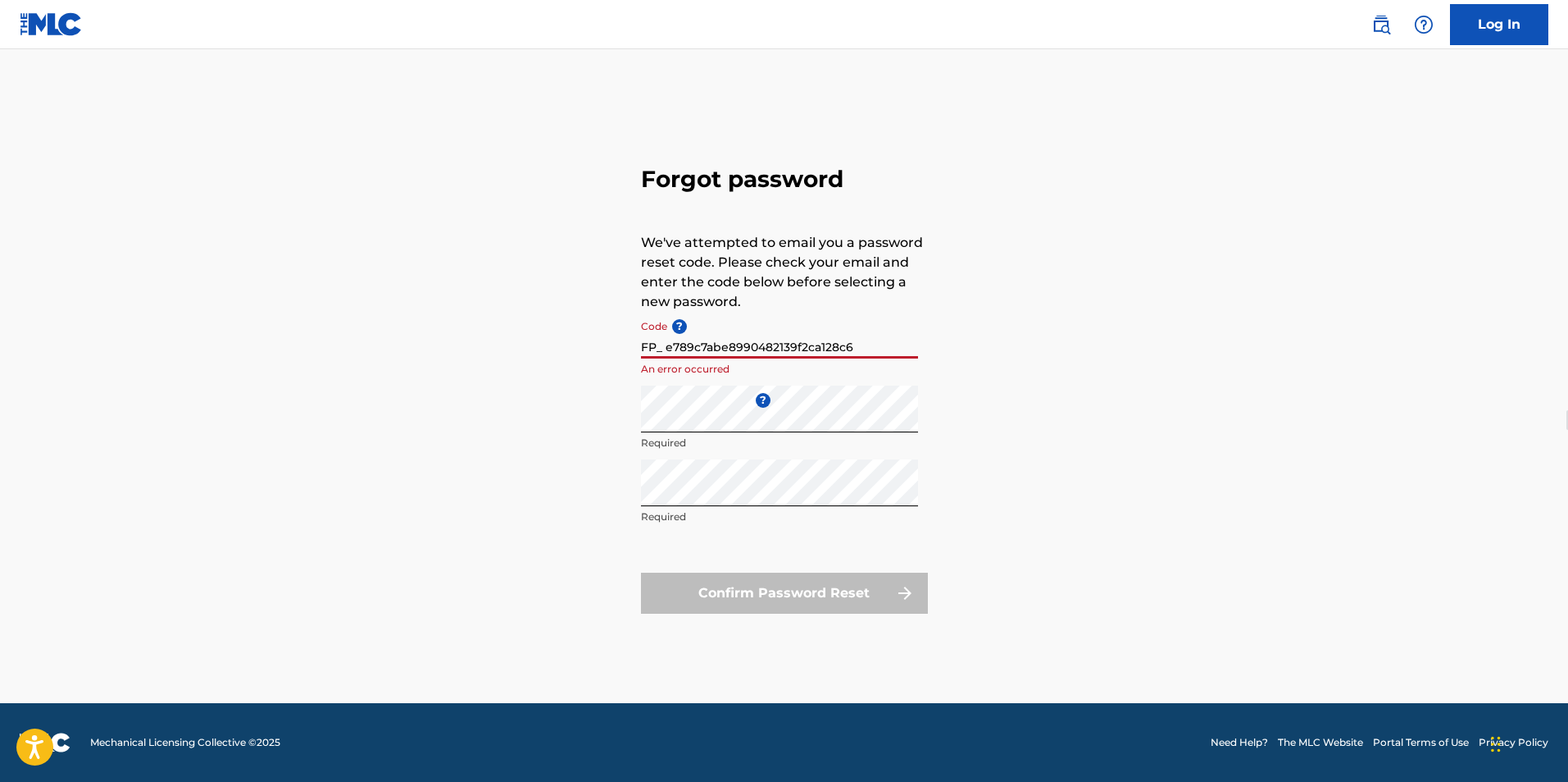
click at [666, 347] on input "FP_ e789c7abe8990482139f2ca128c6" at bounding box center [779, 335] width 277 height 47
click at [647, 345] on input "FP_ e789c7abe8990482139f2ca128c6" at bounding box center [779, 335] width 277 height 47
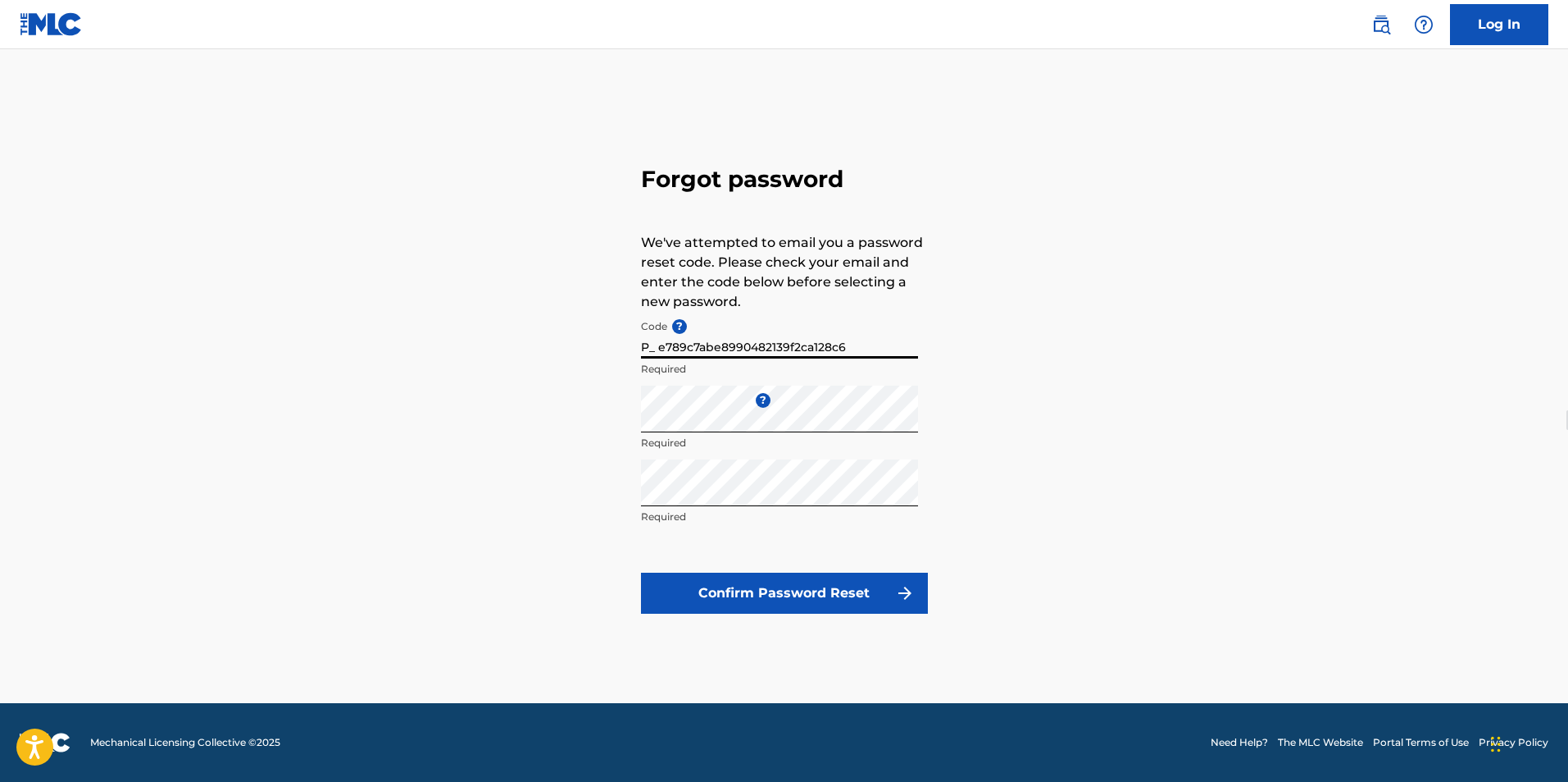
click at [641, 573] on button "Confirm Password Reset" at bounding box center [784, 593] width 287 height 41
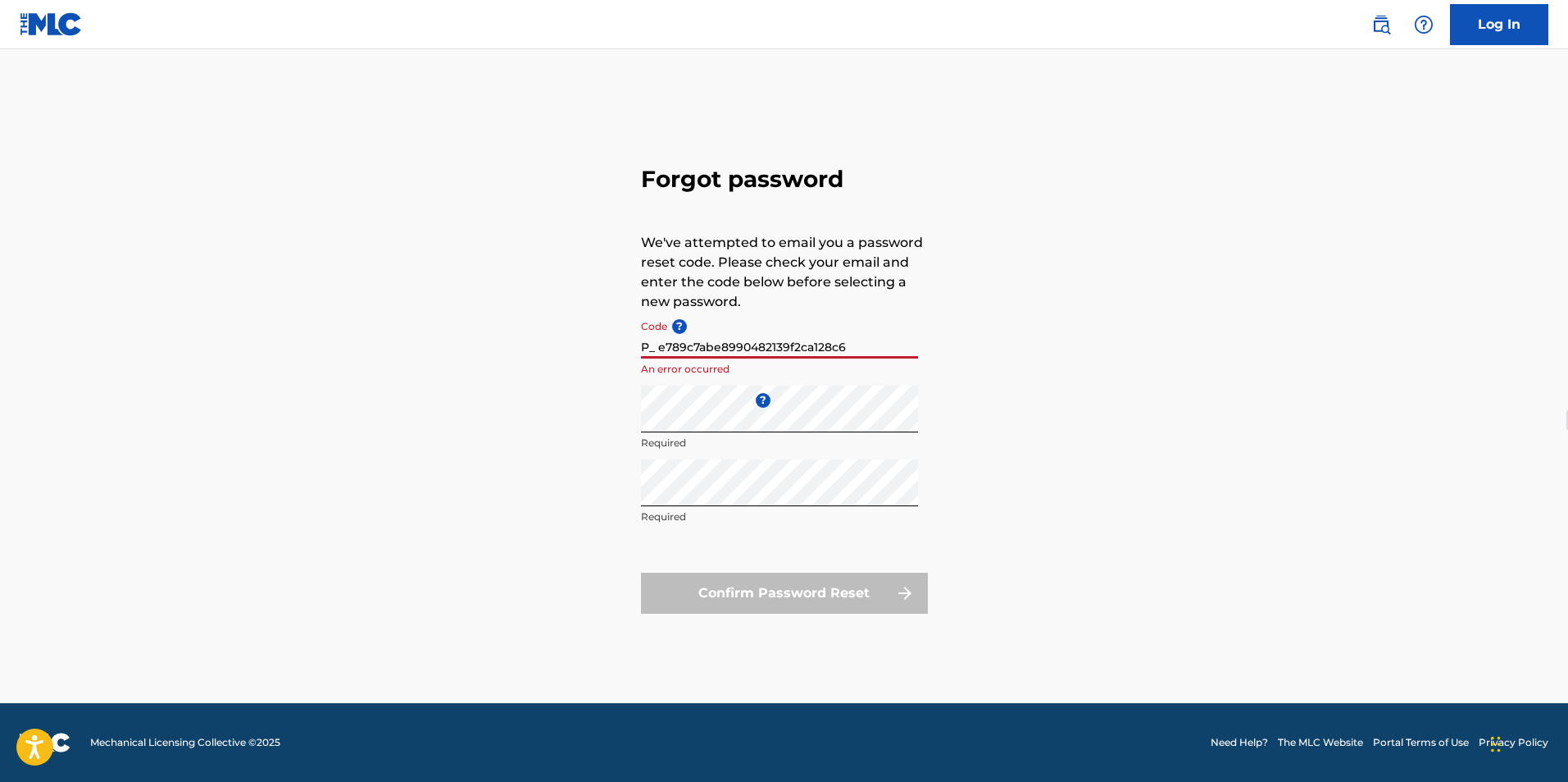
click at [649, 345] on input "P_ e789c7abe8990482139f2ca128c6" at bounding box center [779, 335] width 277 height 47
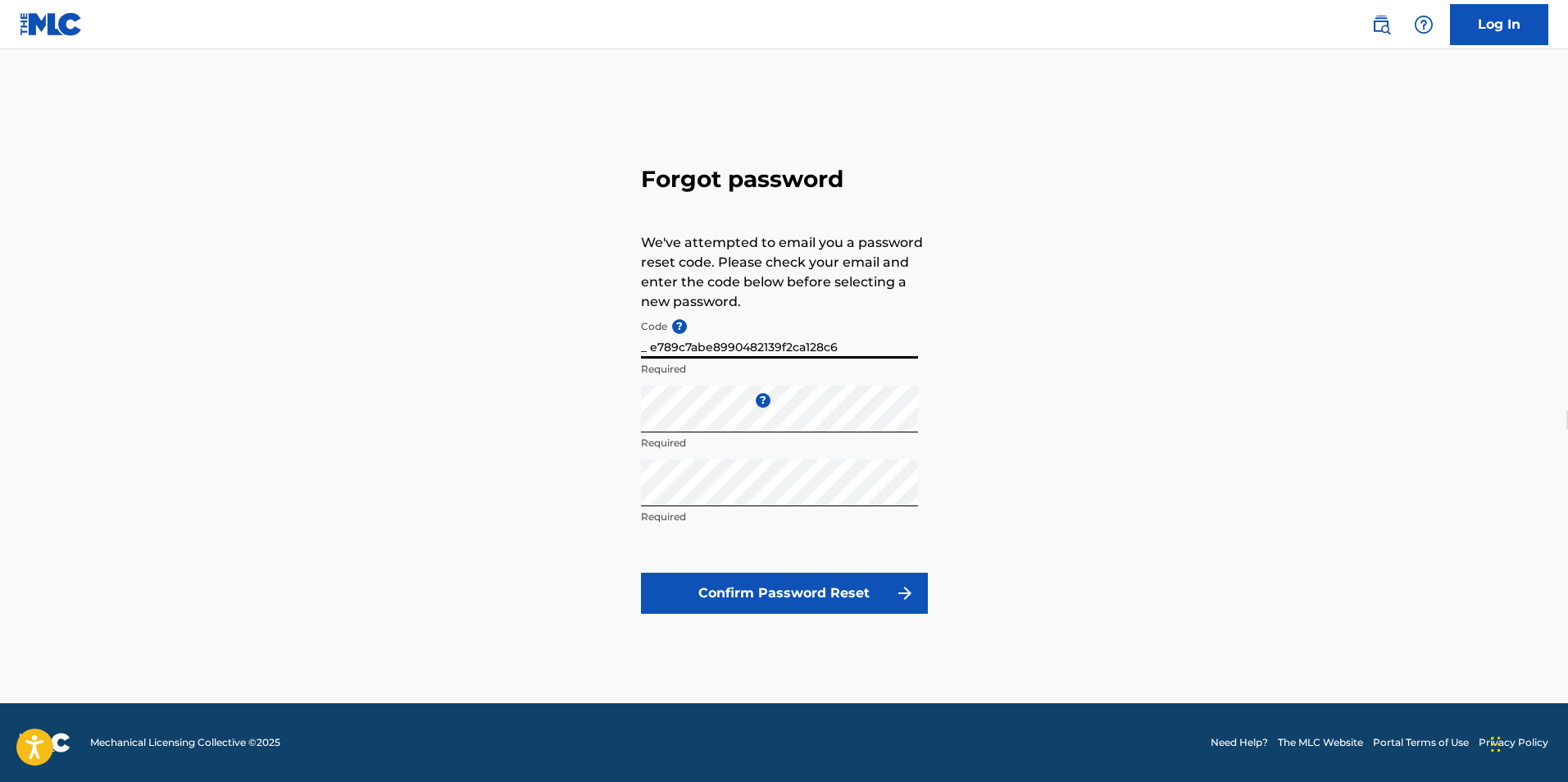
click at [641, 573] on button "Confirm Password Reset" at bounding box center [784, 593] width 287 height 41
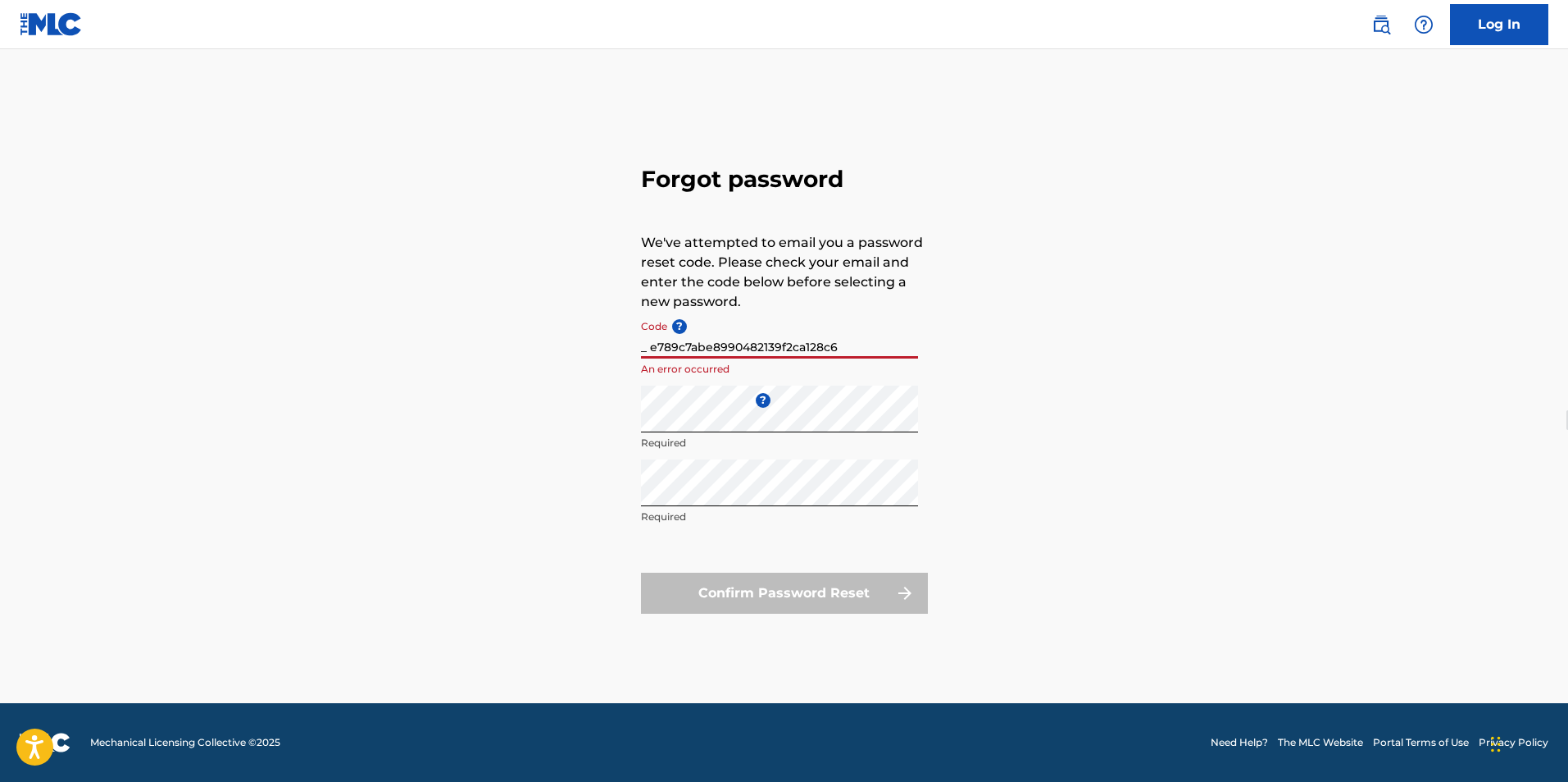
click at [649, 345] on input "_ e789c7abe8990482139f2ca128c6" at bounding box center [779, 335] width 277 height 47
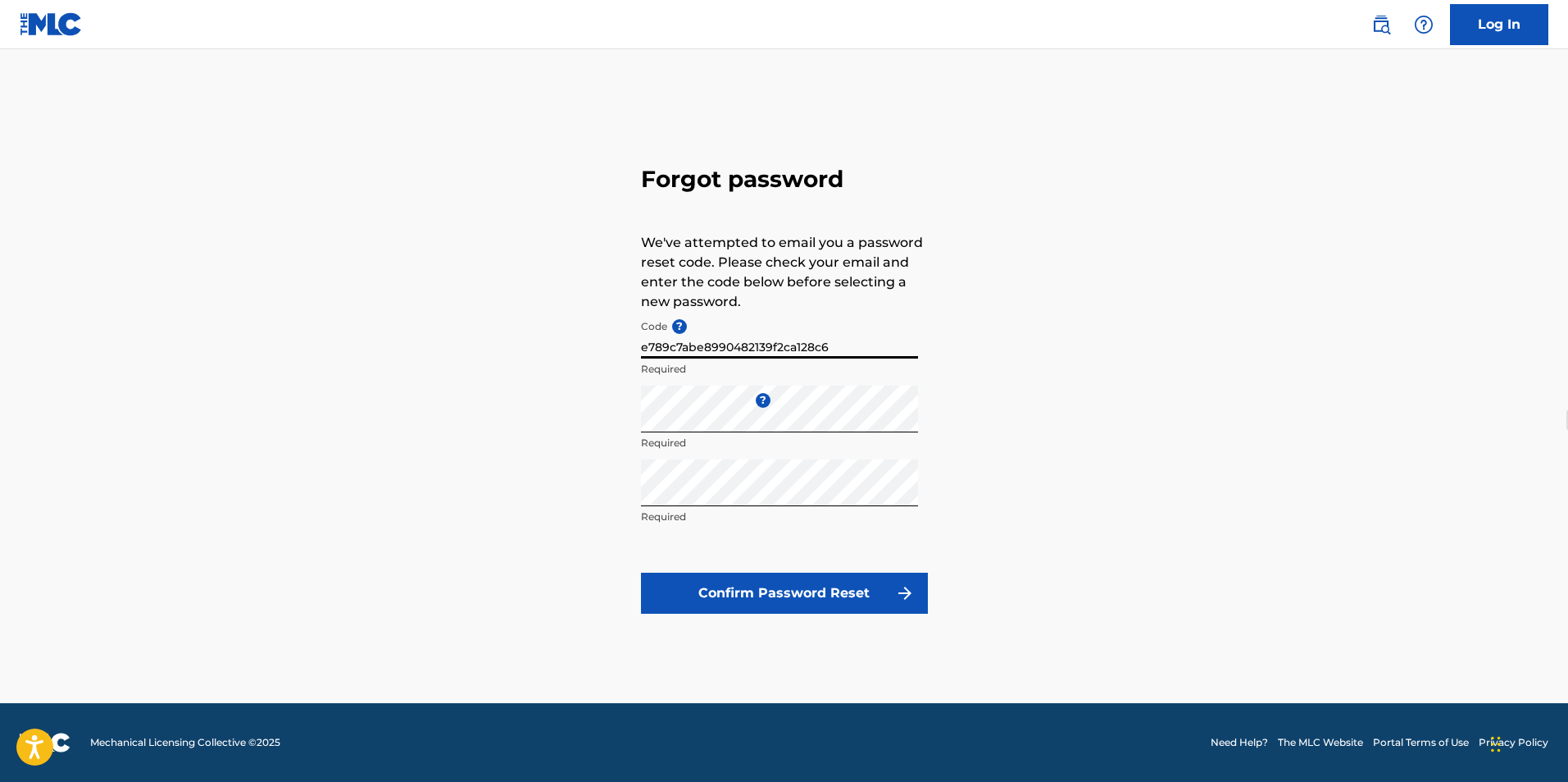
type input "e789c7abe8990482139f2ca128c6"
click at [641, 573] on button "Confirm Password Reset" at bounding box center [784, 593] width 287 height 41
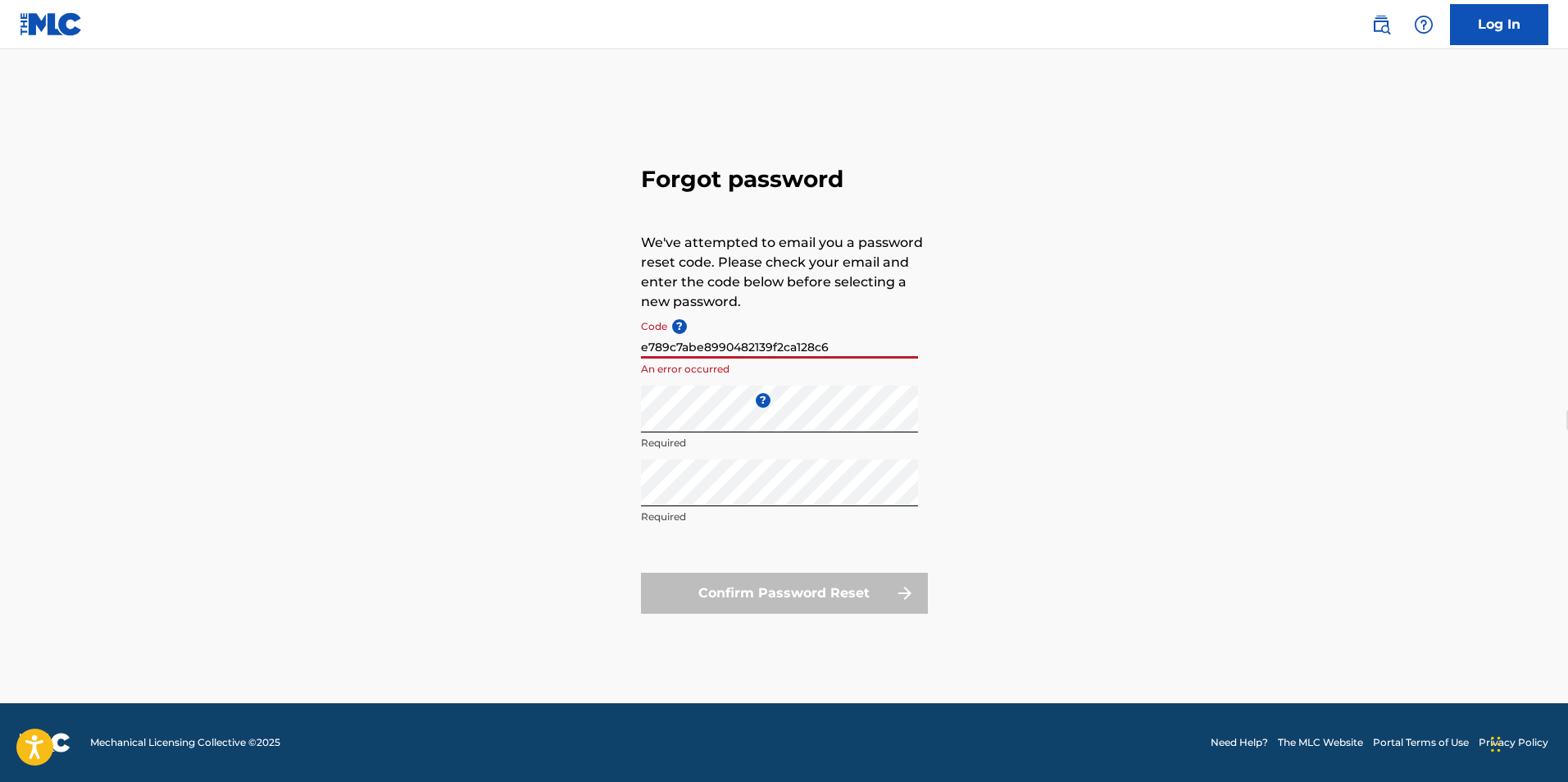
drag, startPoint x: 842, startPoint y: 342, endPoint x: 503, endPoint y: 336, distance: 339.1
click at [504, 336] on div "Forgot password We've attempted to email you a password reset code. Please chec…" at bounding box center [784, 386] width 1148 height 634
click at [1486, 17] on link "Log In" at bounding box center [1499, 24] width 98 height 41
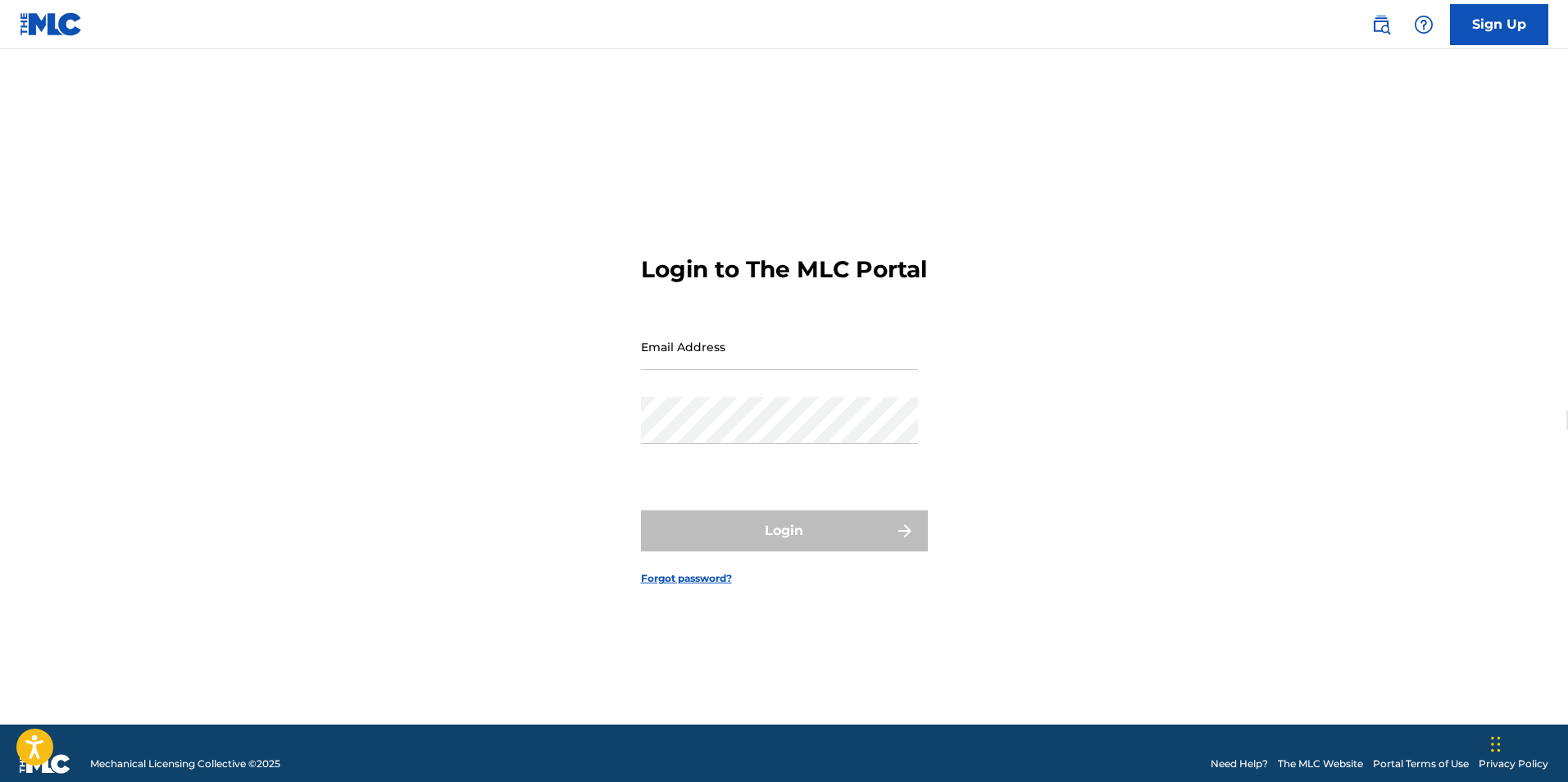
click at [756, 359] on input "Email Address" at bounding box center [779, 346] width 277 height 47
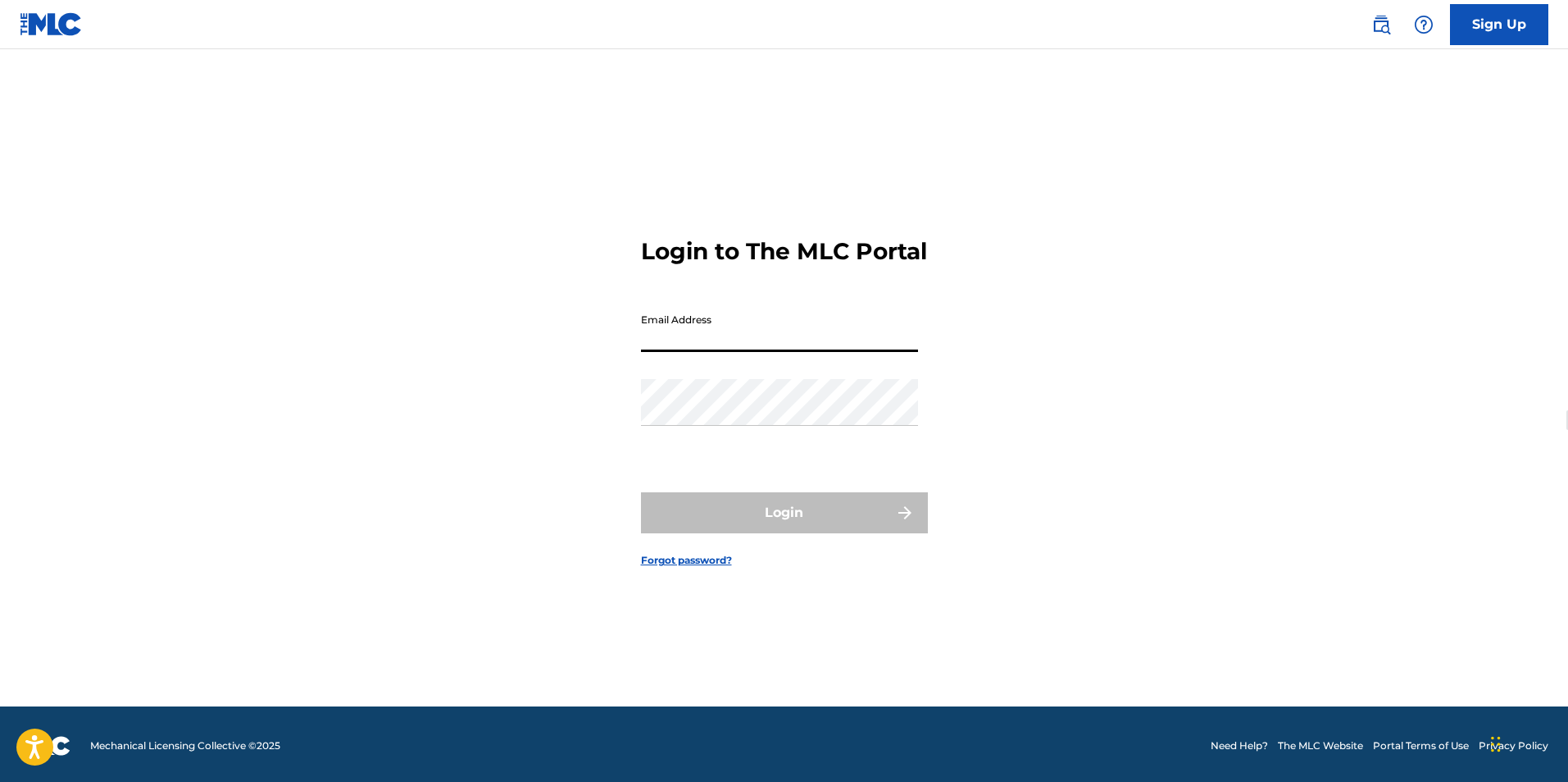
scroll to position [21, 0]
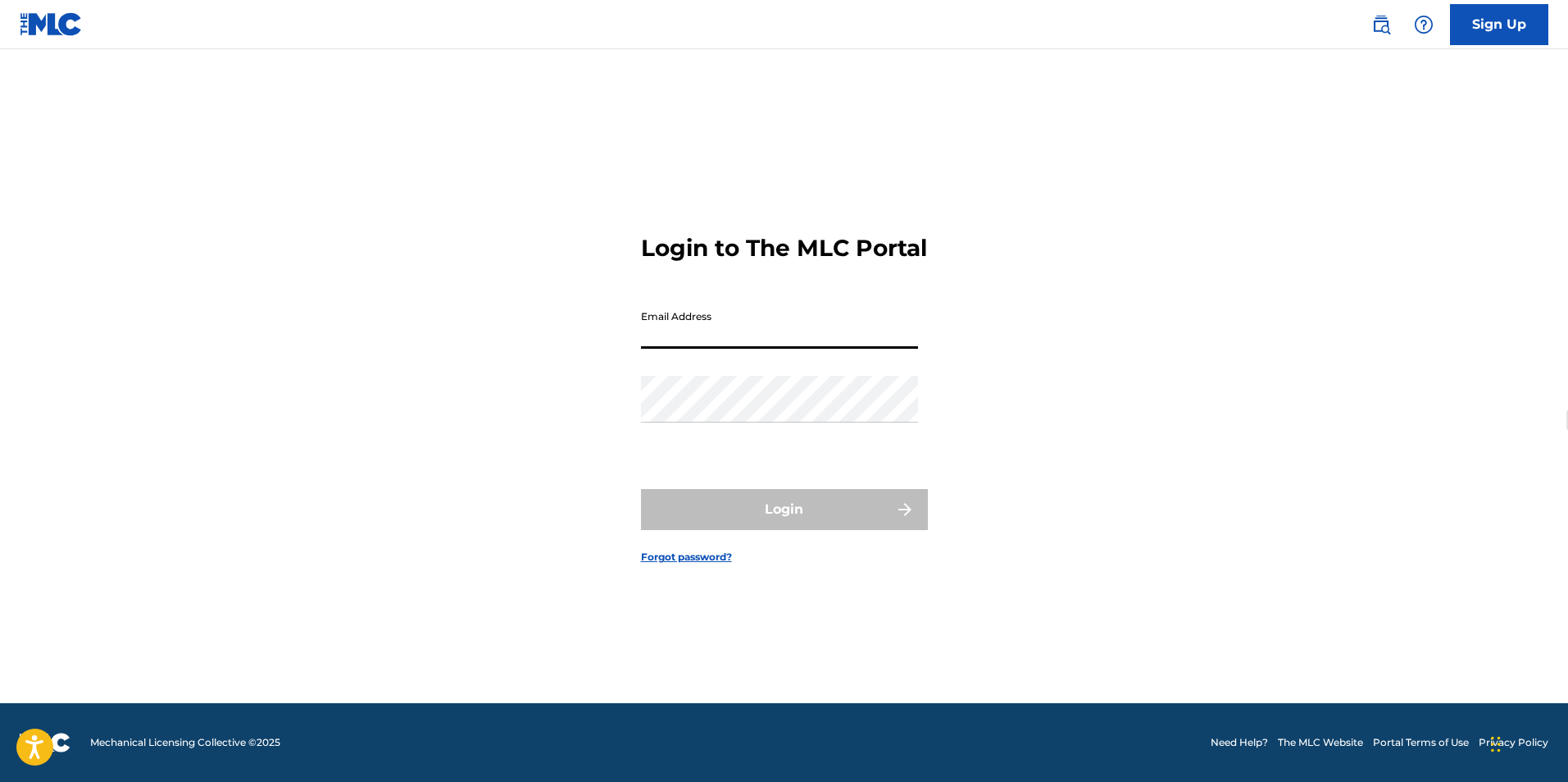
click at [744, 348] on input "Email Address" at bounding box center [779, 325] width 277 height 47
type input "[EMAIL_ADDRESS][DOMAIN_NAME]"
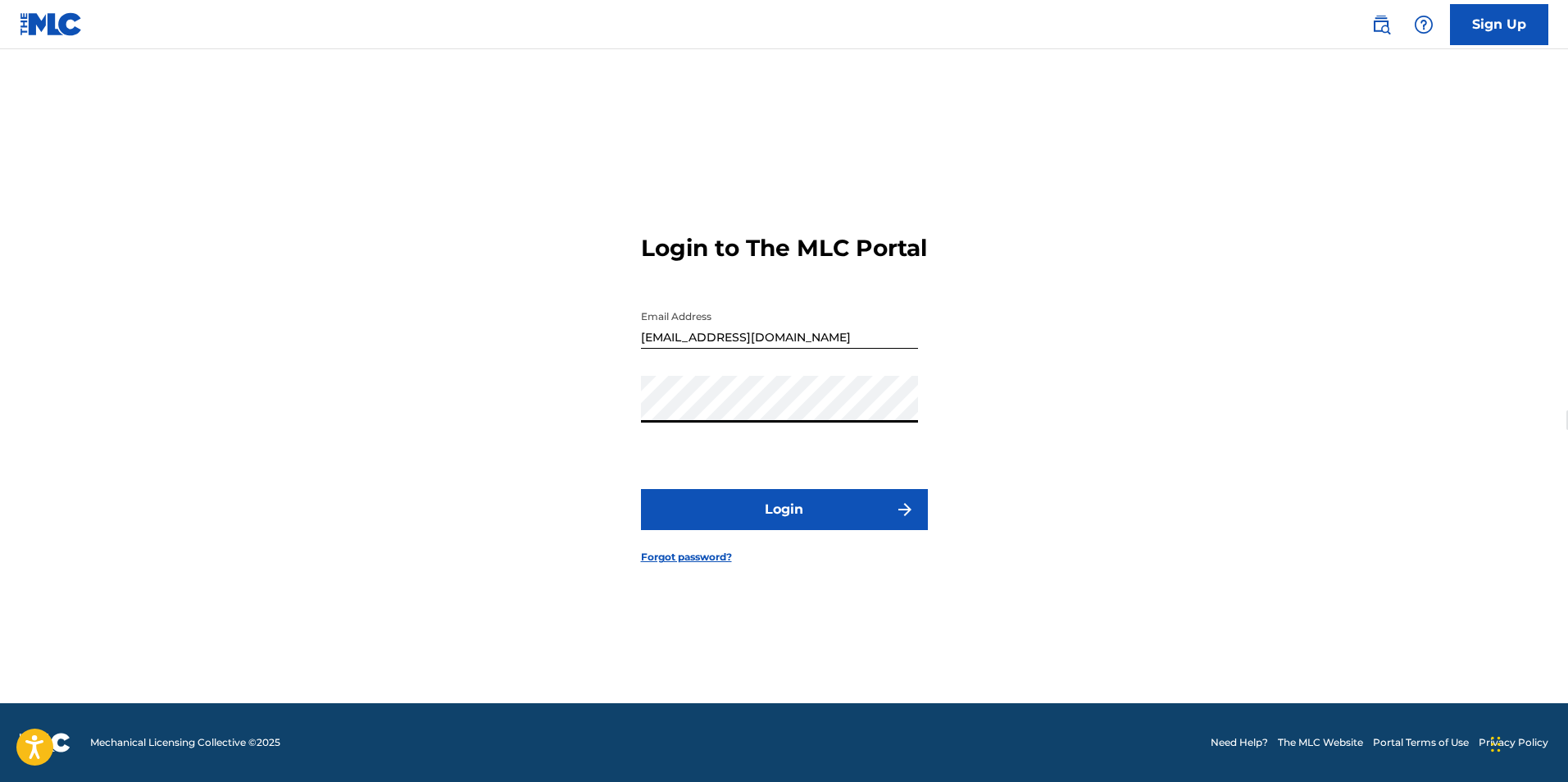
click at [753, 523] on button "Login" at bounding box center [784, 510] width 287 height 41
click at [705, 564] on link "Forgot password?" at bounding box center [686, 556] width 91 height 15
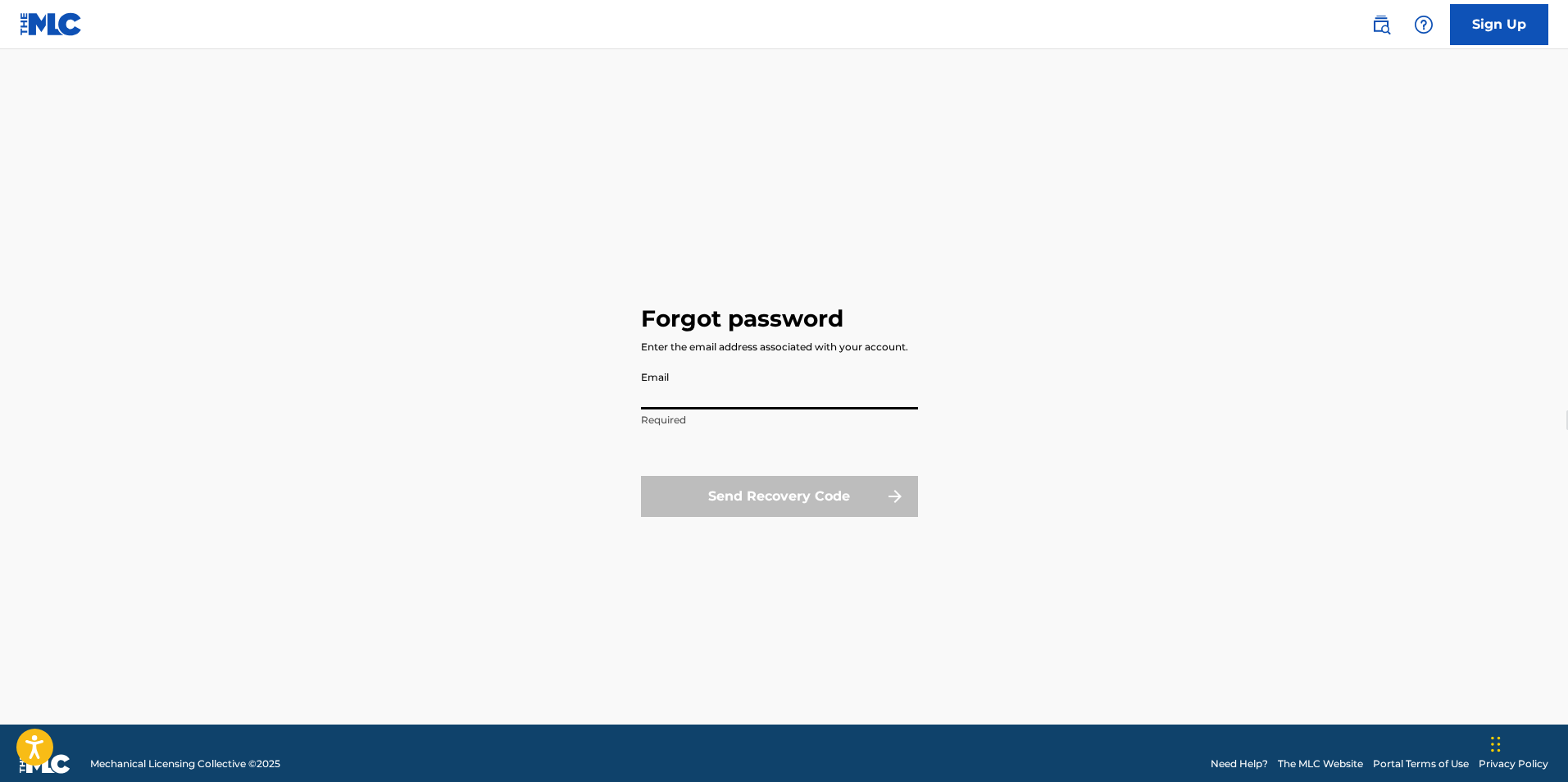
click at [682, 401] on input "Email" at bounding box center [779, 386] width 277 height 47
type input "[EMAIL_ADDRESS][DOMAIN_NAME]"
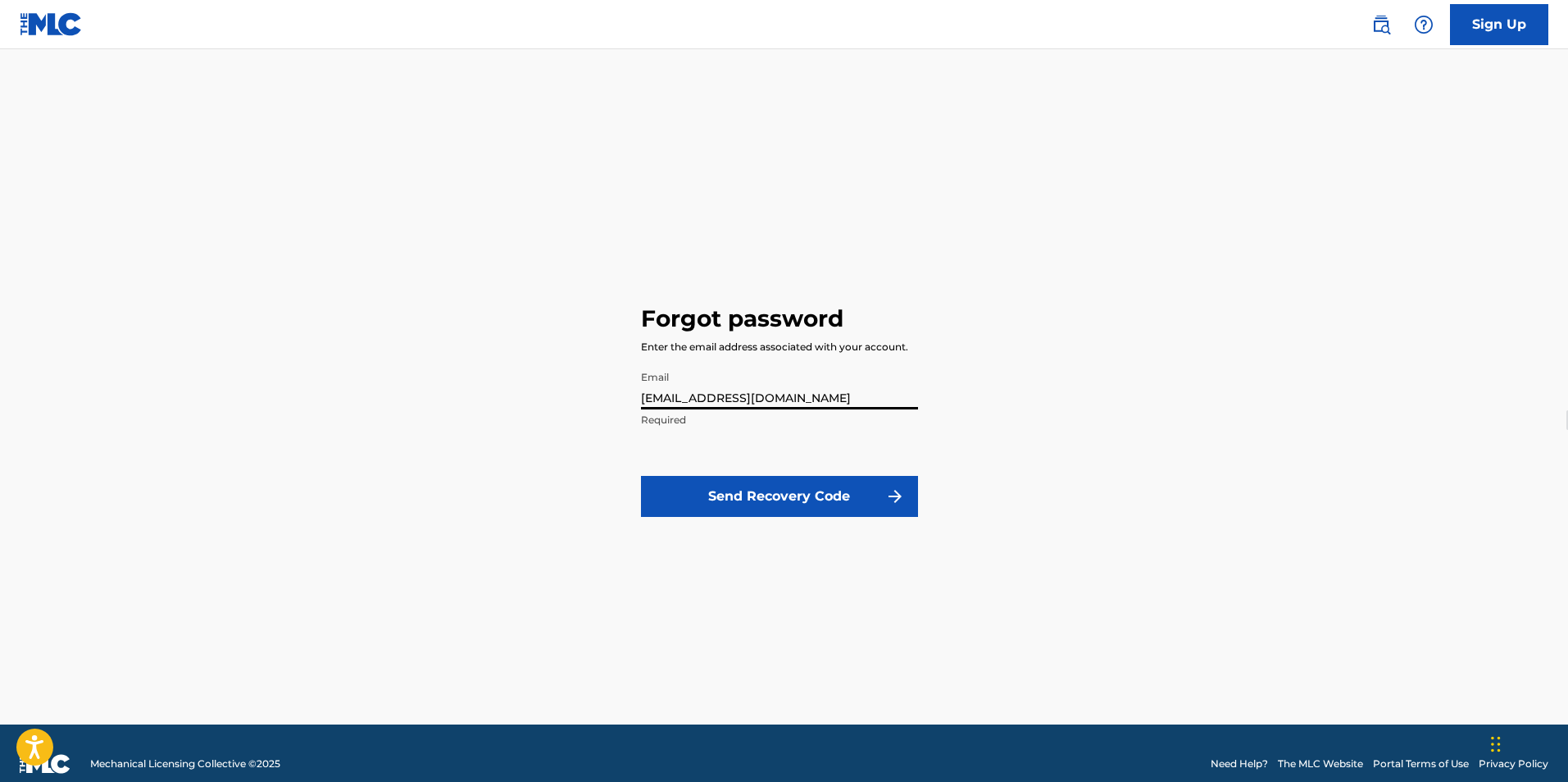
click at [794, 487] on button "Send Recovery Code" at bounding box center [779, 496] width 277 height 41
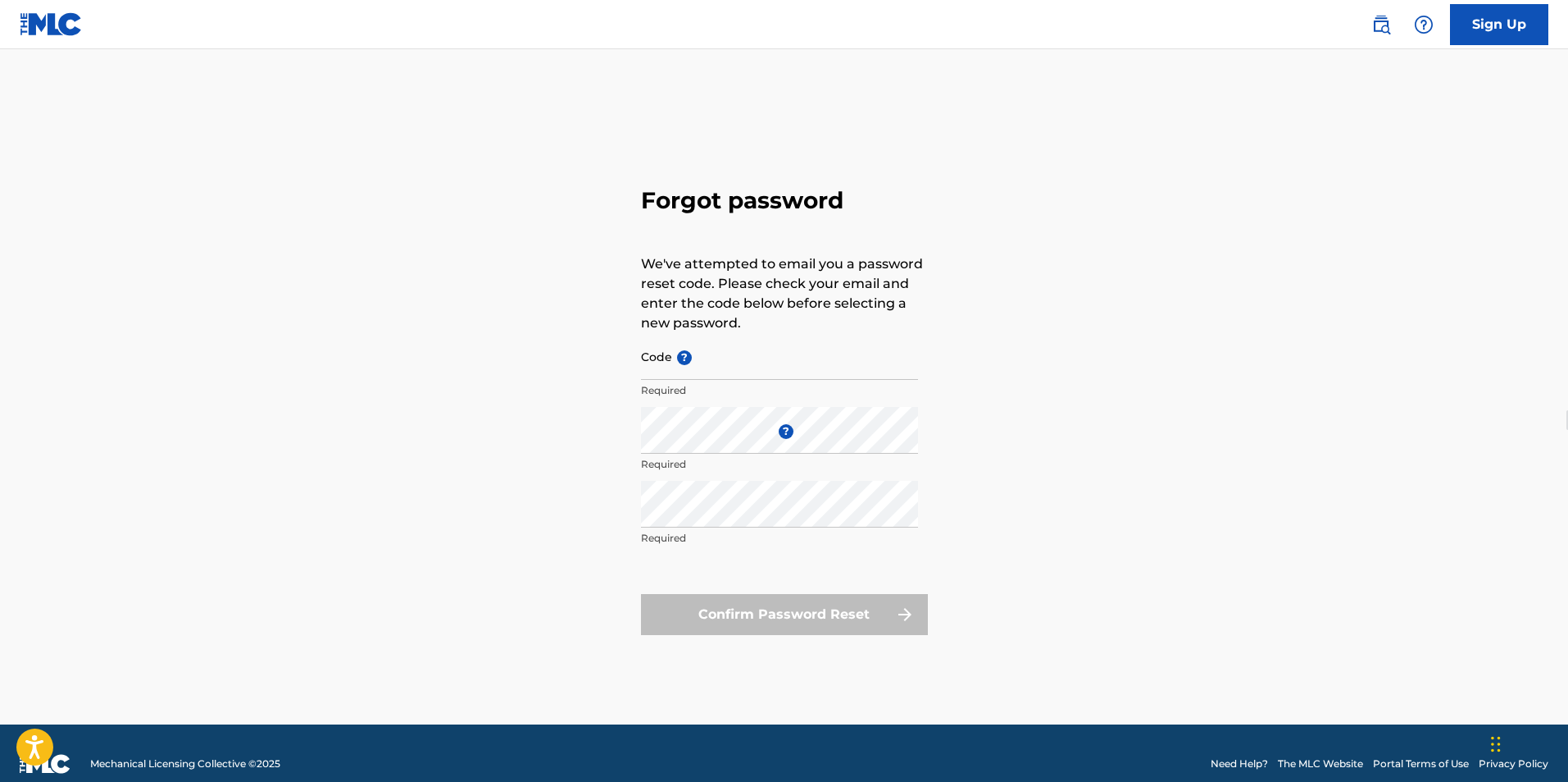
click at [703, 370] on input "Code ?" at bounding box center [779, 356] width 277 height 47
paste input "FP_ 3ac1105d8cccccff0a76be5bac86"
click at [620, 429] on div "Forgot password We've attempted to email you a password reset code. Please chec…" at bounding box center [784, 408] width 1148 height 634
click at [604, 497] on div "Forgot password We've attempted to email you a password reset code. Please chec…" at bounding box center [784, 408] width 1148 height 634
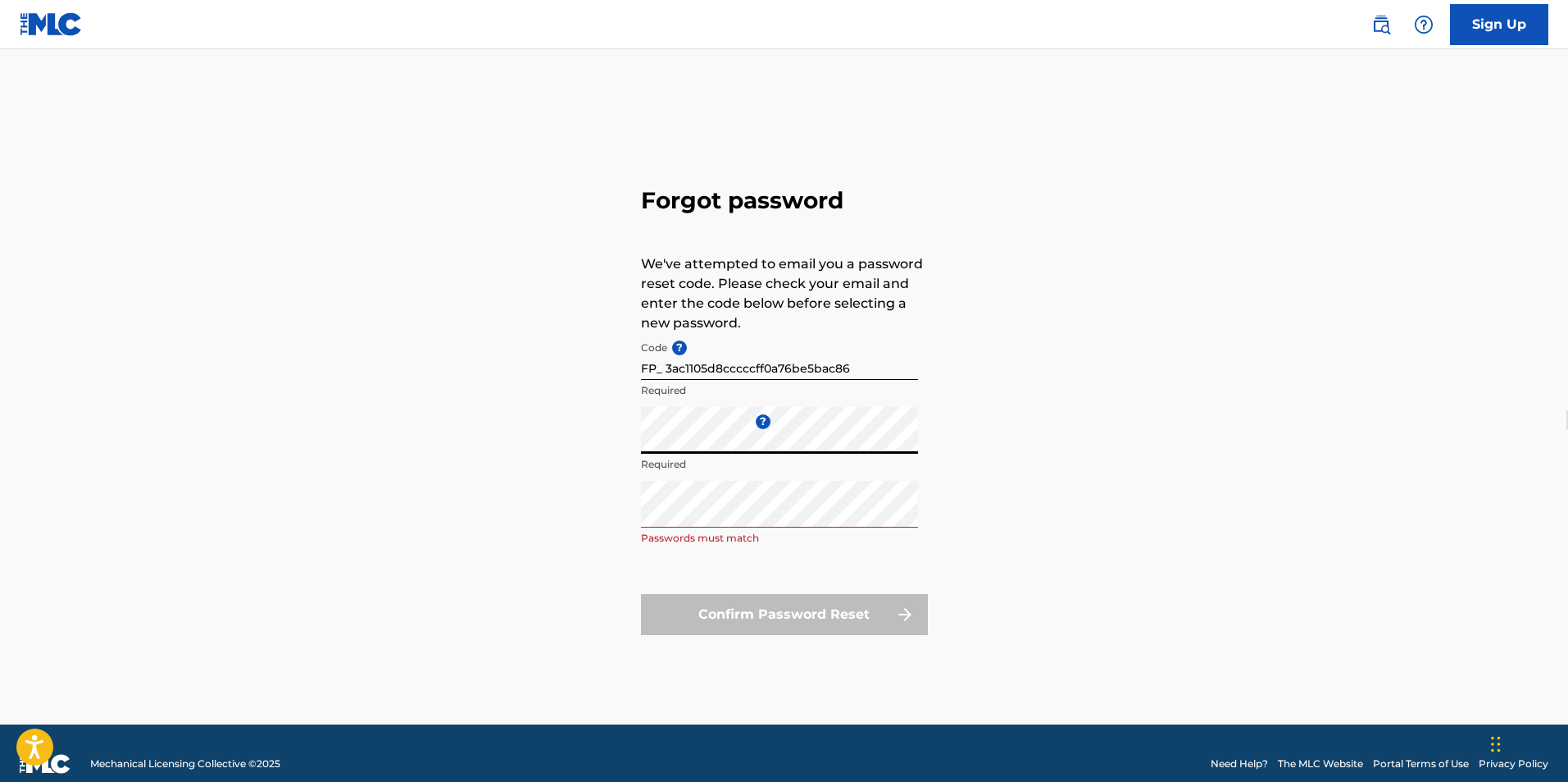
click at [603, 430] on div "Forgot password We've attempted to email you a password reset code. Please chec…" at bounding box center [784, 408] width 1148 height 634
click at [566, 516] on div "Forgot password We've attempted to email you a password reset code. Please chec…" at bounding box center [784, 408] width 1148 height 634
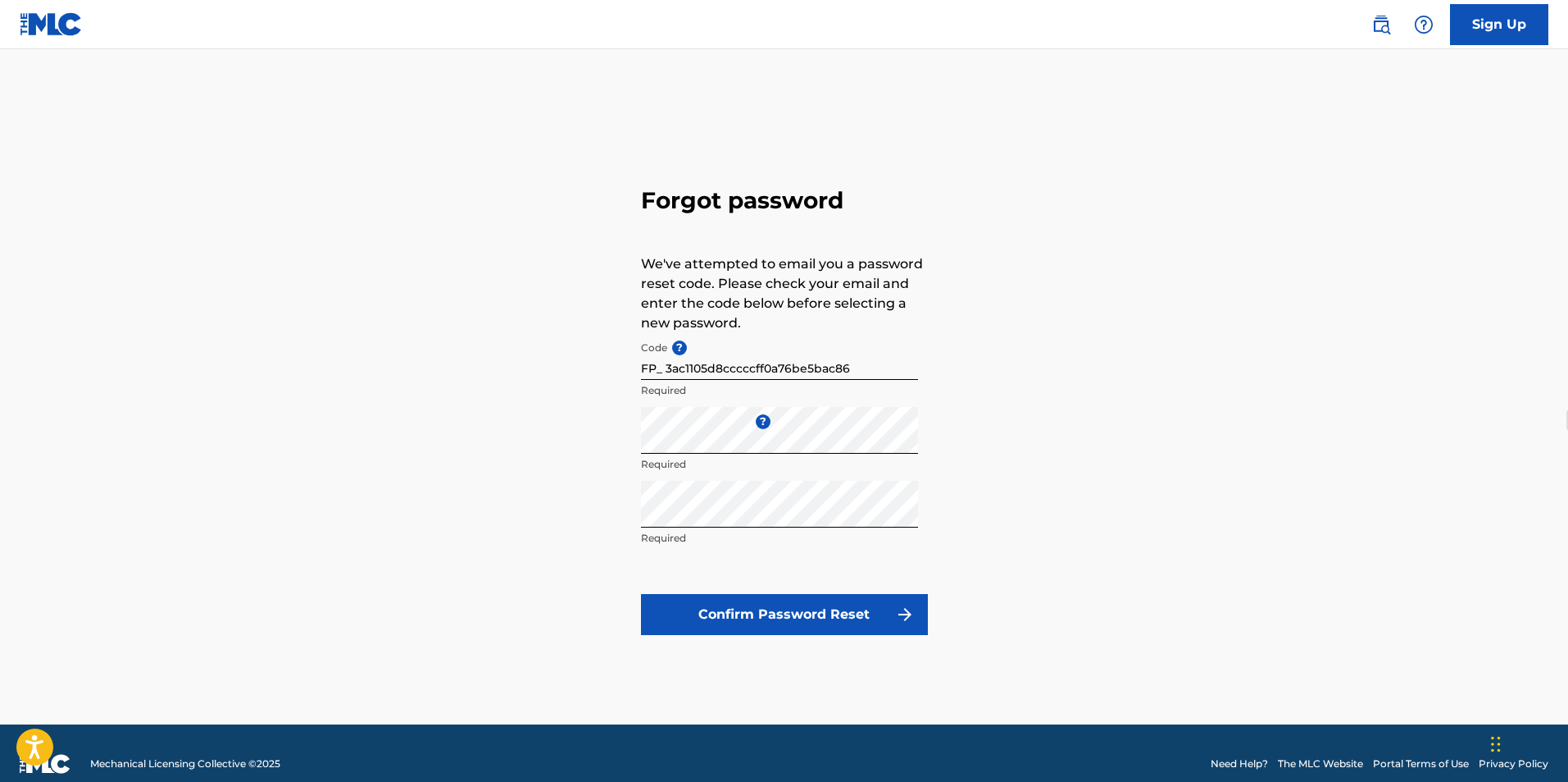
click at [682, 616] on button "Confirm Password Reset" at bounding box center [784, 615] width 287 height 41
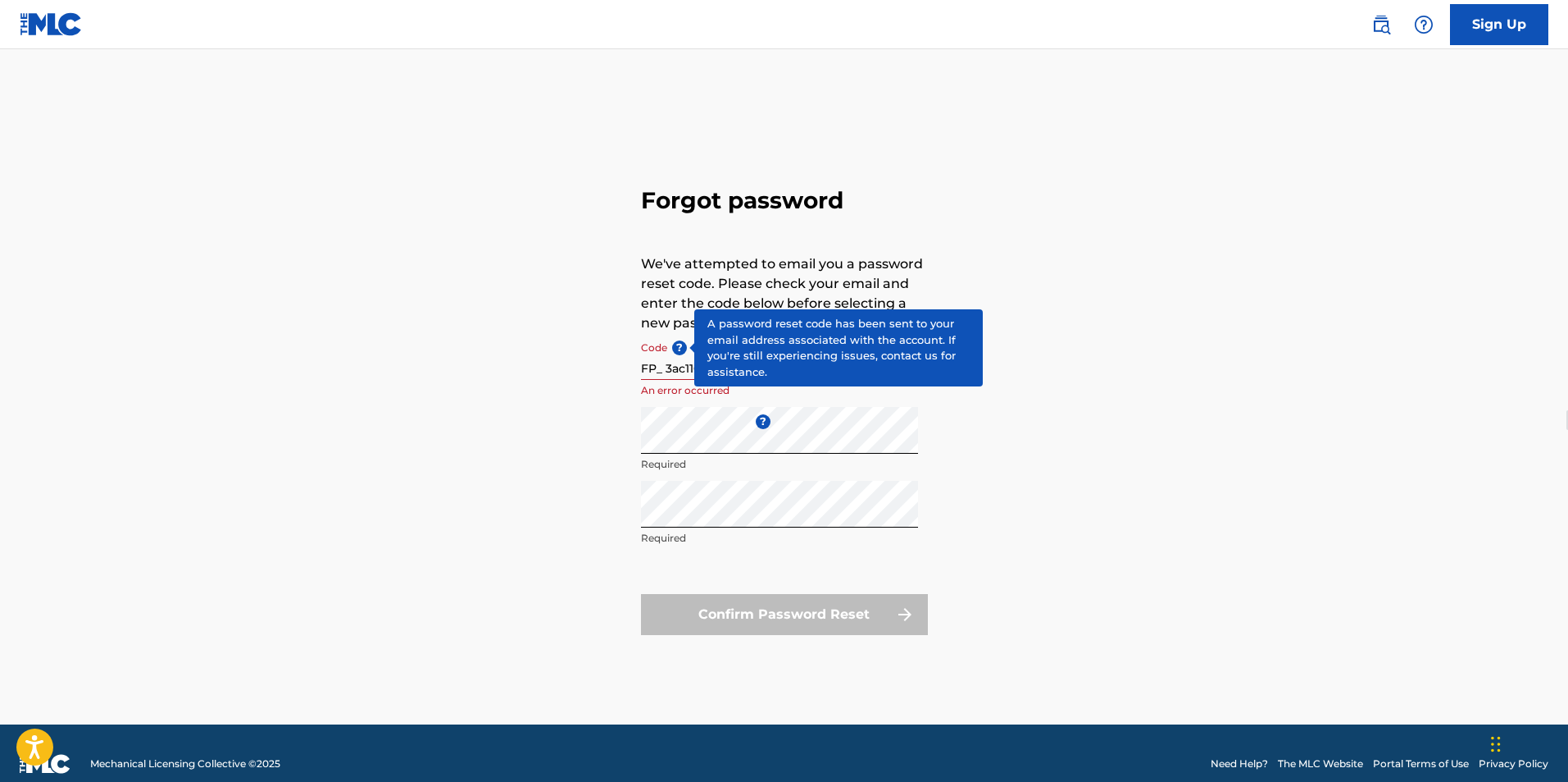
click at [679, 351] on span "?" at bounding box center [679, 347] width 15 height 15
click at [679, 351] on input "FP_ 3ac1105d8cccccff0a76be5bac86" at bounding box center [779, 356] width 277 height 47
click at [676, 348] on span "?" at bounding box center [679, 347] width 15 height 15
click at [676, 348] on input "FP_ 3ac1105d8cccccff0a76be5bac86" at bounding box center [779, 356] width 277 height 47
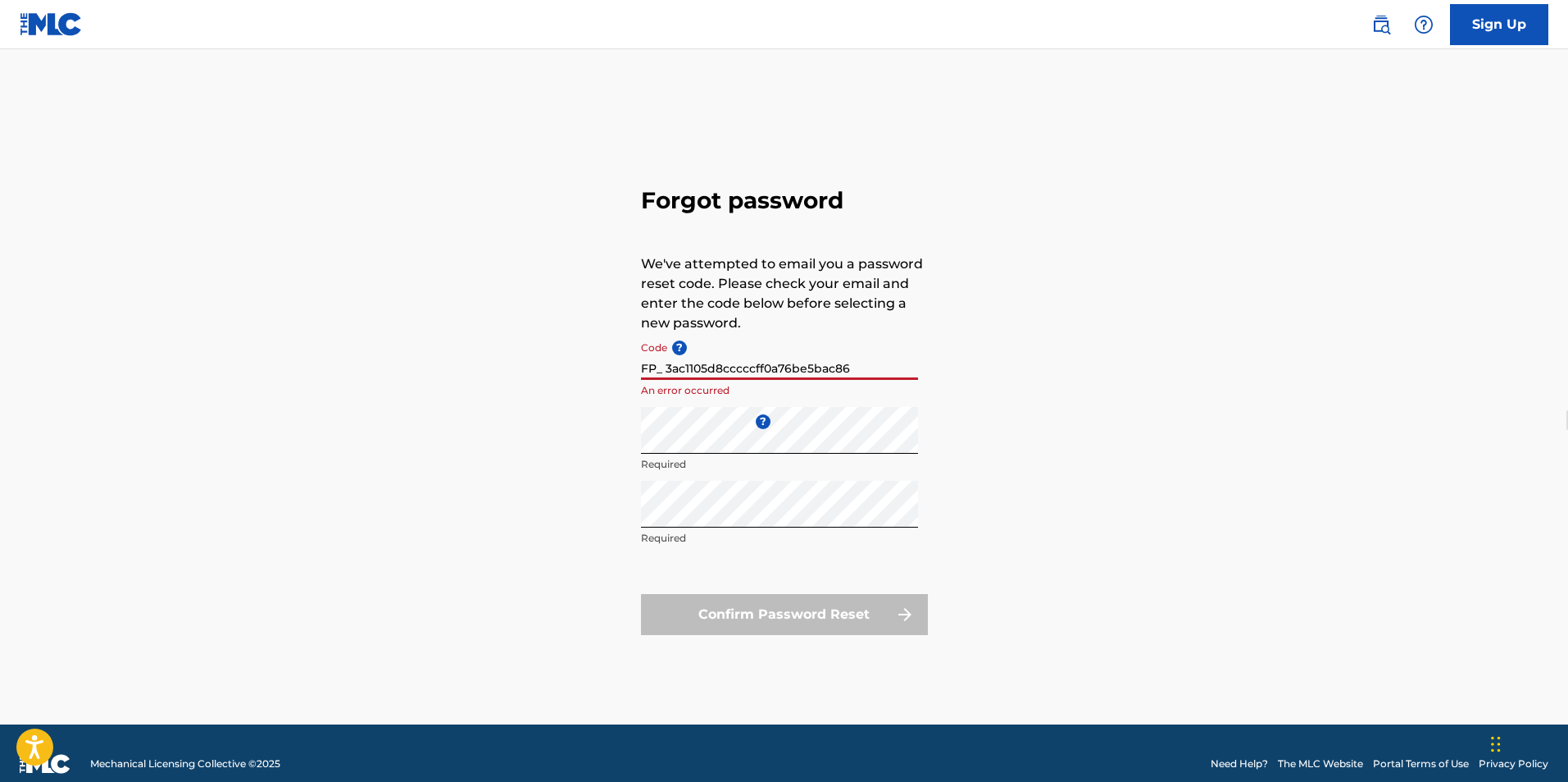
click at [653, 368] on input "FP_ 3ac1105d8cccccff0a76be5bac86" at bounding box center [779, 356] width 277 height 47
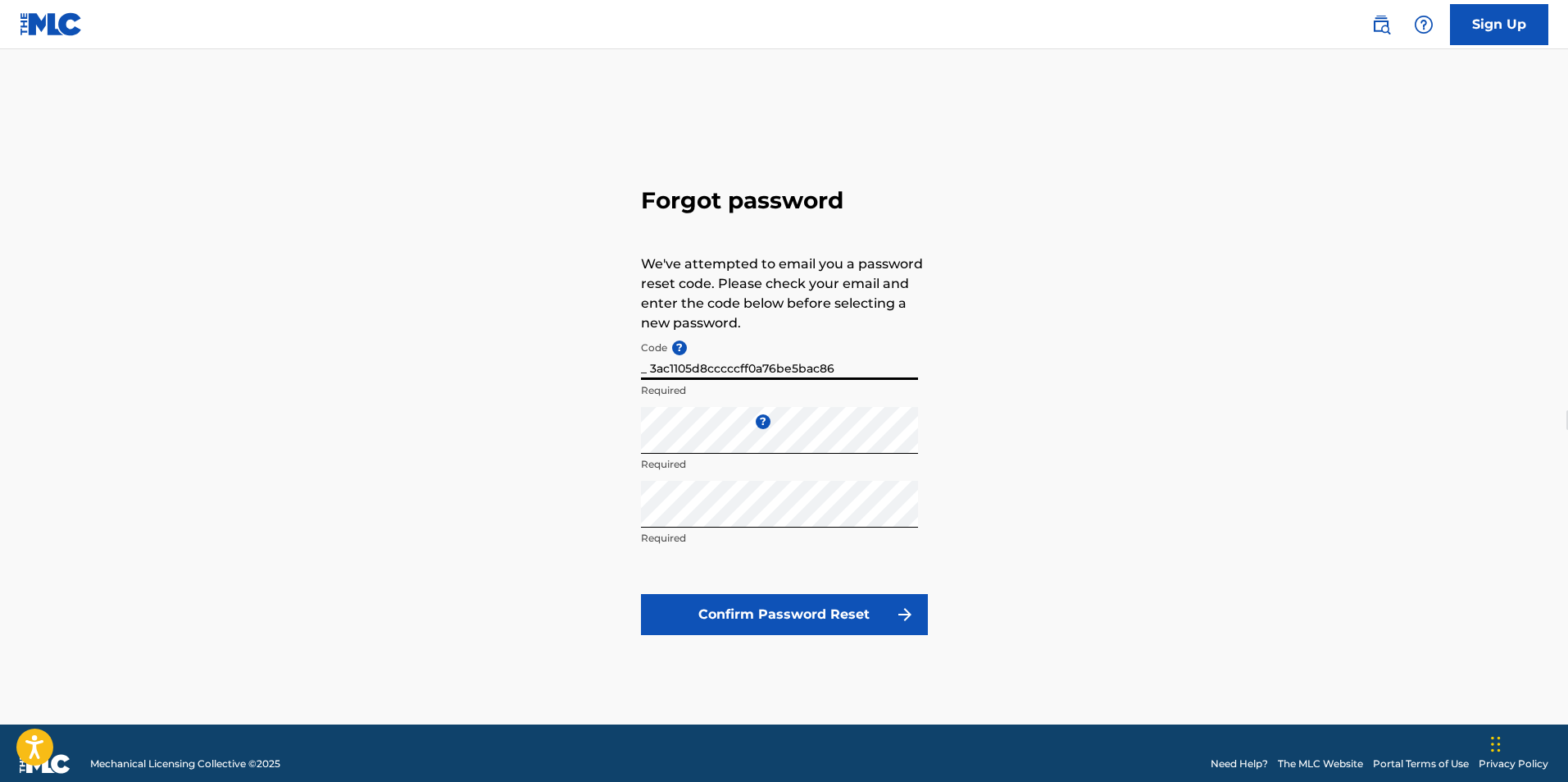
click at [641, 594] on button "Confirm Password Reset" at bounding box center [784, 615] width 287 height 41
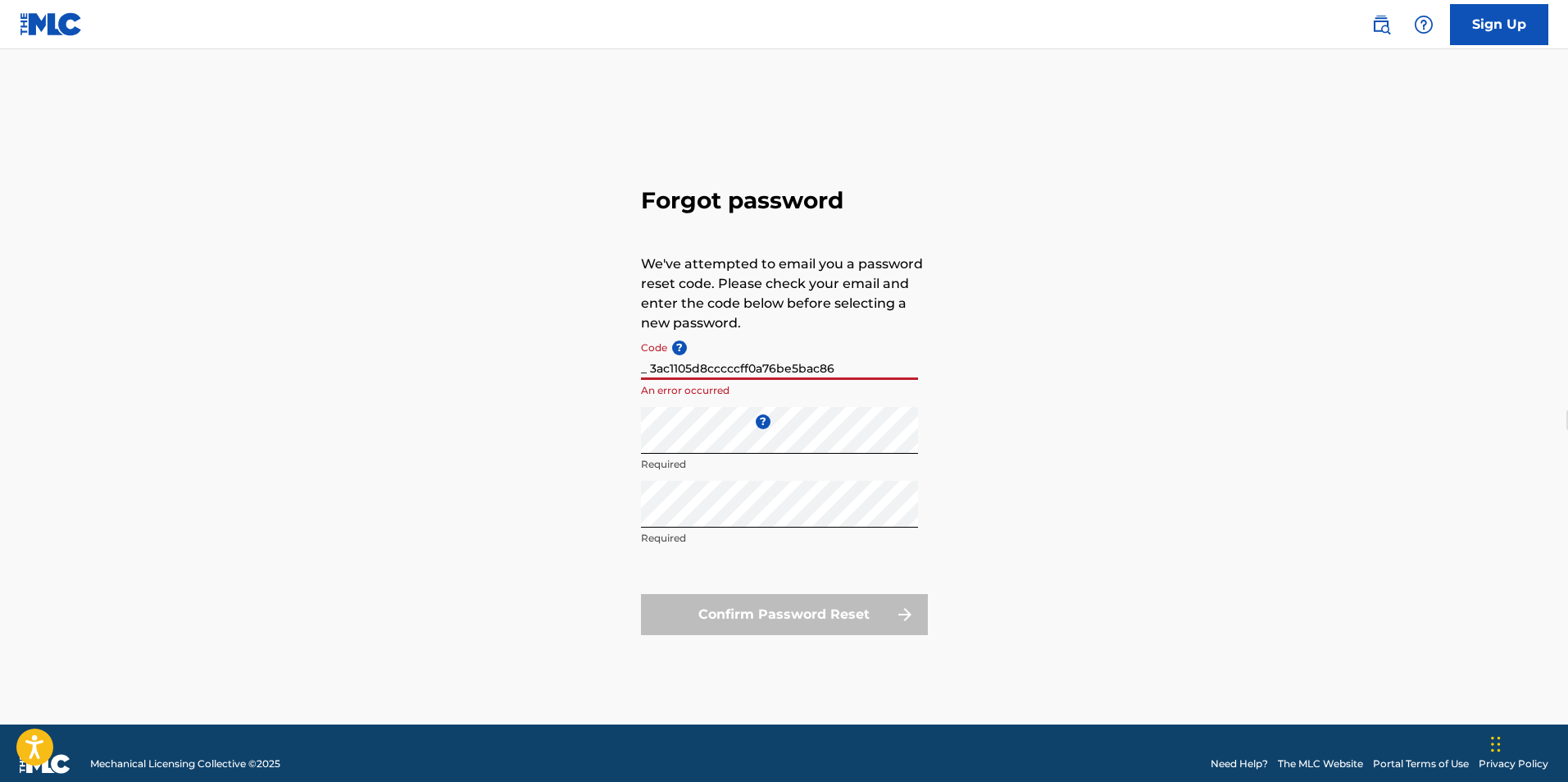
click at [645, 366] on input "_ 3ac1105d8cccccff0a76be5bac86" at bounding box center [779, 356] width 277 height 47
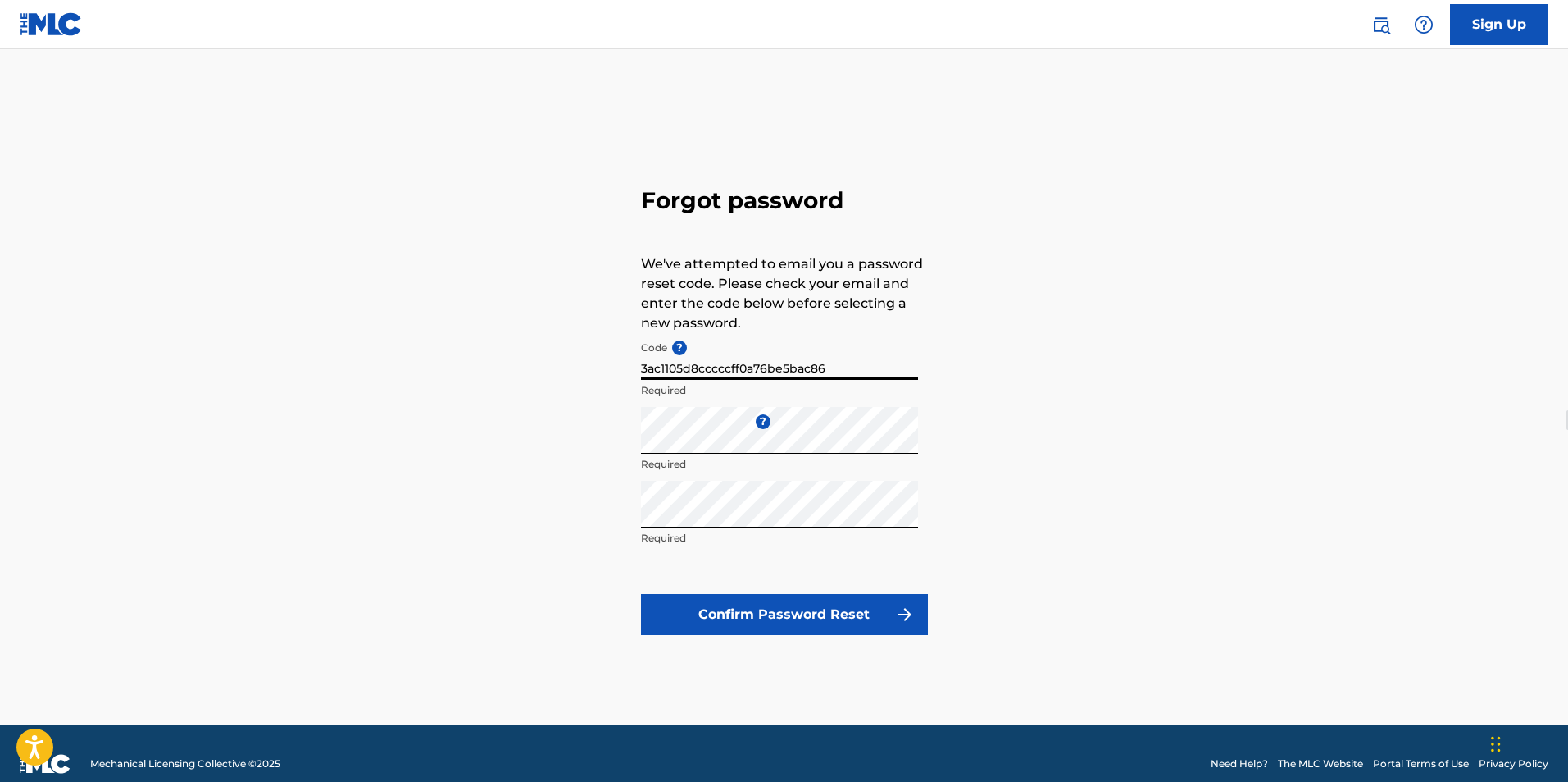
click at [641, 594] on button "Confirm Password Reset" at bounding box center [784, 615] width 287 height 41
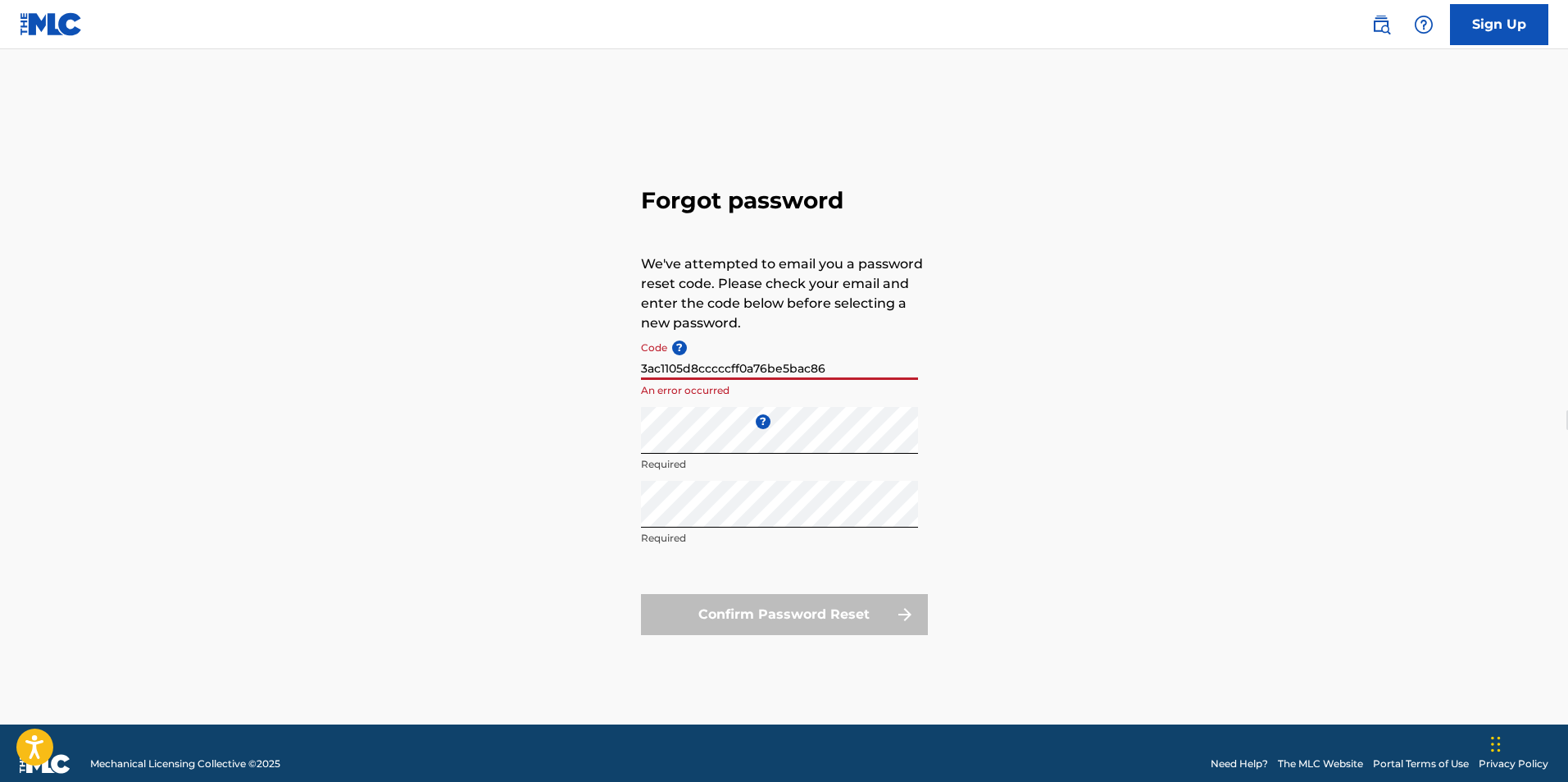
click at [644, 369] on input "3ac1105d8cccccff0a76be5bac86" at bounding box center [779, 356] width 277 height 47
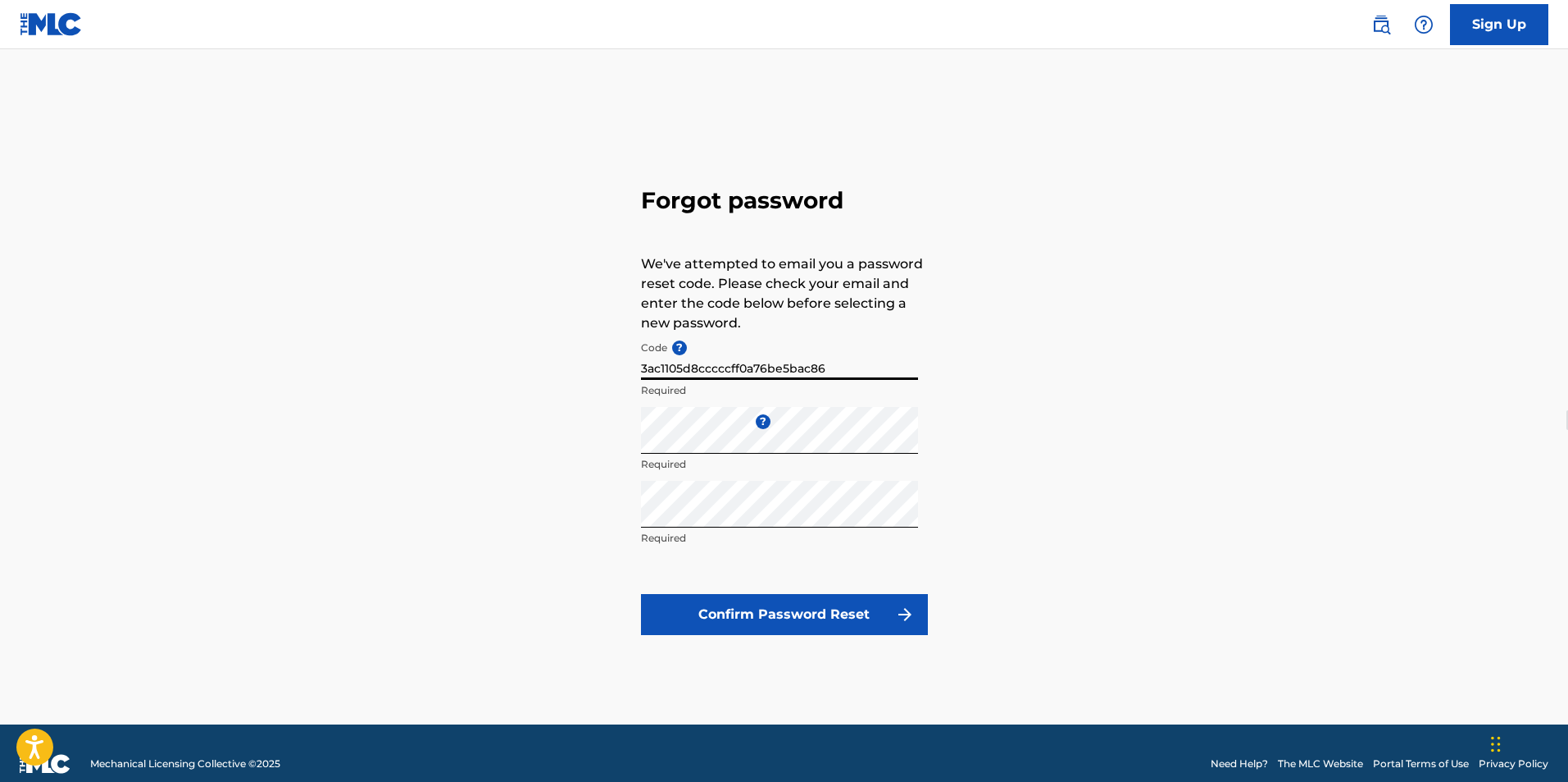
click at [641, 594] on button "Confirm Password Reset" at bounding box center [784, 615] width 287 height 41
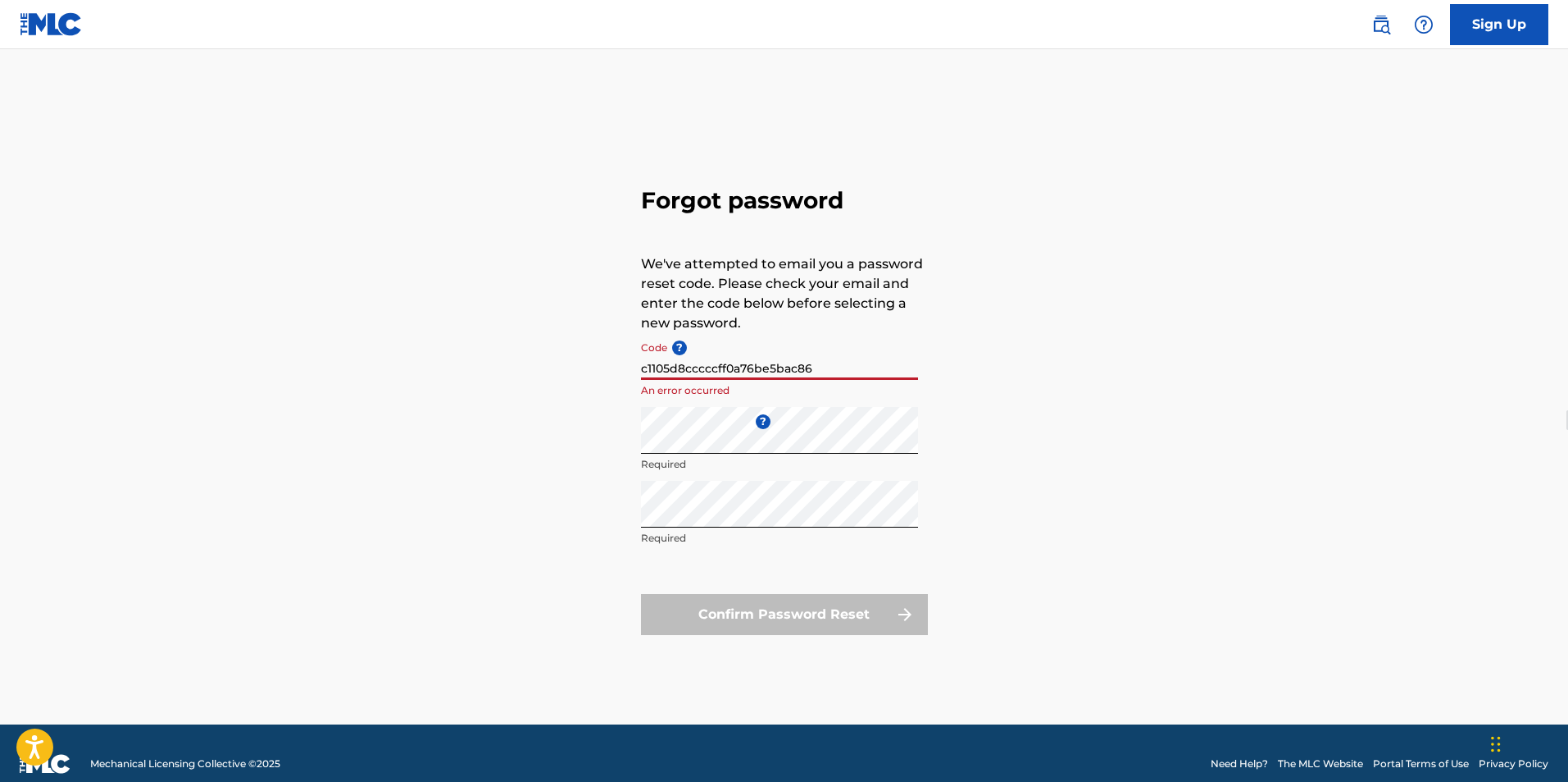
drag, startPoint x: 810, startPoint y: 369, endPoint x: 600, endPoint y: 346, distance: 211.3
click at [600, 346] on div "Forgot password We've attempted to email you a password reset code. Please chec…" at bounding box center [784, 408] width 1148 height 634
paste input "FP_ 3a"
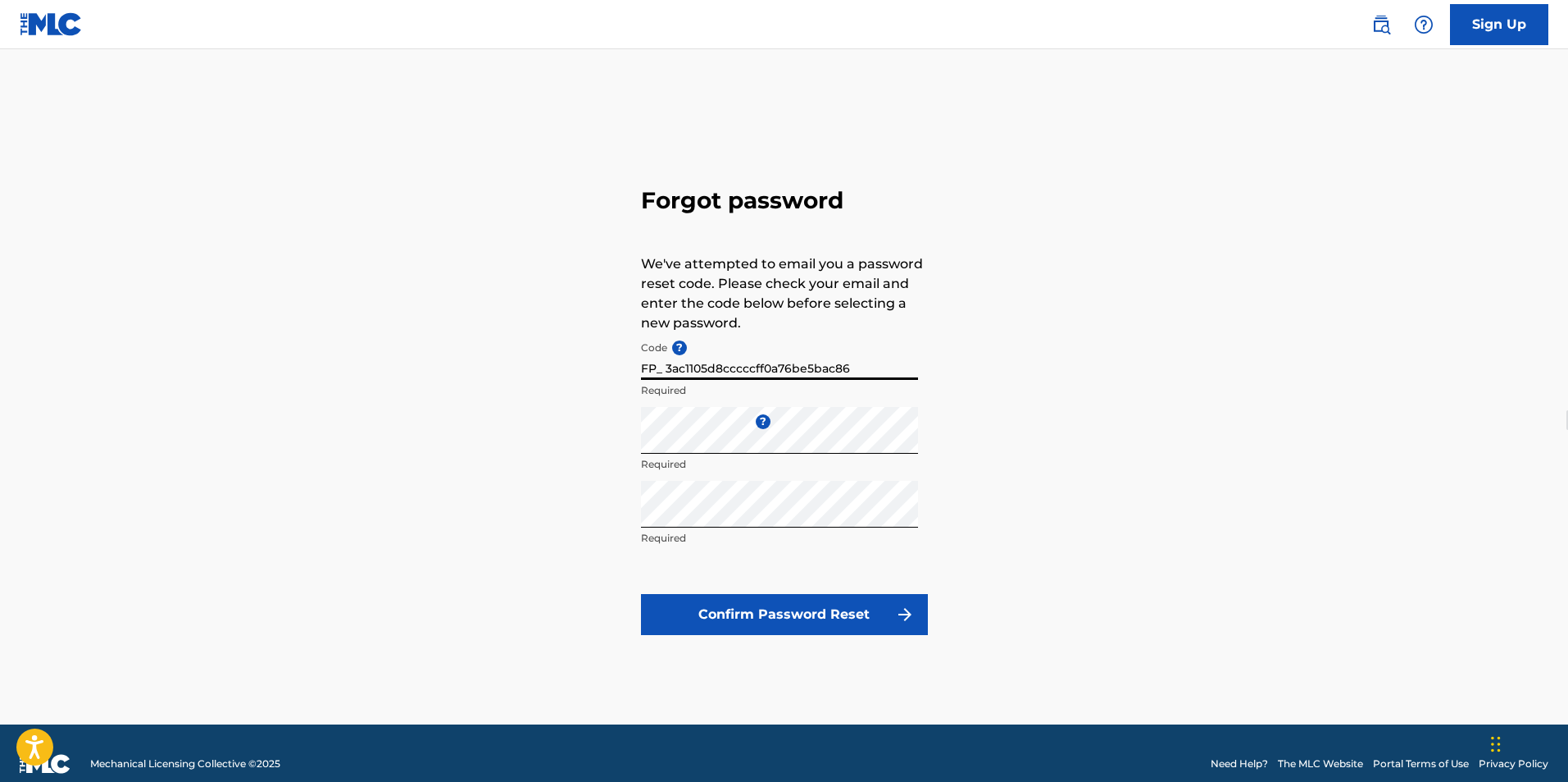
type input "FP_ 3ac1105d8cccccff0a76be5bac86"
click at [54, 16] on img at bounding box center [51, 24] width 63 height 23
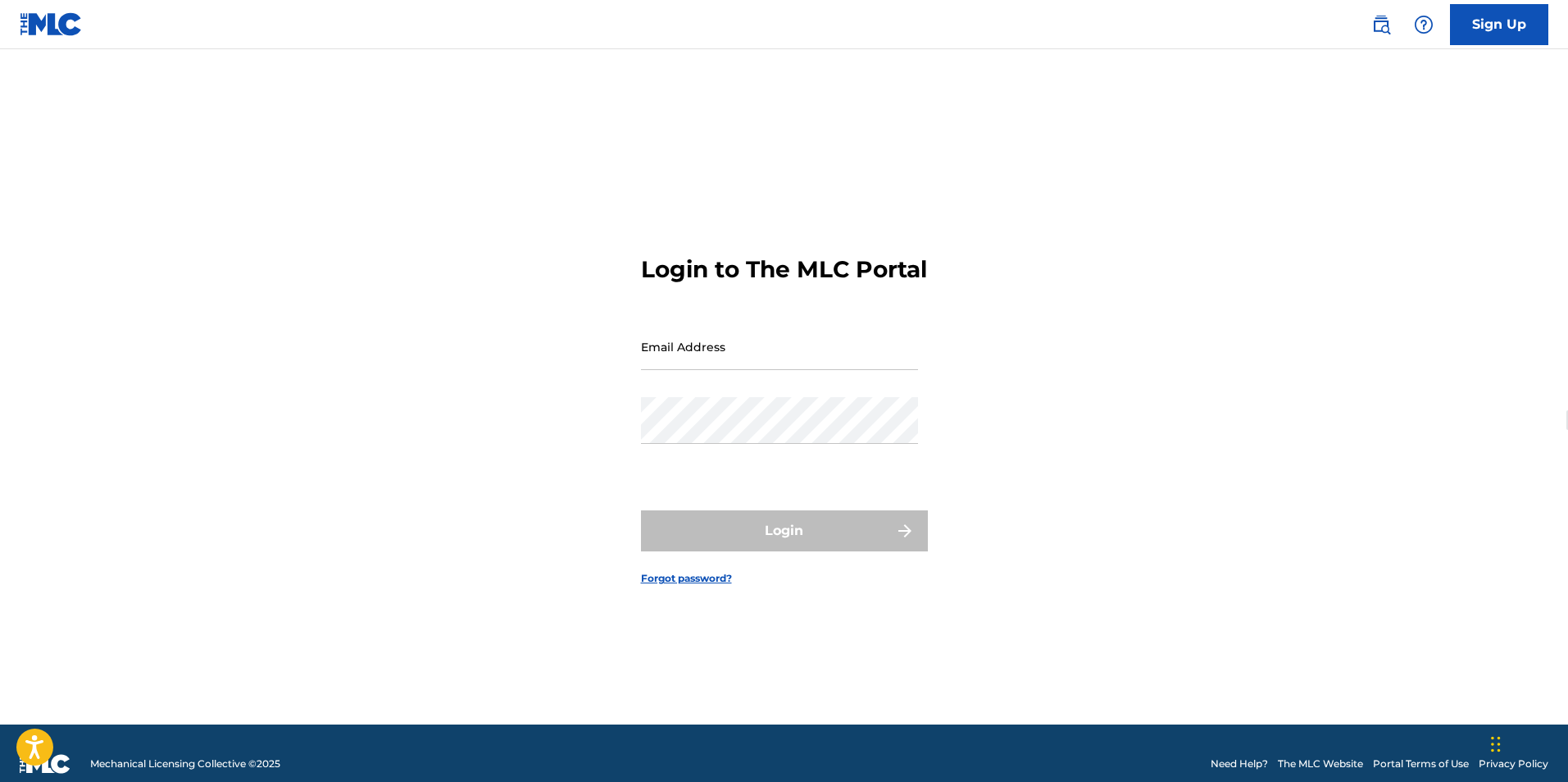
click at [50, 25] on img at bounding box center [51, 24] width 63 height 23
click at [1422, 20] on img at bounding box center [1424, 24] width 19 height 19
click at [1380, 21] on img at bounding box center [1381, 24] width 19 height 19
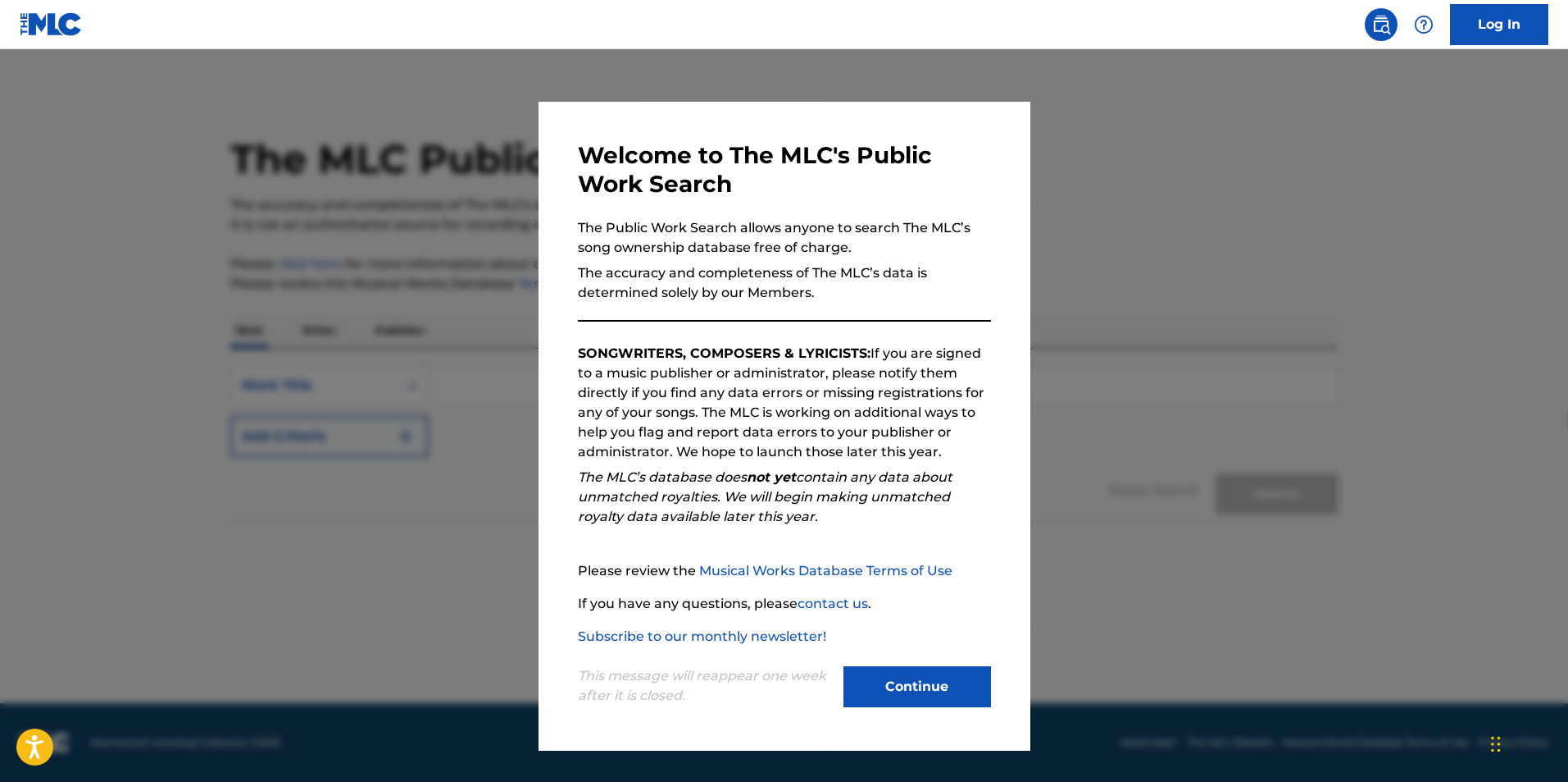
click at [938, 698] on button "Continue" at bounding box center [918, 687] width 148 height 41
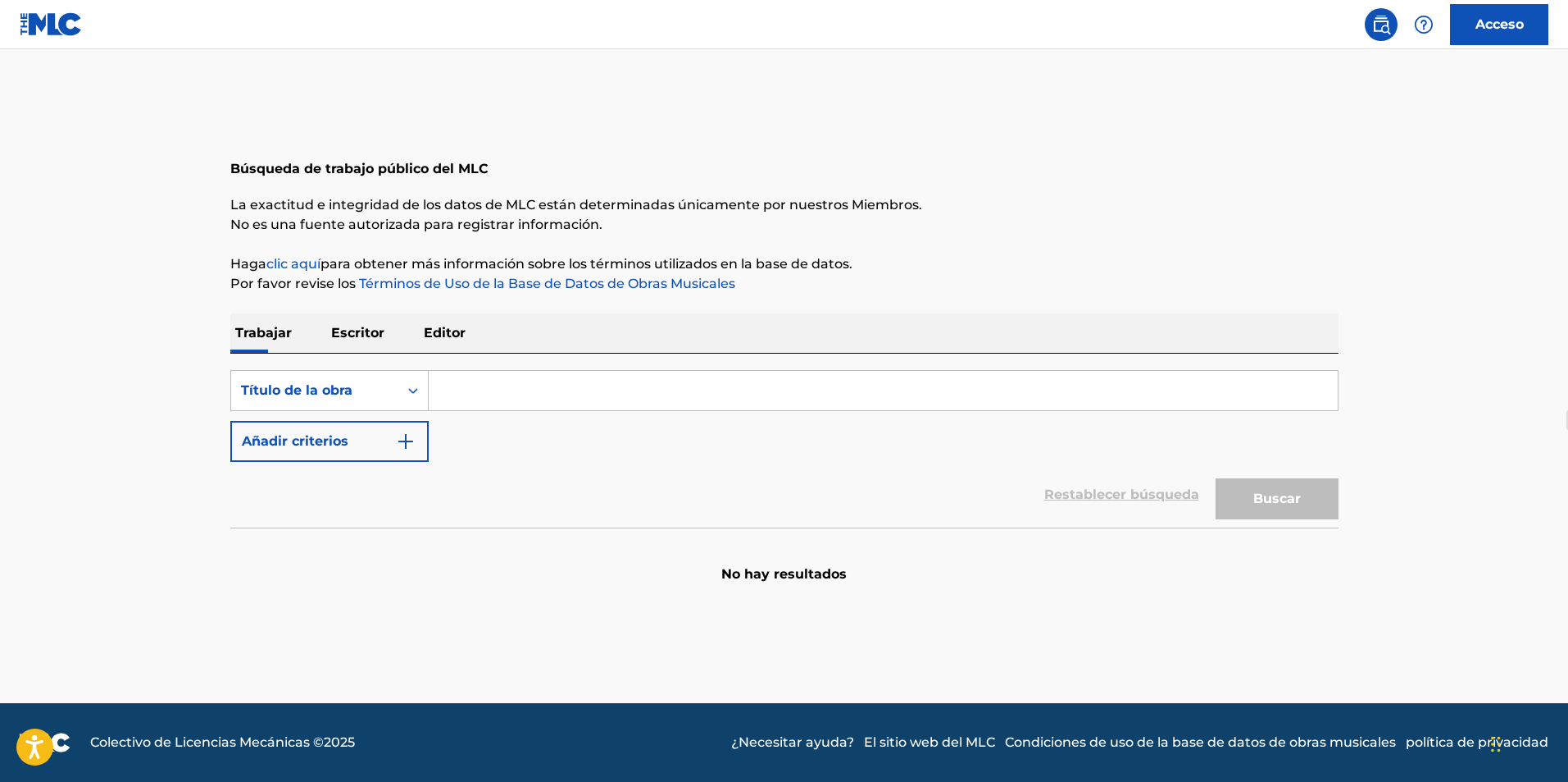
click at [373, 330] on font "Escritor" at bounding box center [358, 333] width 53 height 16
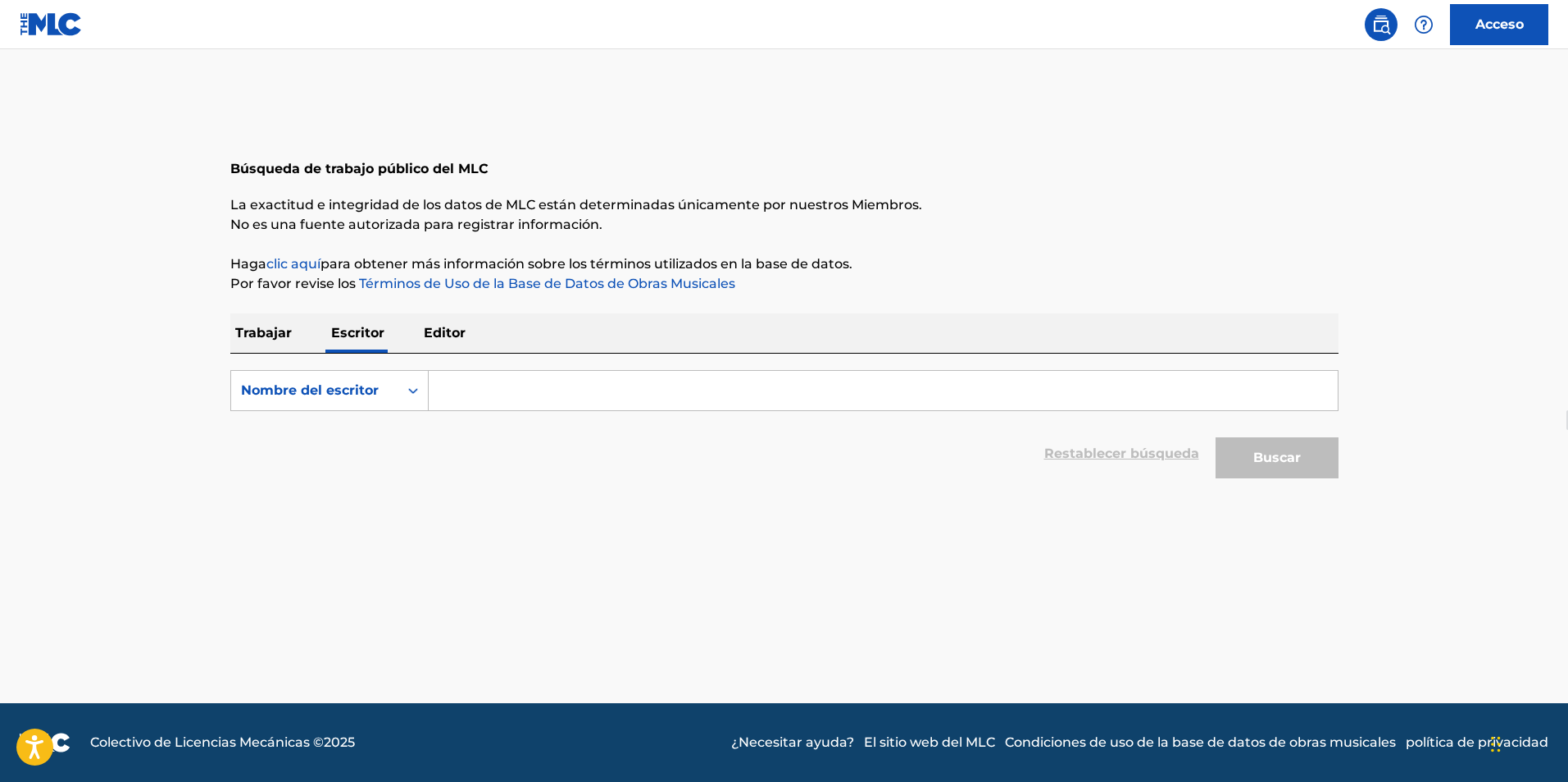
click at [442, 335] on font "Editor" at bounding box center [444, 333] width 42 height 16
click at [261, 339] on font "Trabajar" at bounding box center [263, 333] width 56 height 16
